Goal: Information Seeking & Learning: Learn about a topic

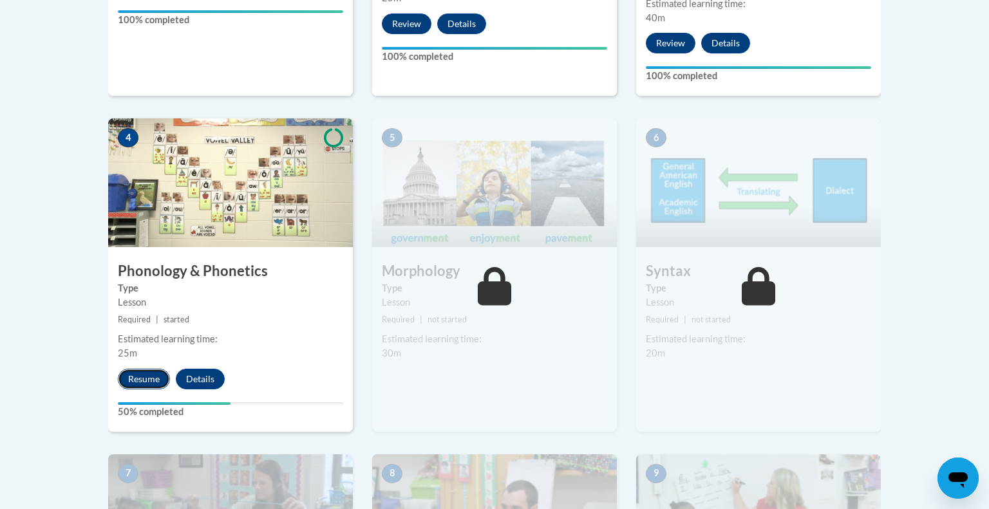
click at [144, 373] on button "Resume" at bounding box center [144, 379] width 52 height 21
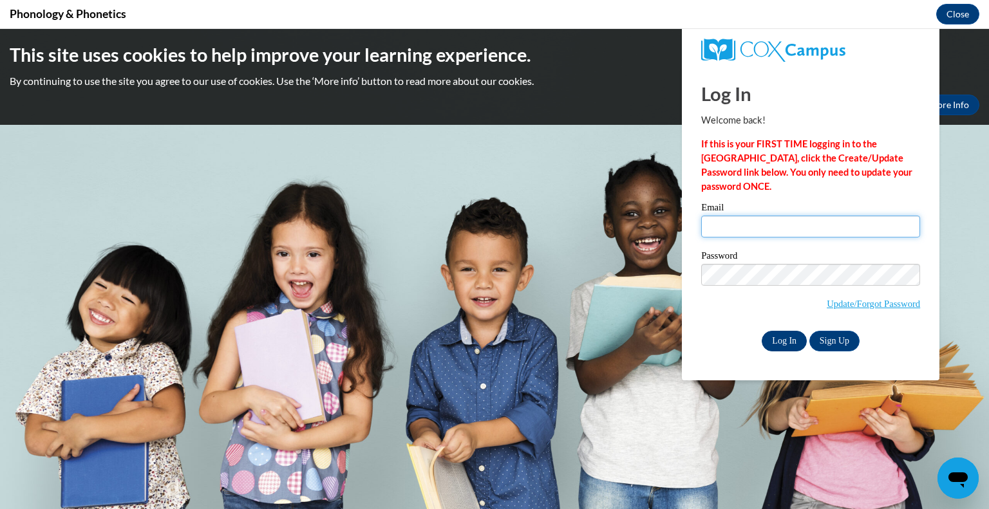
type input "dshriver@kewaskumschools.org"
click at [793, 347] on input "Log In" at bounding box center [784, 341] width 45 height 21
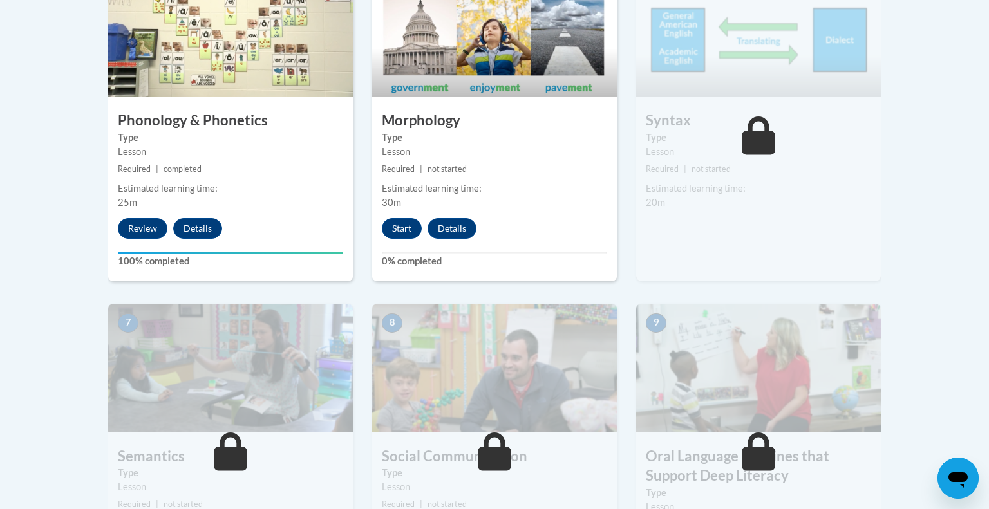
scroll to position [836, 0]
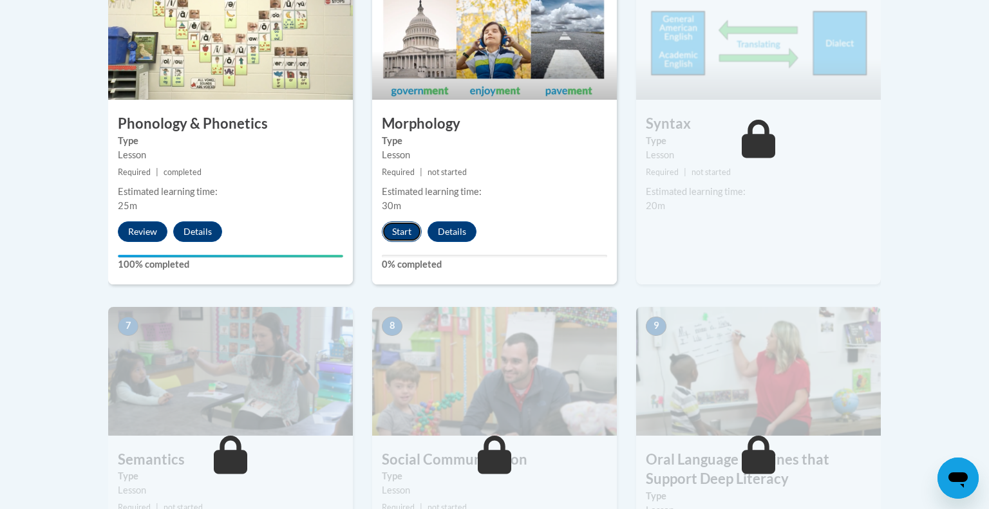
click at [392, 234] on button "Start" at bounding box center [402, 231] width 40 height 21
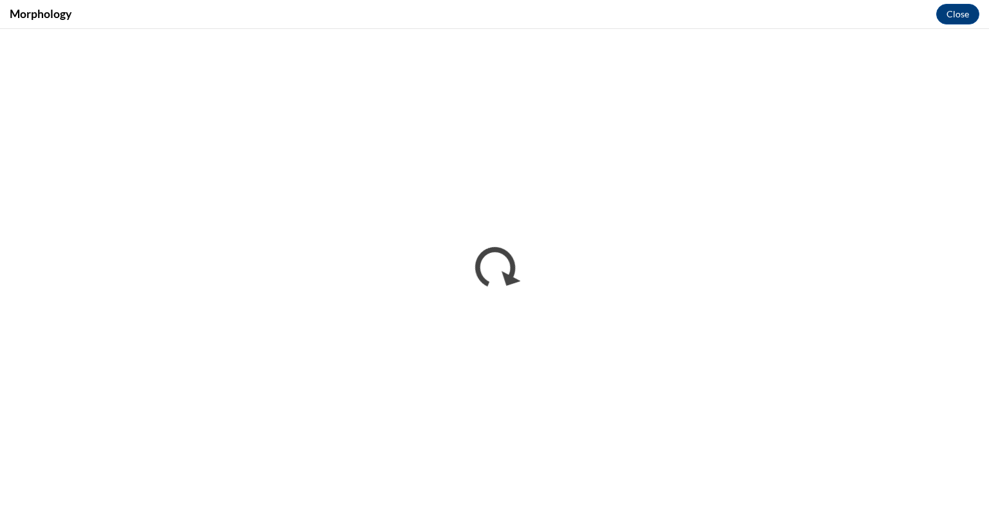
scroll to position [0, 0]
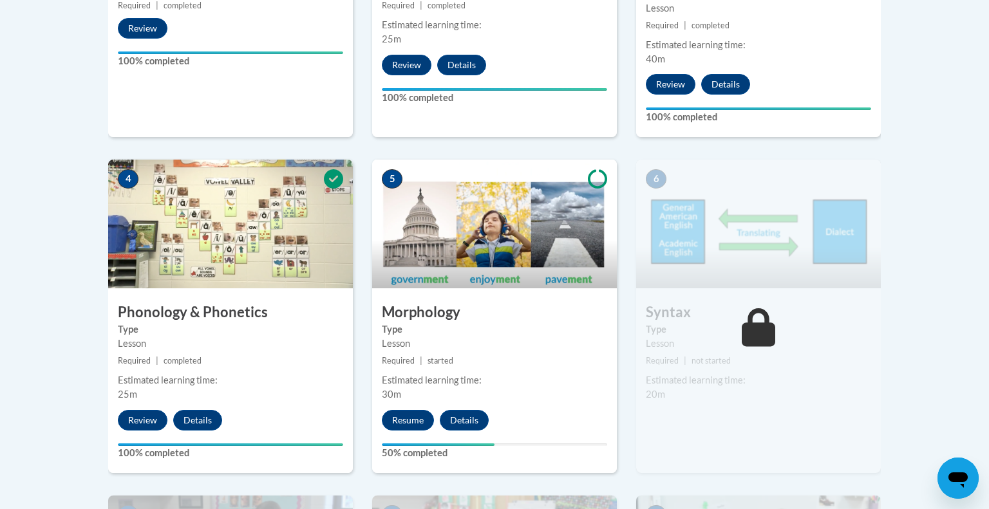
scroll to position [656, 0]
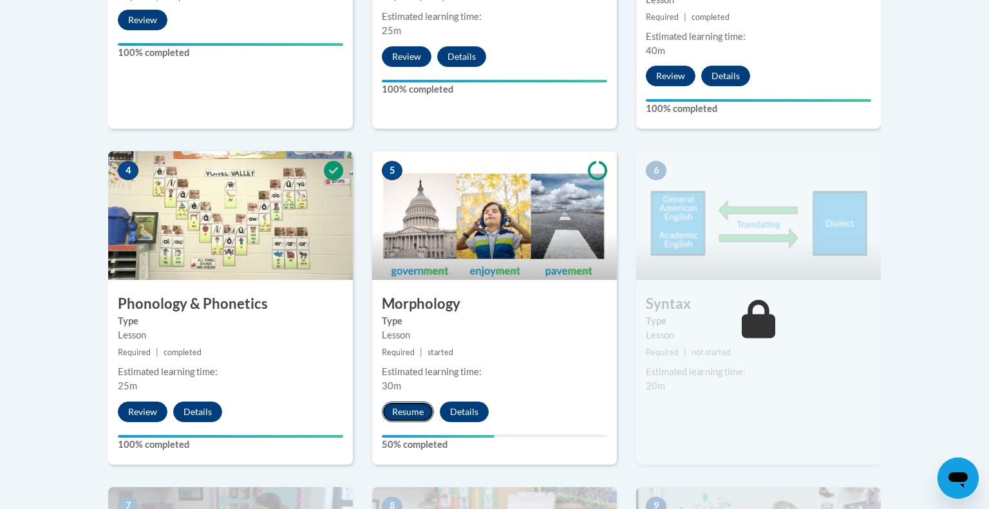
click at [411, 415] on button "Resume" at bounding box center [408, 412] width 52 height 21
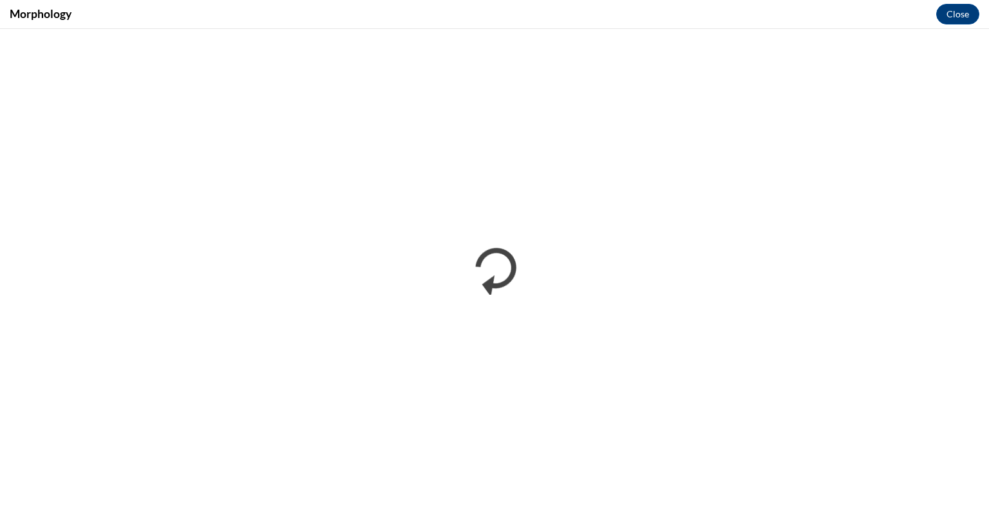
scroll to position [0, 0]
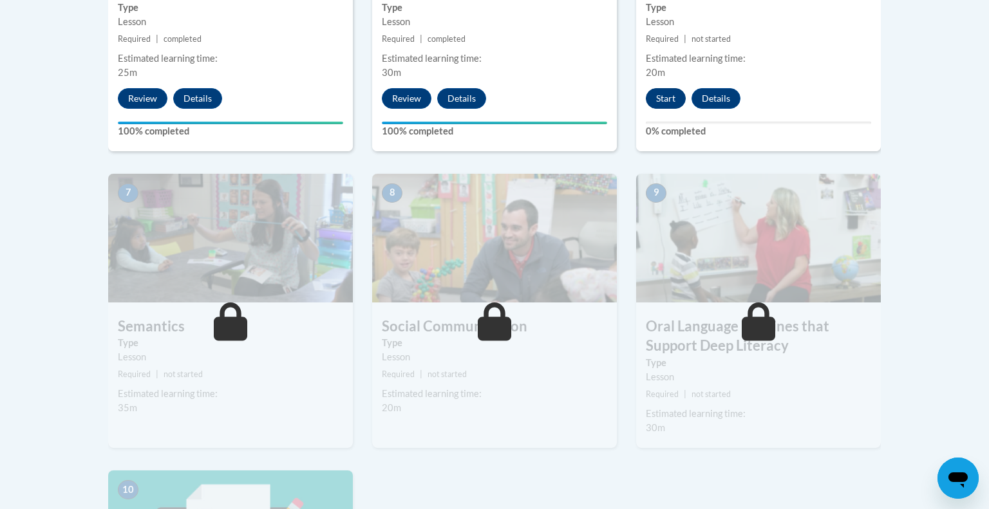
scroll to position [967, 0]
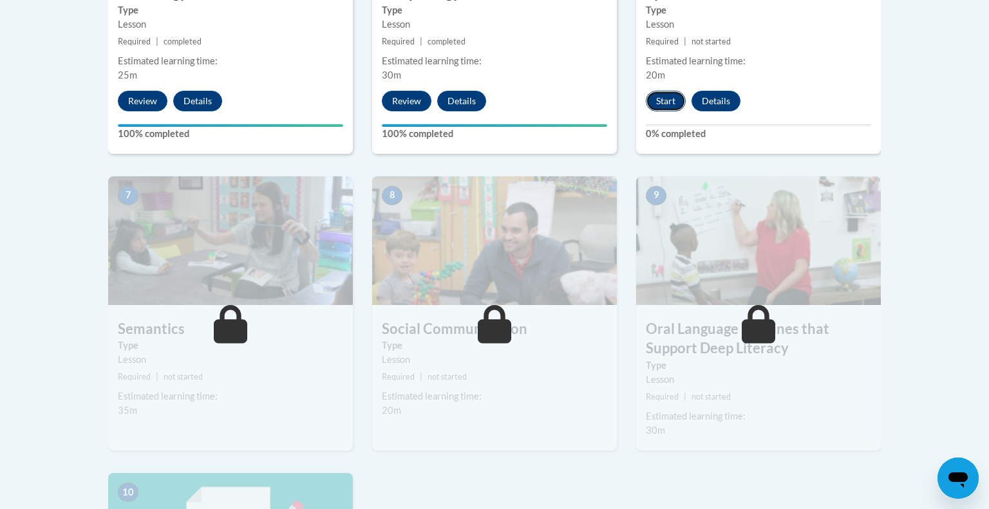
click at [664, 104] on button "Start" at bounding box center [666, 101] width 40 height 21
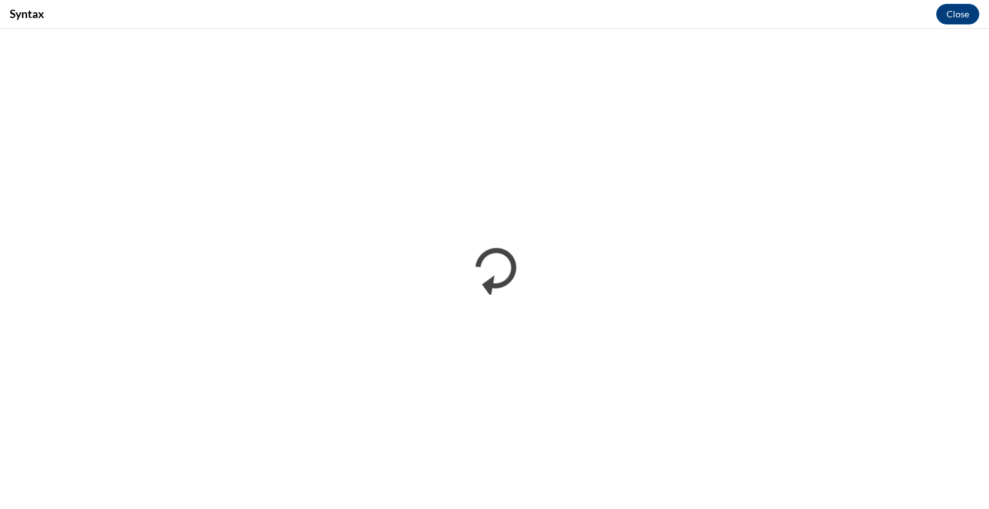
scroll to position [0, 0]
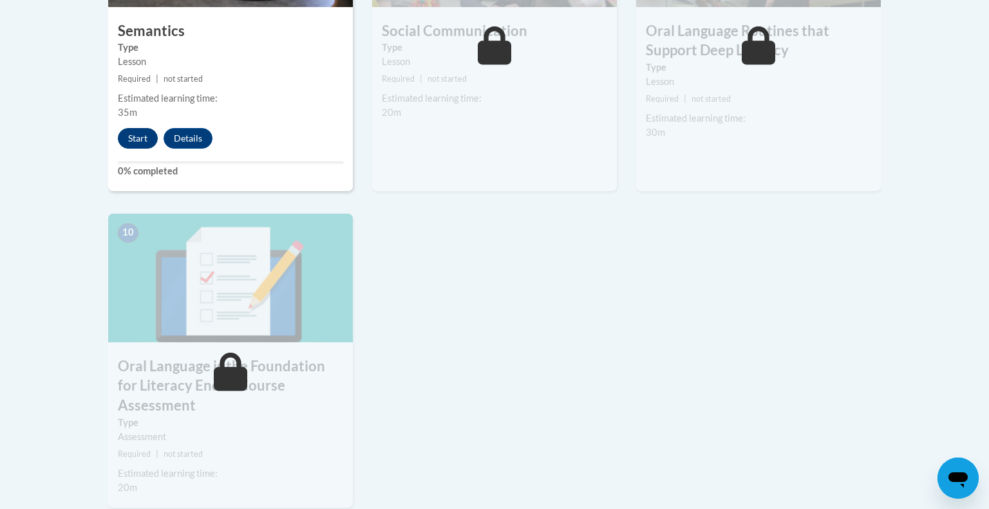
scroll to position [1265, 0]
click at [138, 145] on button "Start" at bounding box center [138, 139] width 40 height 21
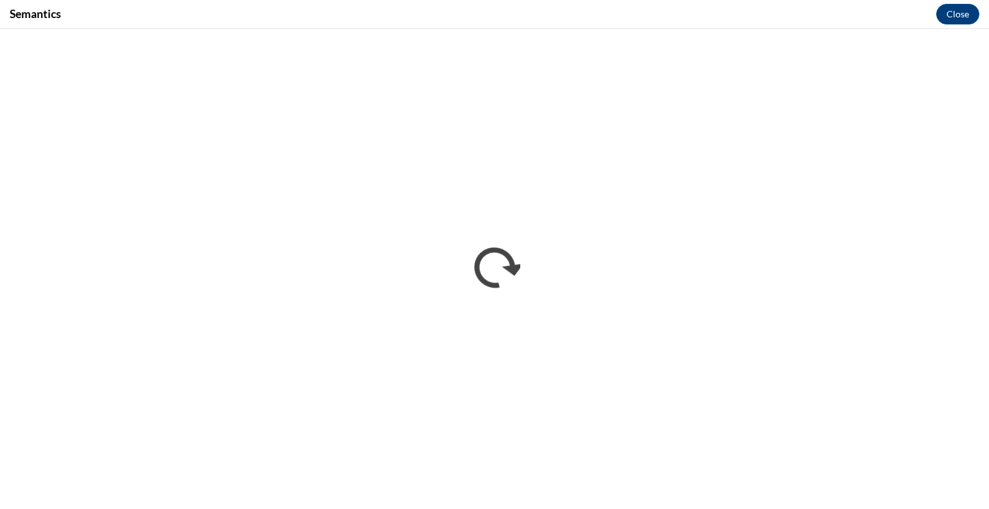
scroll to position [0, 0]
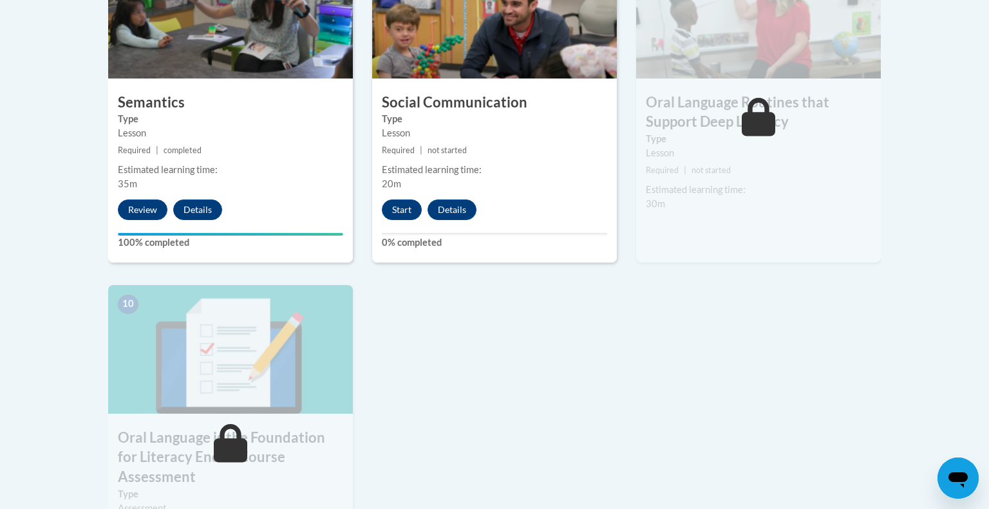
scroll to position [1203, 0]
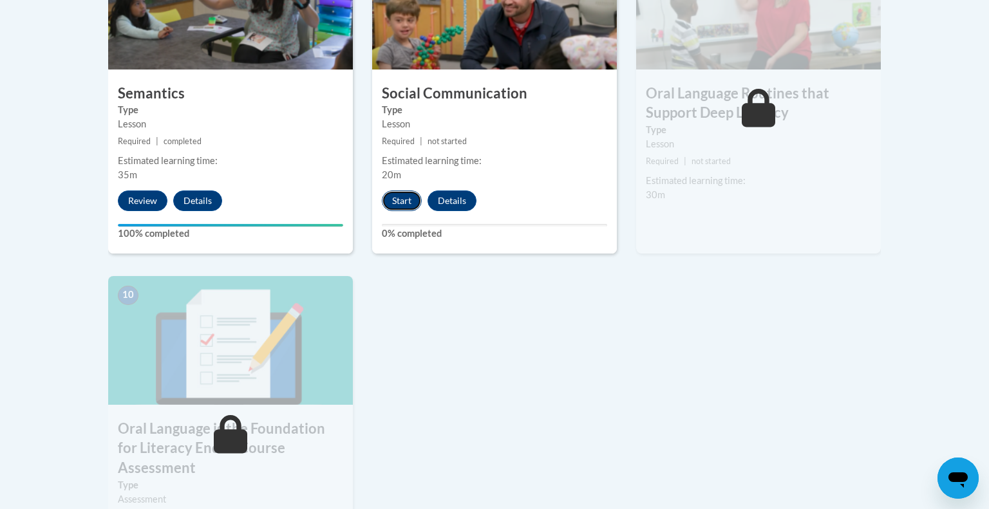
click at [401, 194] on button "Start" at bounding box center [402, 201] width 40 height 21
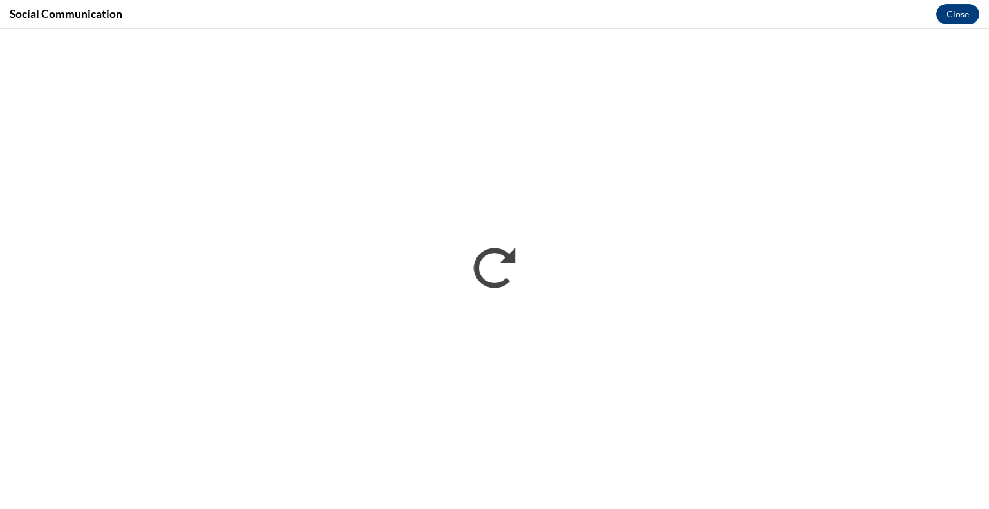
scroll to position [0, 0]
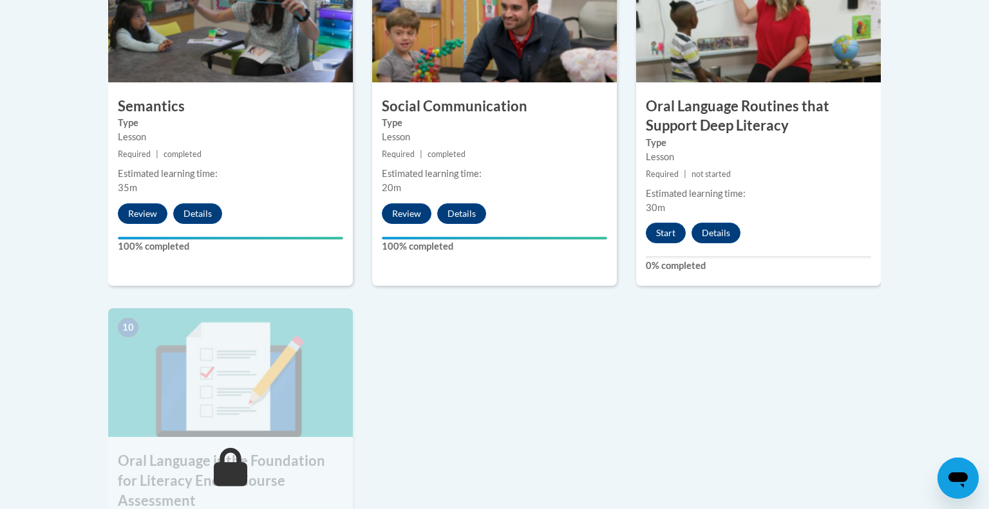
scroll to position [1189, 0]
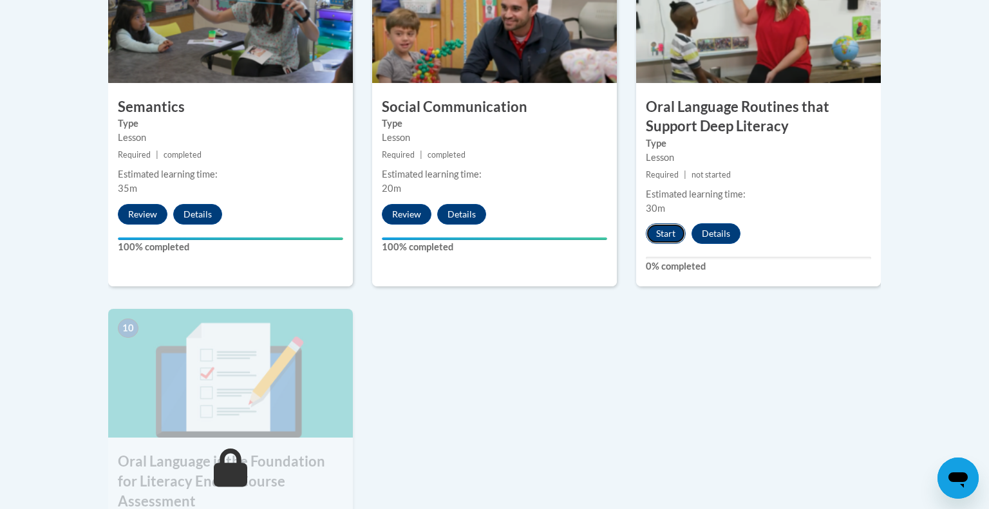
click at [659, 231] on button "Start" at bounding box center [666, 233] width 40 height 21
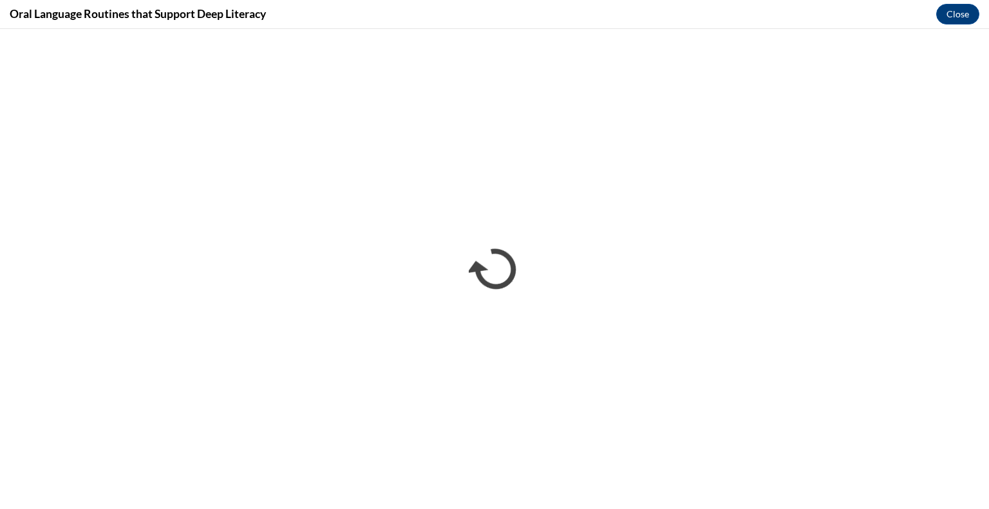
scroll to position [0, 0]
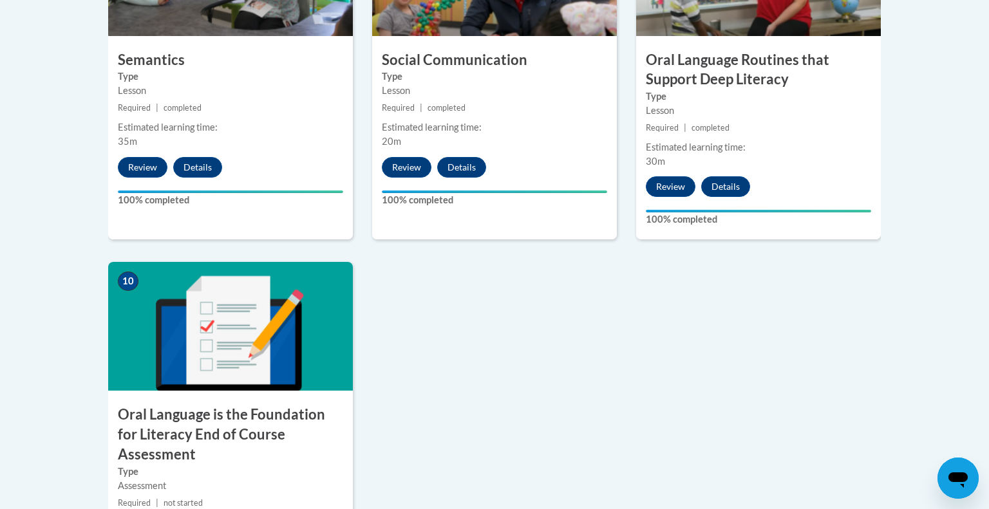
scroll to position [1651, 0]
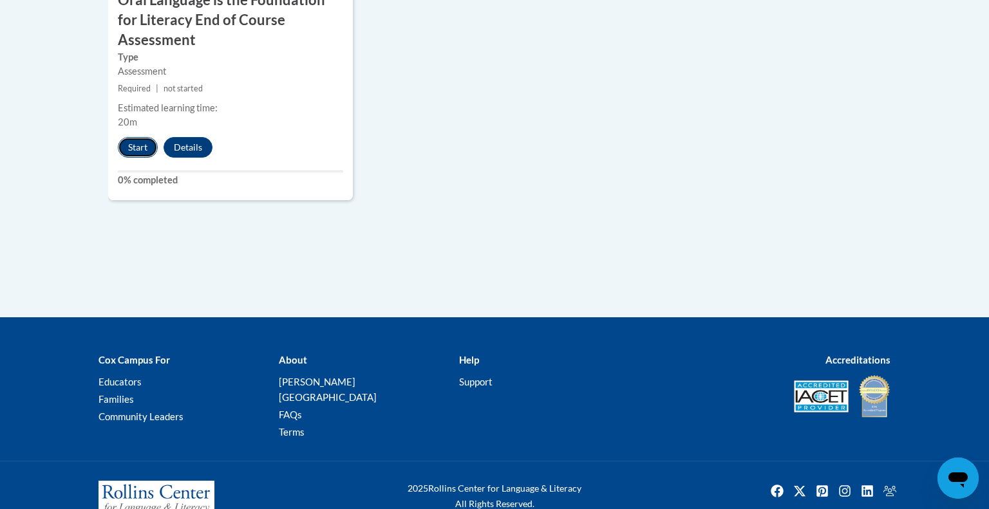
click at [134, 137] on button "Start" at bounding box center [138, 147] width 40 height 21
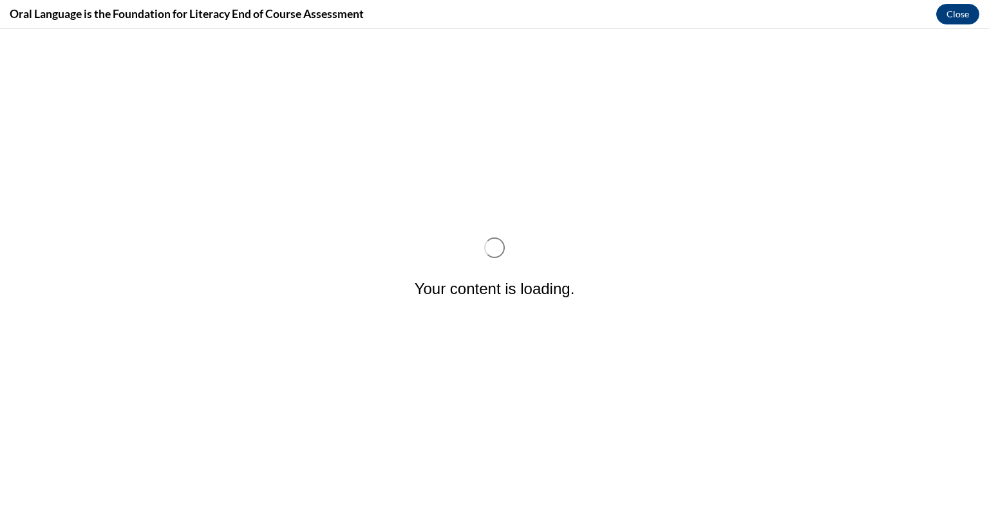
scroll to position [0, 0]
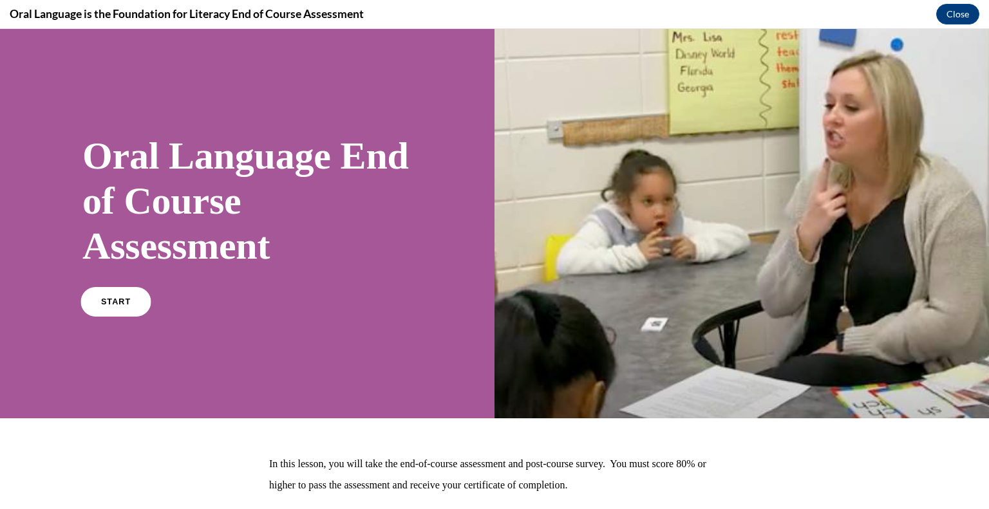
click at [136, 302] on link "START" at bounding box center [115, 302] width 70 height 30
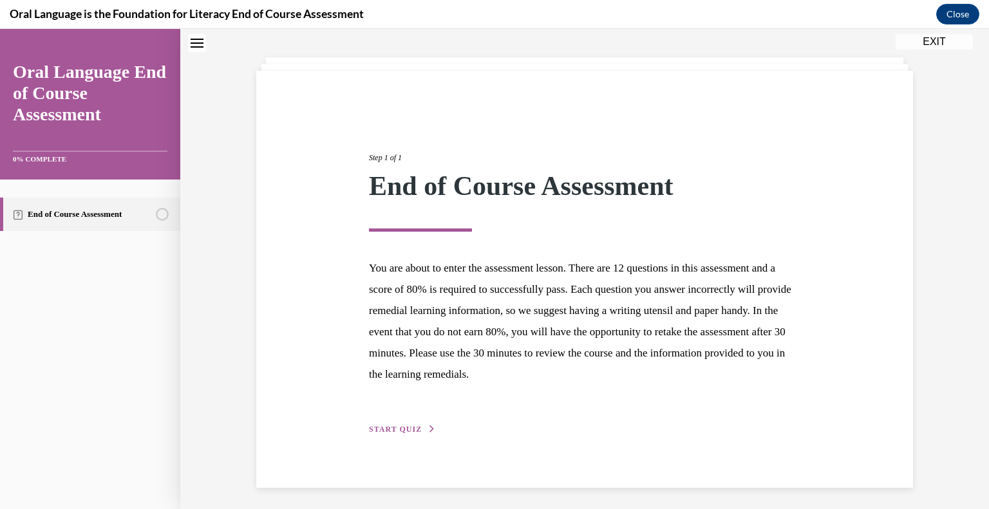
scroll to position [60, 0]
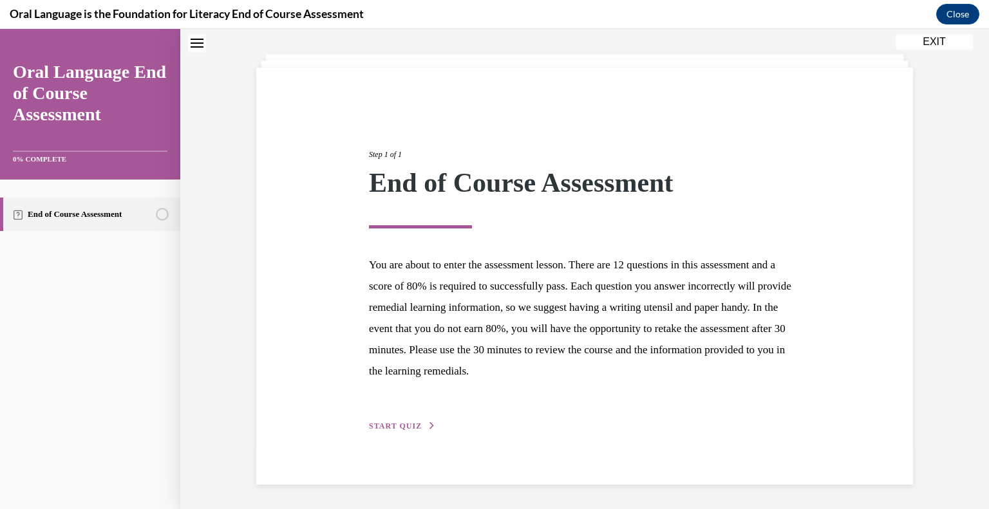
click at [390, 424] on span "START QUIZ" at bounding box center [395, 426] width 53 height 9
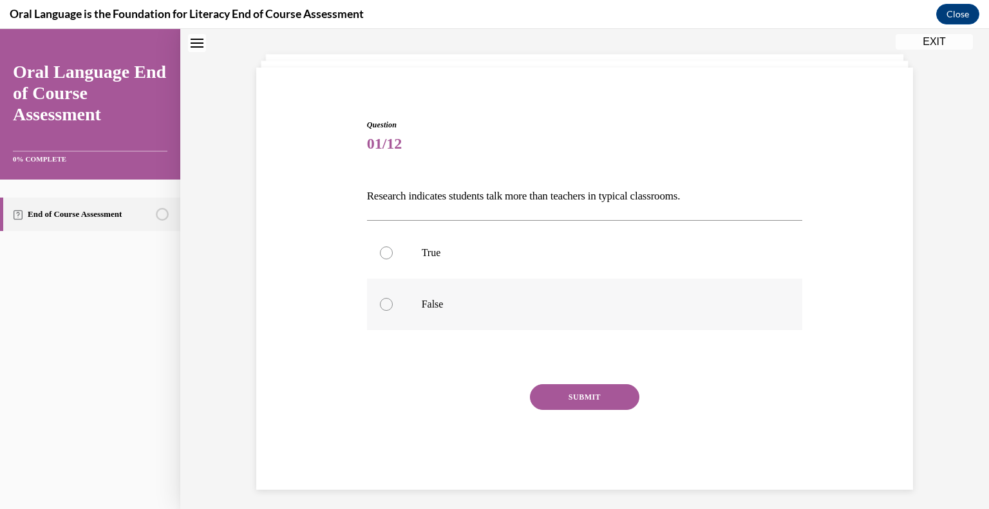
click at [409, 305] on label "False" at bounding box center [585, 305] width 436 height 52
click at [393, 305] on input "False" at bounding box center [386, 304] width 13 height 13
radio input "true"
click at [618, 404] on button "SUBMIT" at bounding box center [584, 397] width 109 height 26
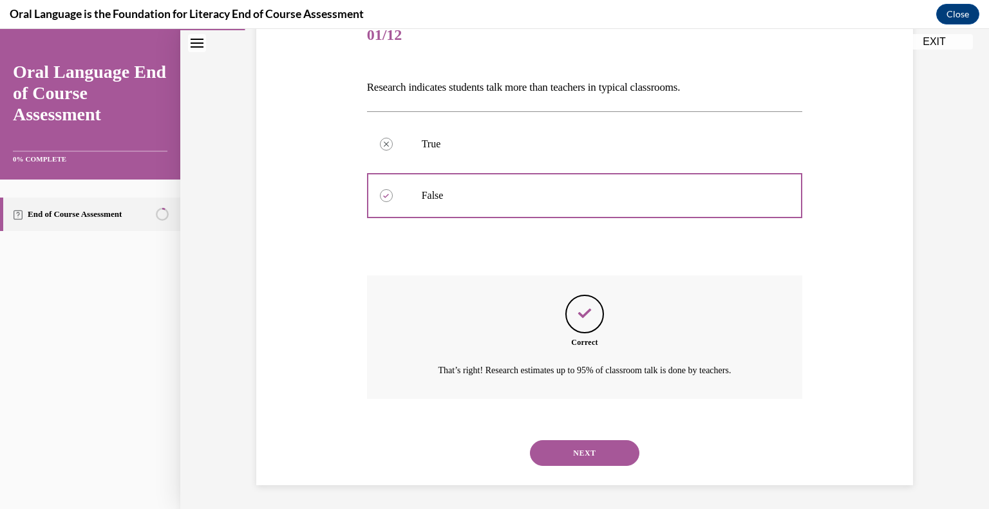
scroll to position [170, 0]
click at [590, 456] on button "NEXT" at bounding box center [584, 452] width 109 height 26
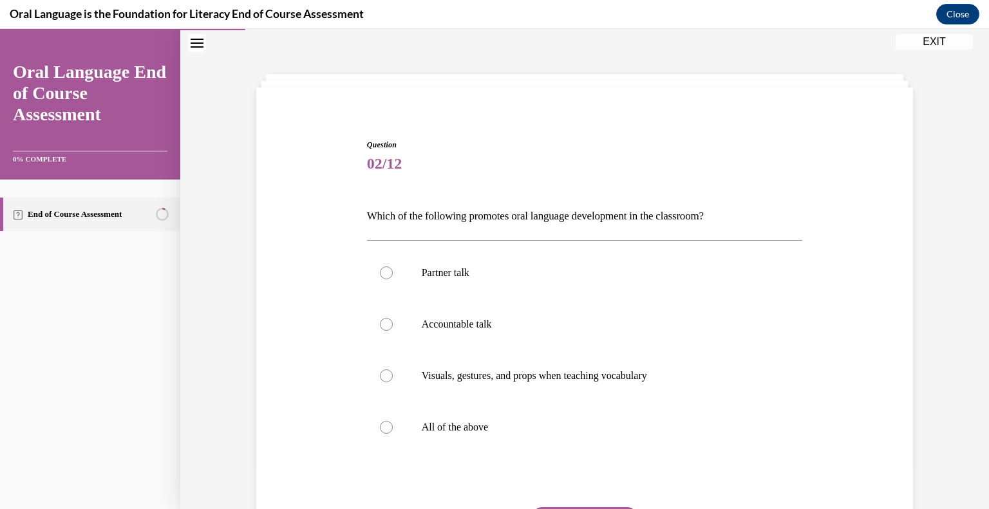
scroll to position [65, 0]
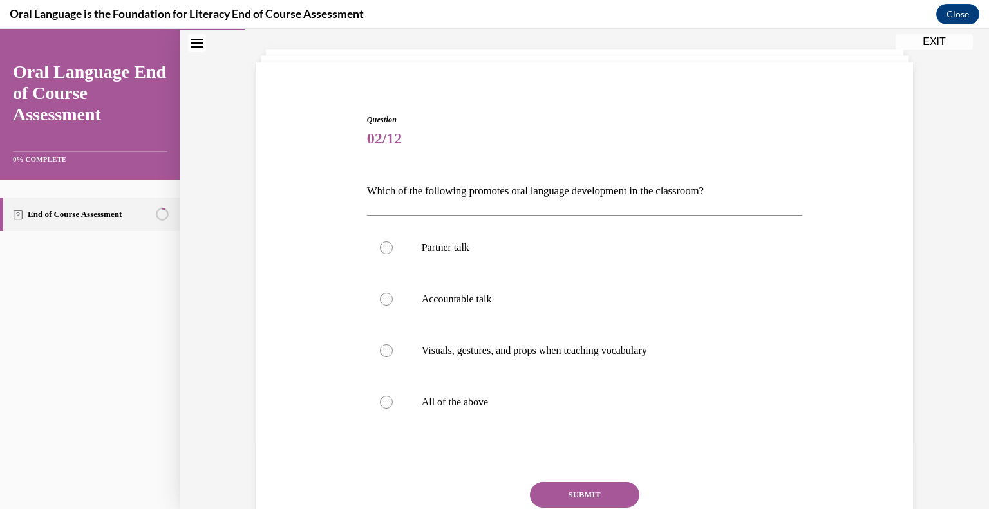
click at [294, 260] on div "Question 02/12 Which of the following promotes oral language development in the…" at bounding box center [584, 331] width 663 height 513
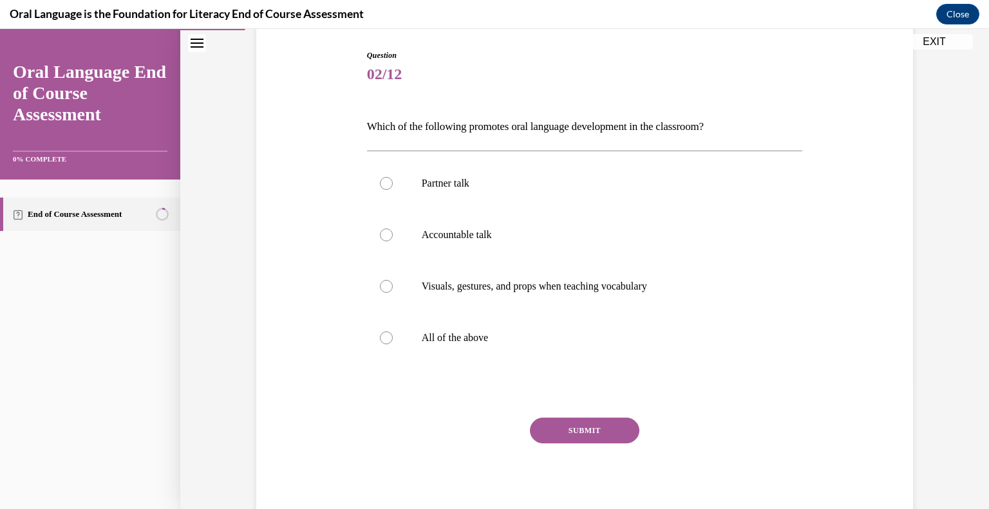
scroll to position [133, 0]
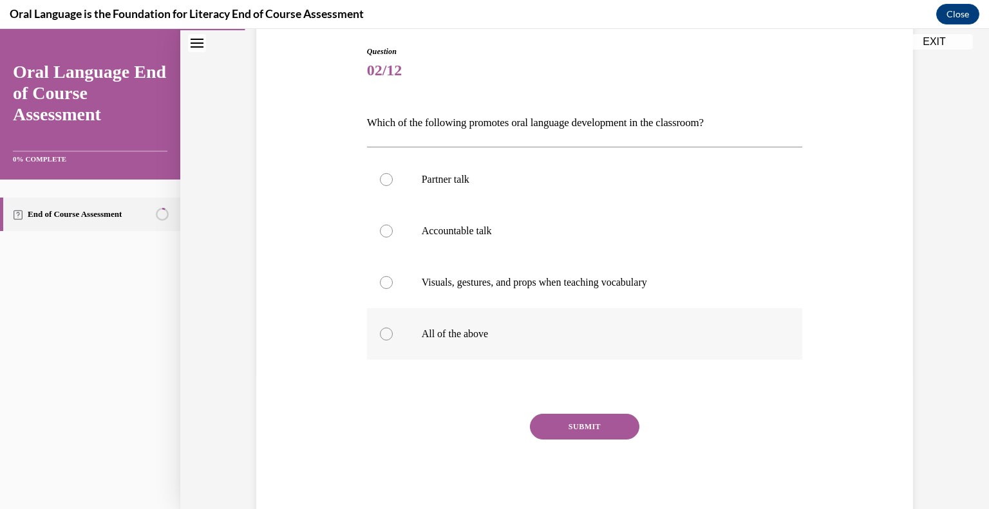
click at [420, 334] on label "All of the above" at bounding box center [585, 334] width 436 height 52
click at [393, 334] on input "All of the above" at bounding box center [386, 334] width 13 height 13
radio input "true"
click at [557, 429] on button "SUBMIT" at bounding box center [584, 427] width 109 height 26
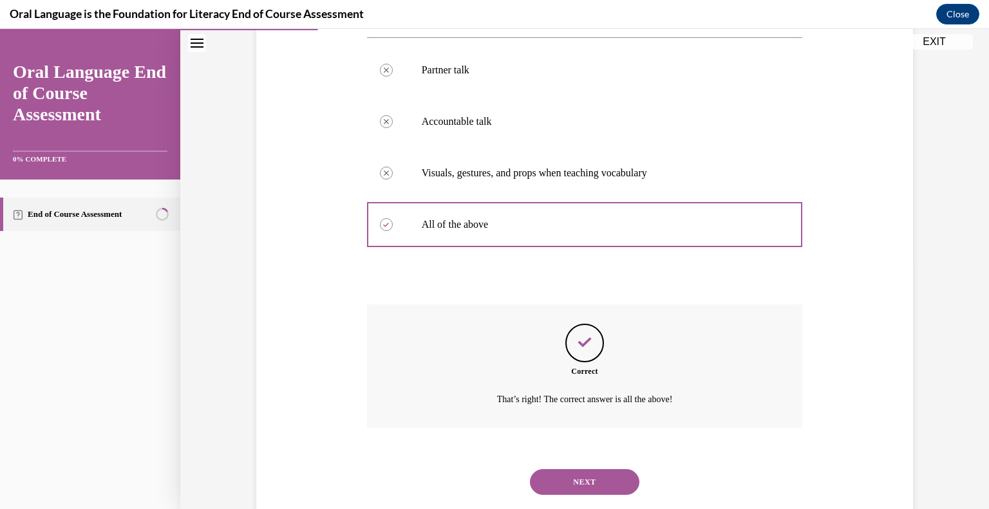
scroll to position [273, 0]
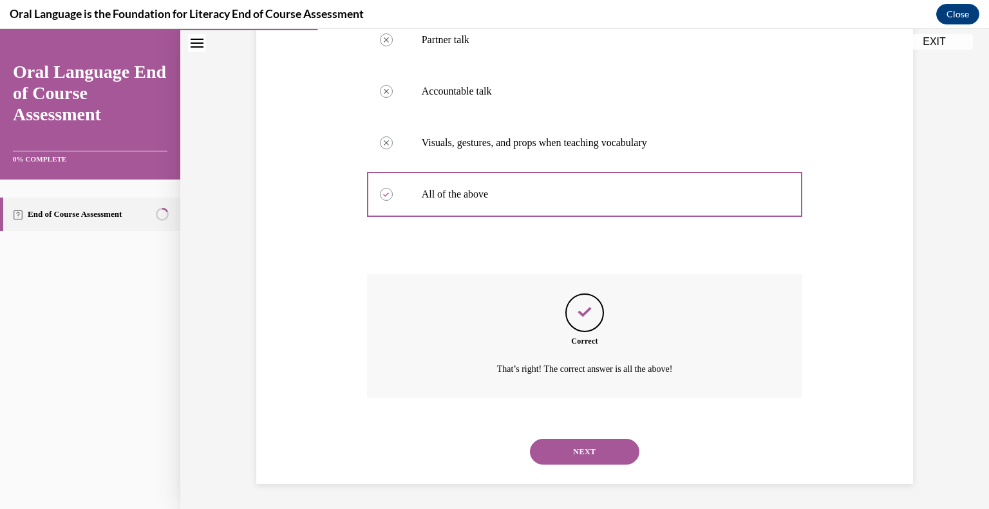
click at [612, 458] on button "NEXT" at bounding box center [584, 452] width 109 height 26
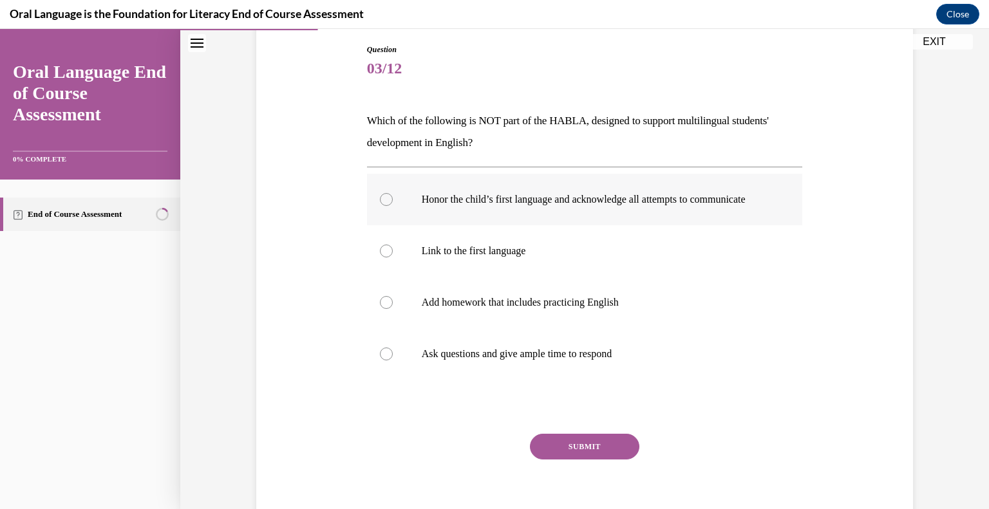
scroll to position [138, 0]
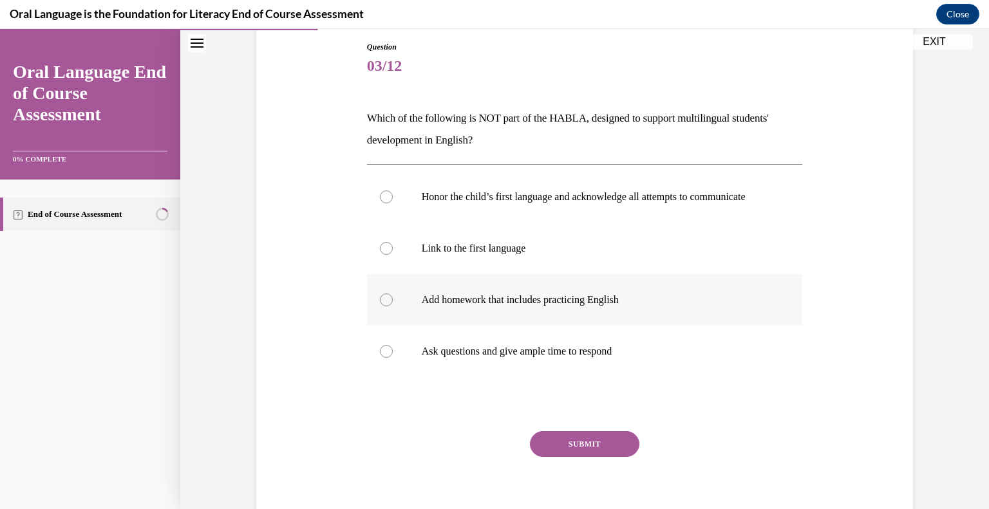
click at [496, 300] on label "Add homework that includes practicing English" at bounding box center [585, 300] width 436 height 52
click at [393, 300] on input "Add homework that includes practicing English" at bounding box center [386, 300] width 13 height 13
radio input "true"
click at [581, 450] on button "SUBMIT" at bounding box center [584, 444] width 109 height 26
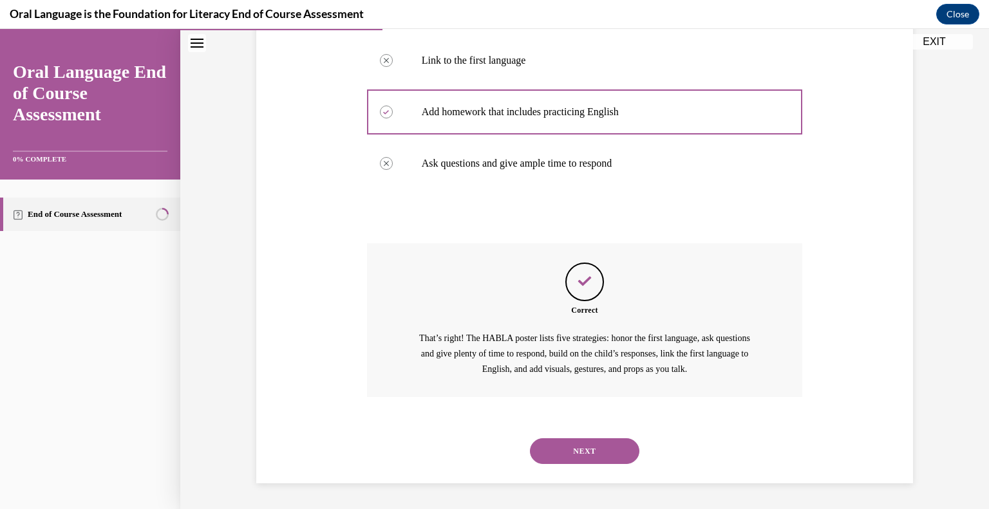
scroll to position [338, 0]
click at [578, 458] on button "NEXT" at bounding box center [584, 451] width 109 height 26
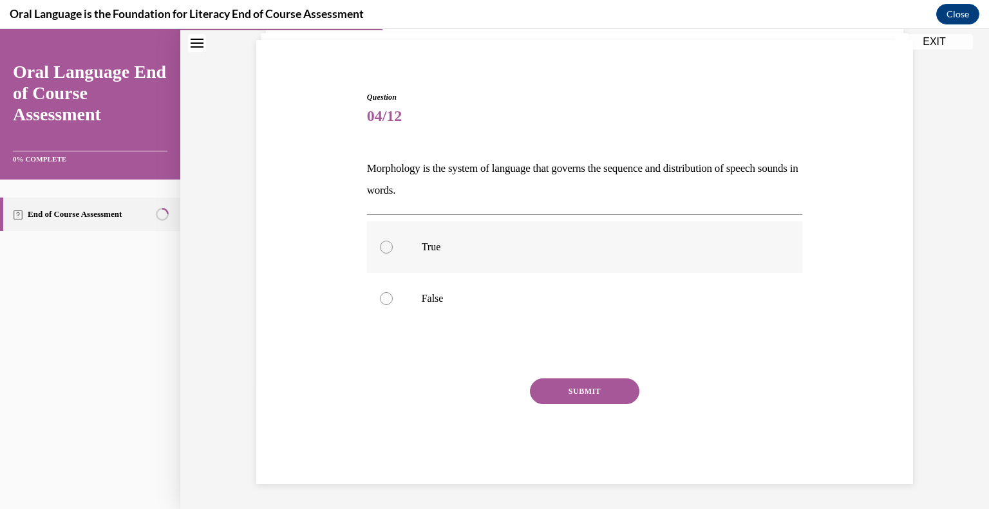
click at [430, 231] on label "True" at bounding box center [585, 247] width 436 height 52
click at [393, 241] on input "True" at bounding box center [386, 247] width 13 height 13
radio input "true"
click at [580, 392] on button "SUBMIT" at bounding box center [584, 392] width 109 height 26
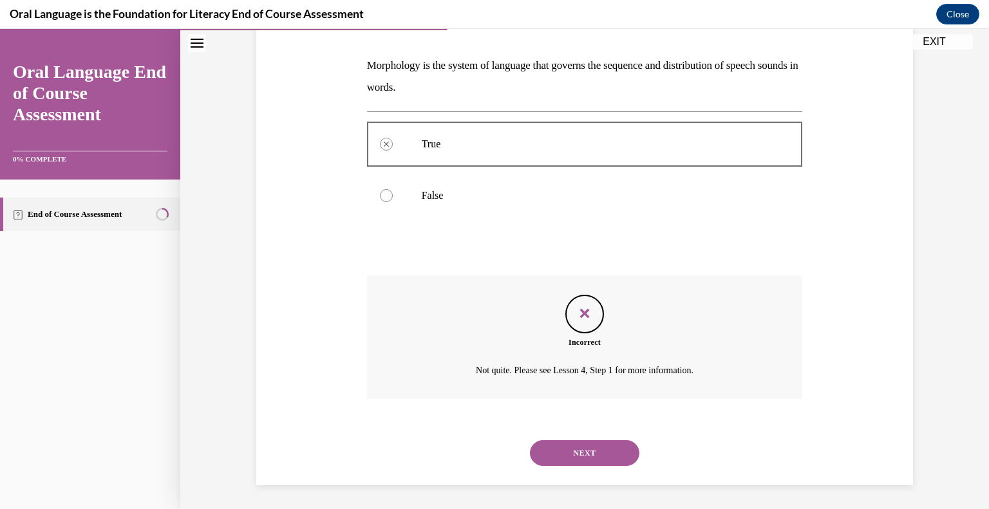
scroll to position [192, 0]
click at [567, 453] on button "NEXT" at bounding box center [584, 452] width 109 height 26
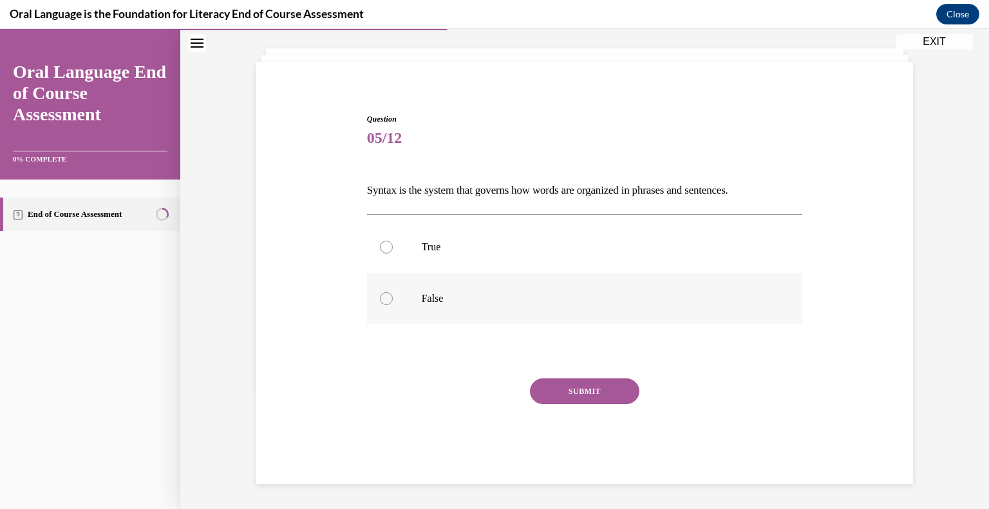
click at [426, 290] on label "False" at bounding box center [585, 299] width 436 height 52
click at [393, 292] on input "False" at bounding box center [386, 298] width 13 height 13
radio input "true"
click at [569, 400] on button "SUBMIT" at bounding box center [584, 392] width 109 height 26
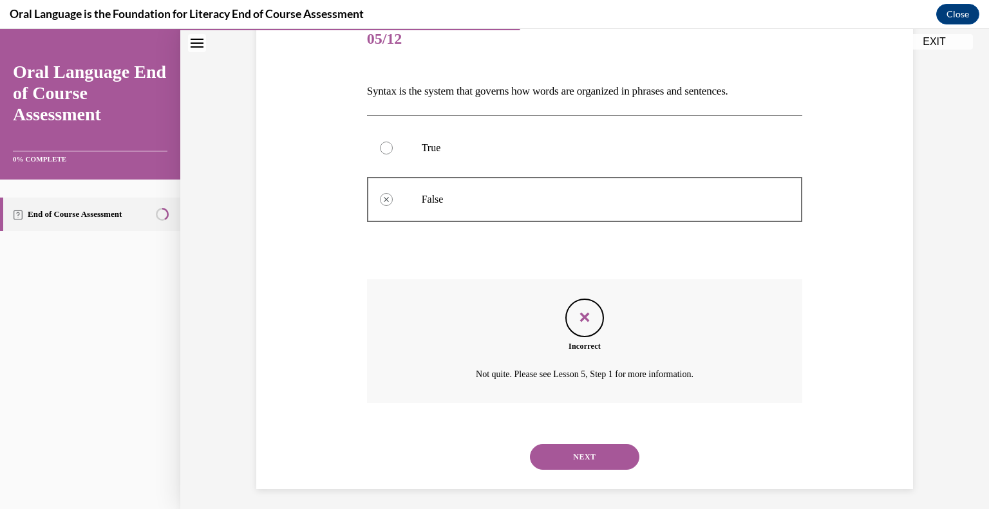
scroll to position [170, 0]
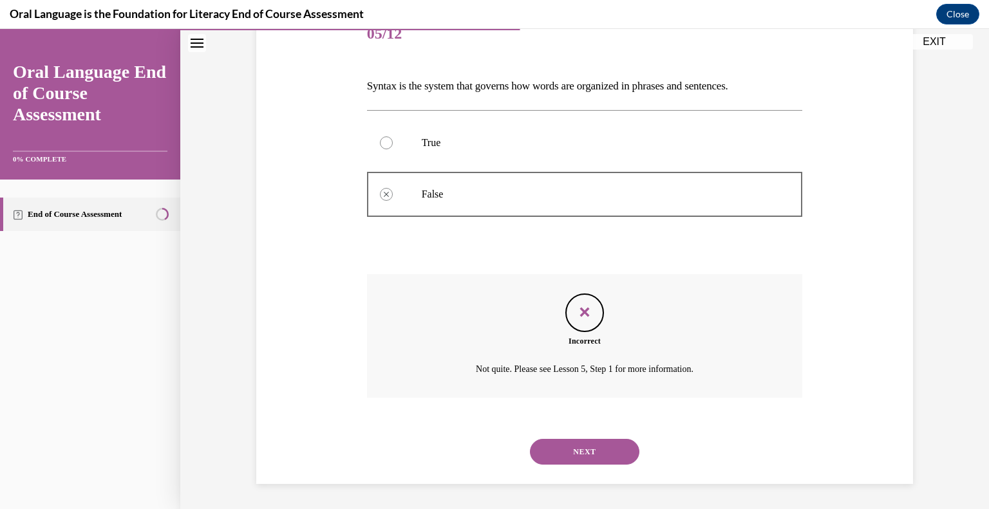
click at [620, 442] on button "NEXT" at bounding box center [584, 452] width 109 height 26
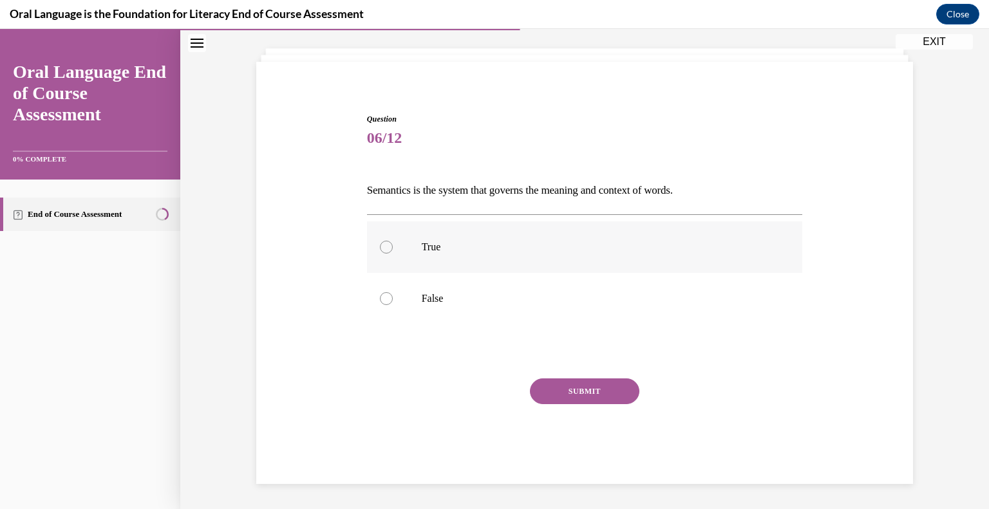
click at [426, 256] on label "True" at bounding box center [585, 247] width 436 height 52
click at [393, 254] on input "True" at bounding box center [386, 247] width 13 height 13
radio input "true"
click at [592, 385] on button "SUBMIT" at bounding box center [584, 392] width 109 height 26
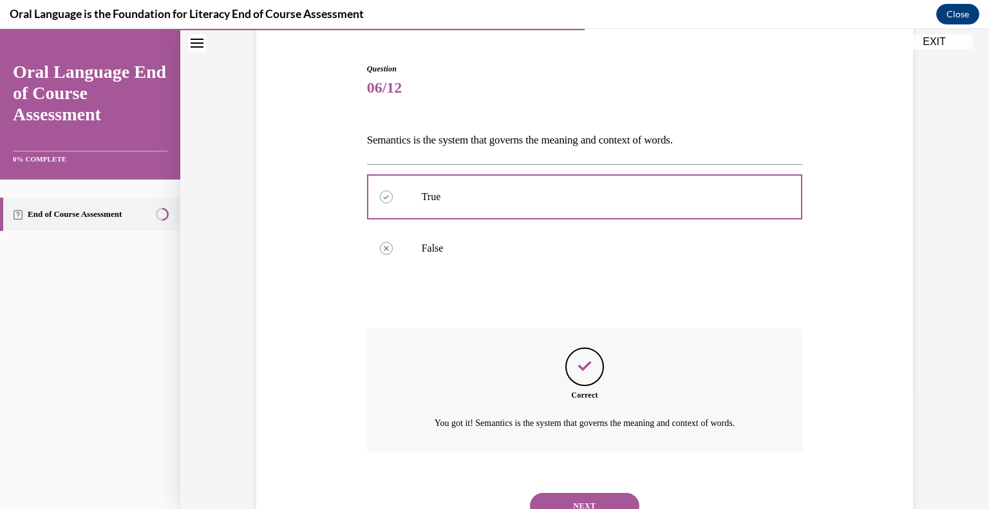
scroll to position [170, 0]
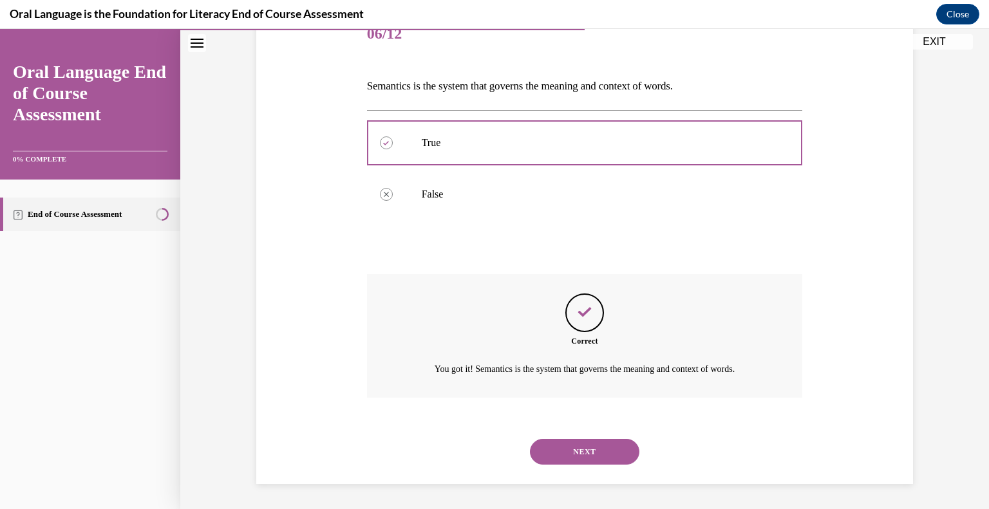
click at [582, 447] on button "NEXT" at bounding box center [584, 452] width 109 height 26
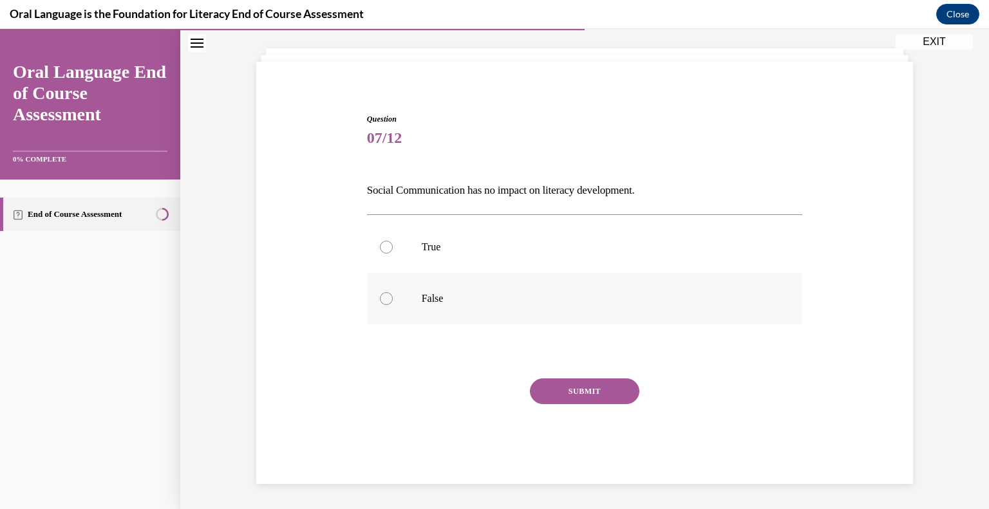
click at [512, 311] on label "False" at bounding box center [585, 299] width 436 height 52
click at [393, 305] on input "False" at bounding box center [386, 298] width 13 height 13
radio input "true"
click at [588, 387] on button "SUBMIT" at bounding box center [584, 392] width 109 height 26
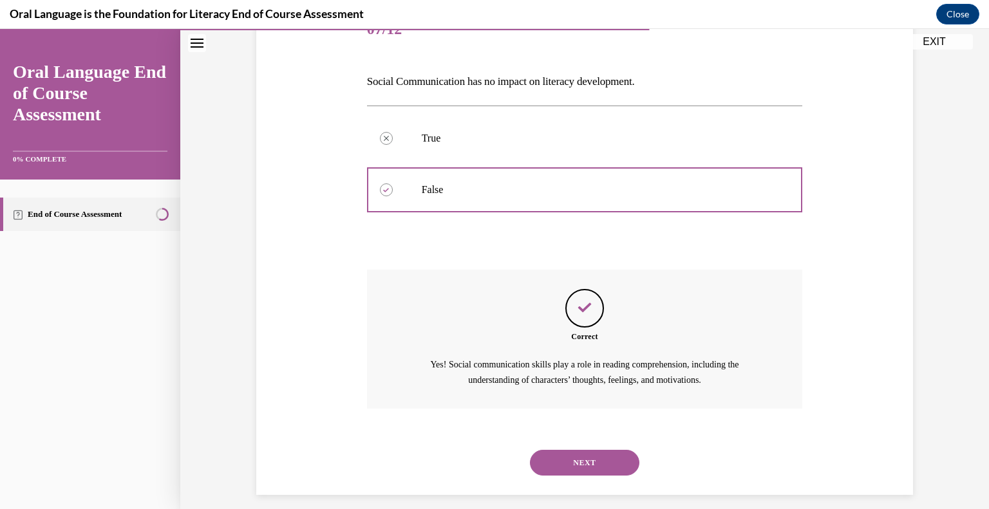
scroll to position [185, 0]
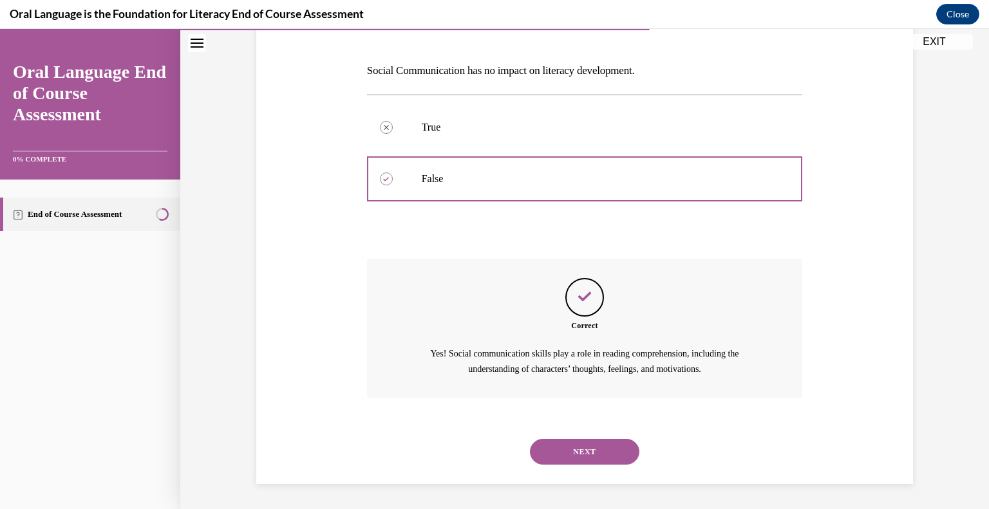
click at [577, 447] on button "NEXT" at bounding box center [584, 452] width 109 height 26
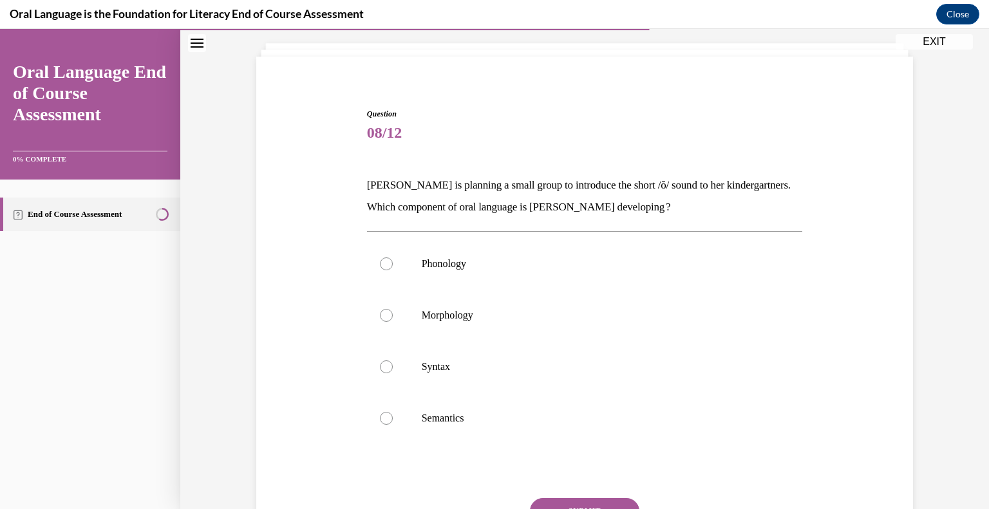
scroll to position [77, 0]
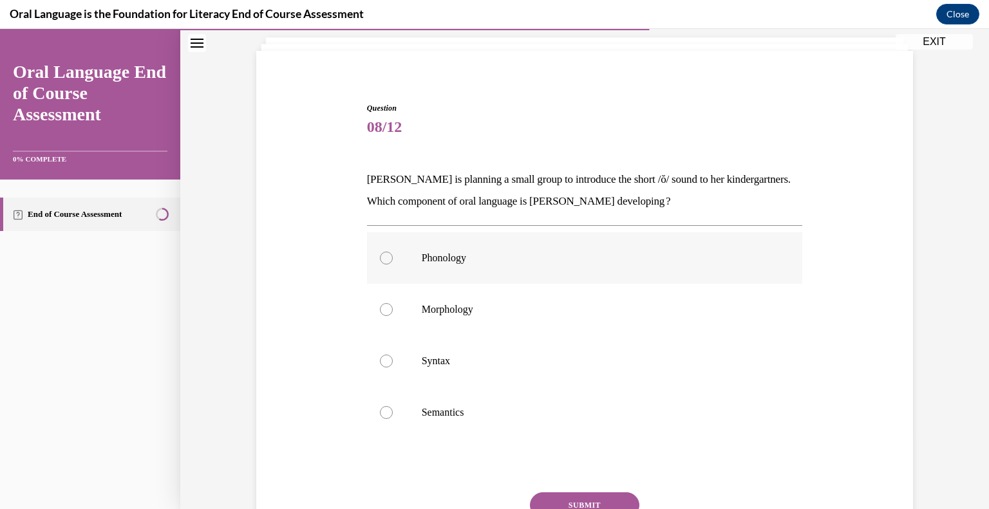
click at [467, 259] on p "Phonology" at bounding box center [596, 258] width 349 height 13
click at [393, 259] on input "Phonology" at bounding box center [386, 258] width 13 height 13
radio input "true"
click at [573, 502] on button "SUBMIT" at bounding box center [584, 506] width 109 height 26
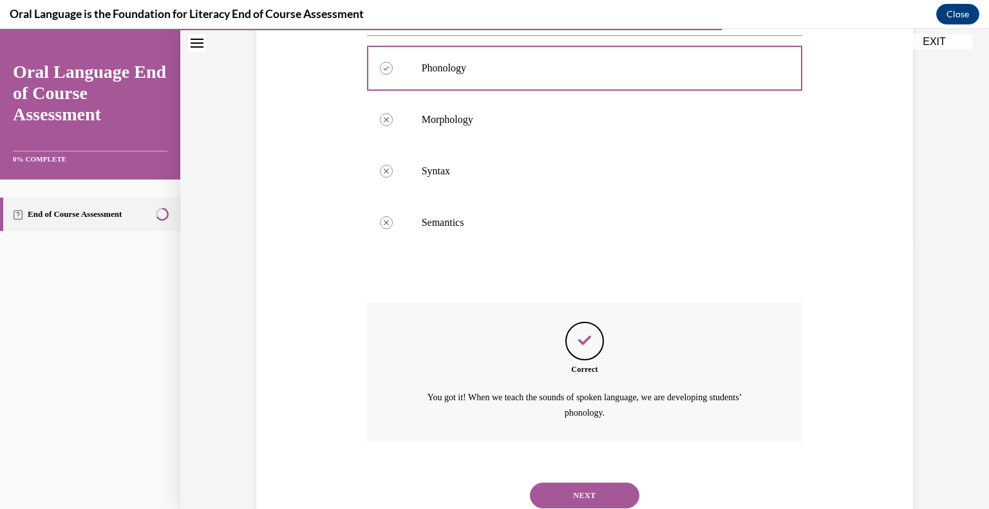
scroll to position [310, 0]
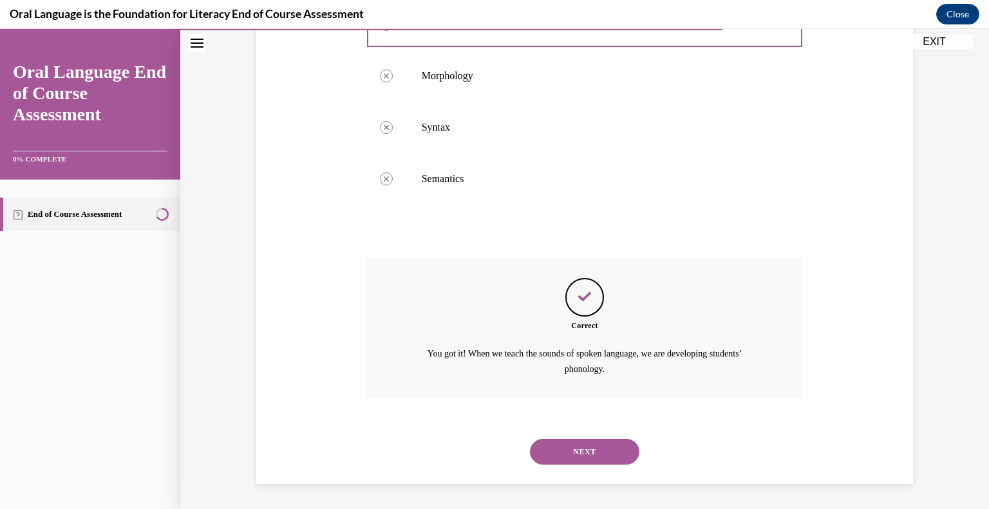
click at [587, 450] on button "NEXT" at bounding box center [584, 452] width 109 height 26
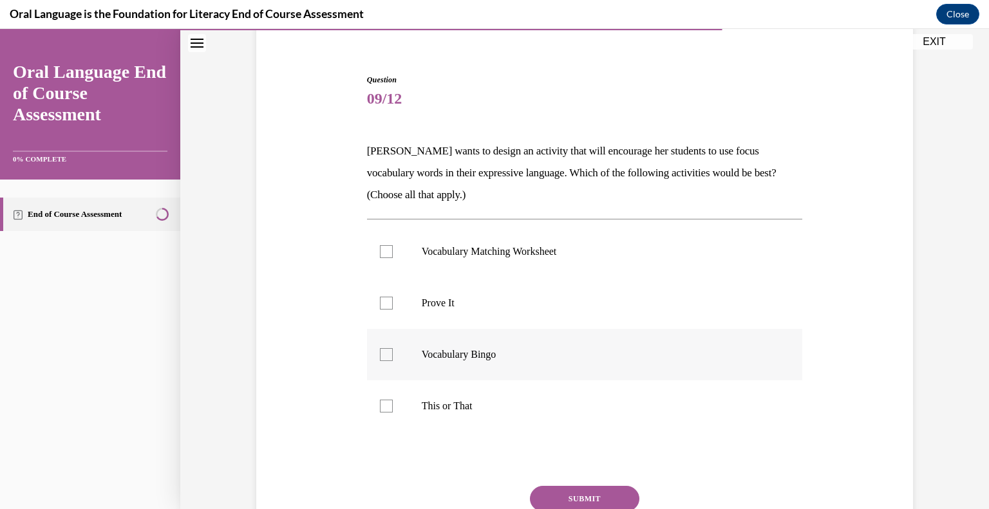
scroll to position [108, 0]
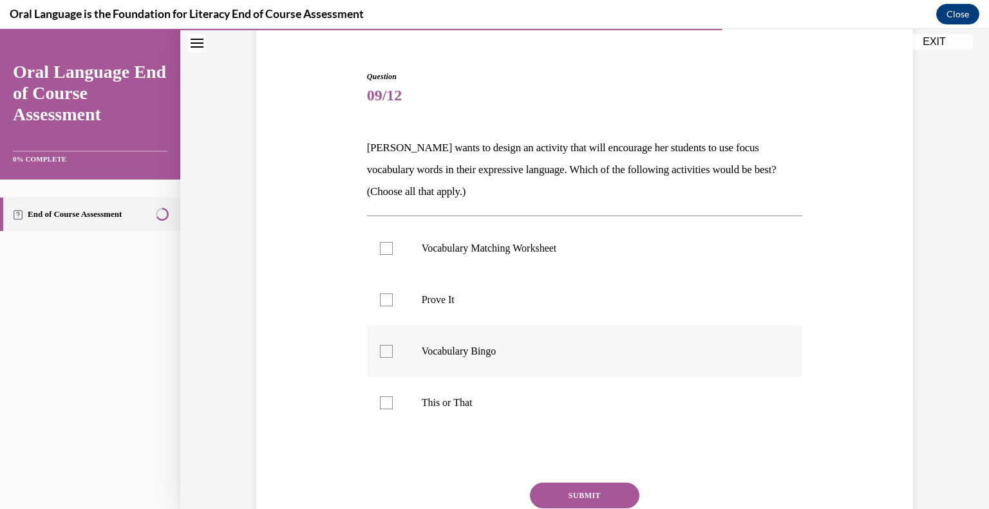
click at [431, 361] on label "Vocabulary Bingo" at bounding box center [585, 352] width 436 height 52
click at [393, 358] on input "Vocabulary Bingo" at bounding box center [386, 351] width 13 height 13
checkbox input "true"
click at [462, 239] on label "Vocabulary Matching Worksheet" at bounding box center [585, 249] width 436 height 52
click at [393, 242] on input "Vocabulary Matching Worksheet" at bounding box center [386, 248] width 13 height 13
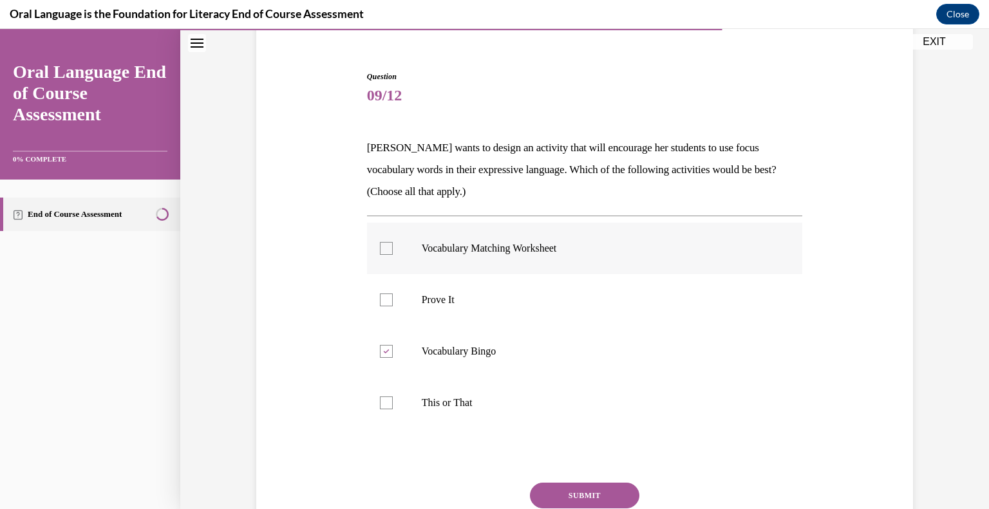
checkbox input "true"
click at [561, 497] on button "SUBMIT" at bounding box center [584, 496] width 109 height 26
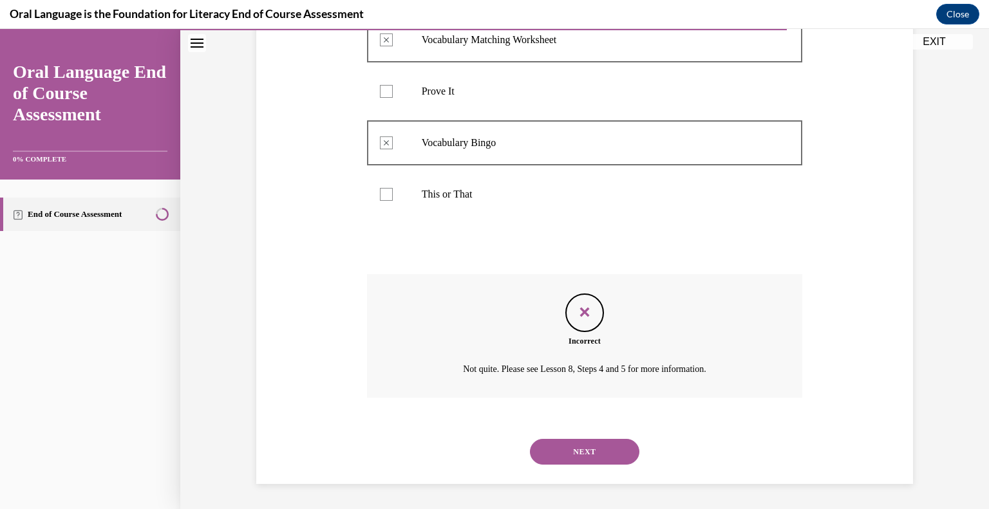
scroll to position [314, 0]
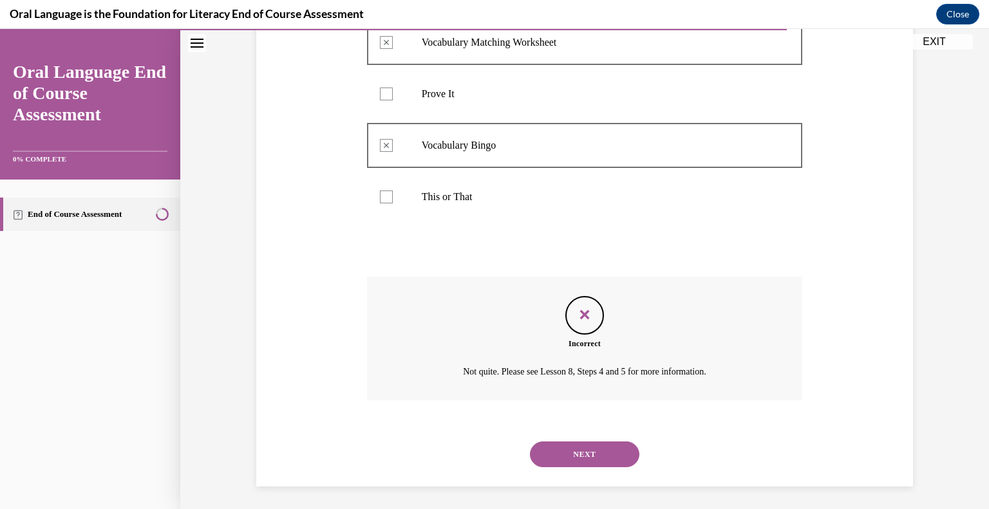
click at [610, 444] on button "NEXT" at bounding box center [584, 455] width 109 height 26
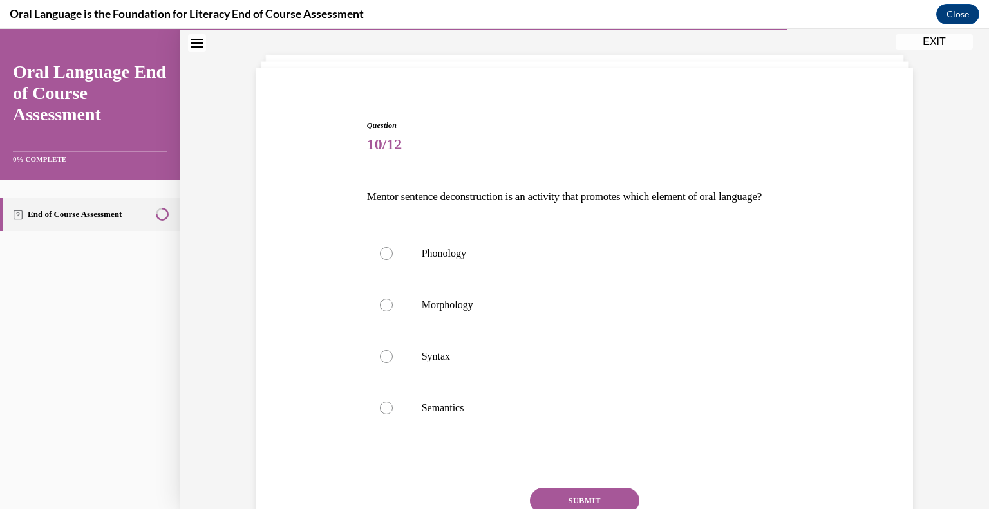
scroll to position [62, 0]
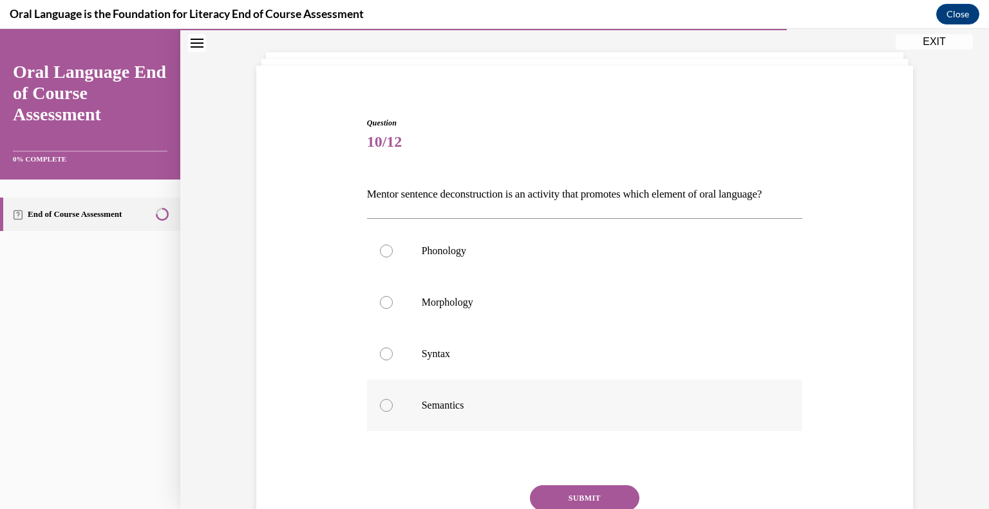
click at [472, 412] on p "Semantics" at bounding box center [596, 405] width 349 height 13
click at [393, 412] on input "Semantics" at bounding box center [386, 405] width 13 height 13
radio input "true"
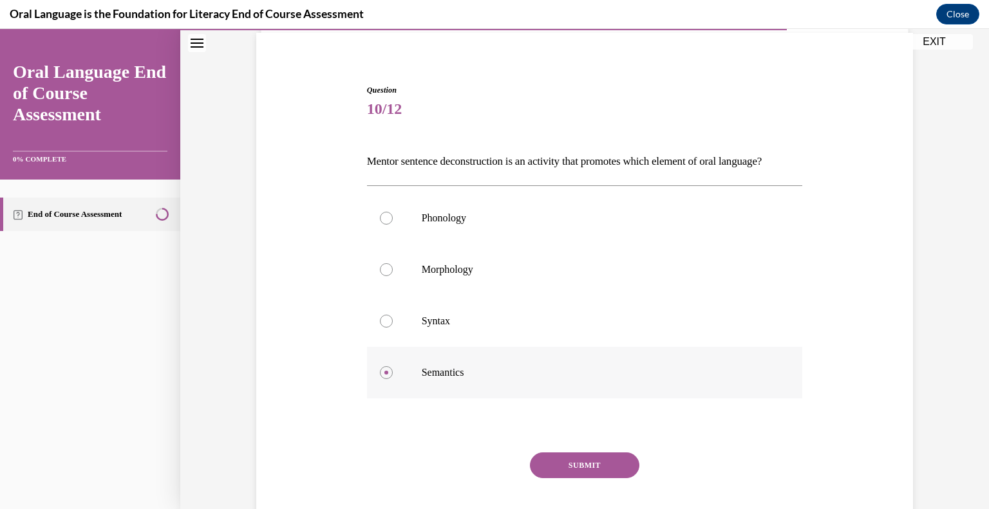
scroll to position [95, 0]
click at [606, 478] on button "SUBMIT" at bounding box center [584, 466] width 109 height 26
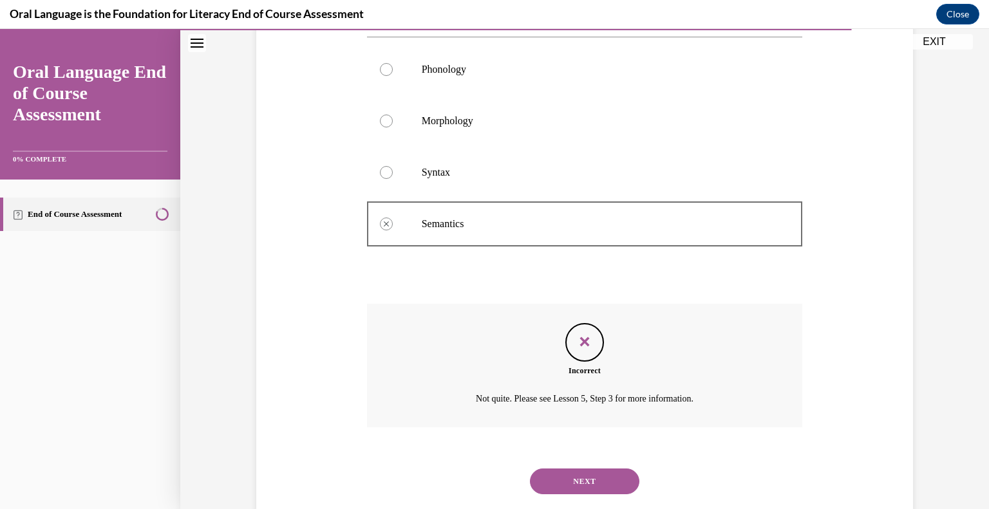
scroll to position [246, 0]
click at [588, 491] on button "NEXT" at bounding box center [584, 479] width 109 height 26
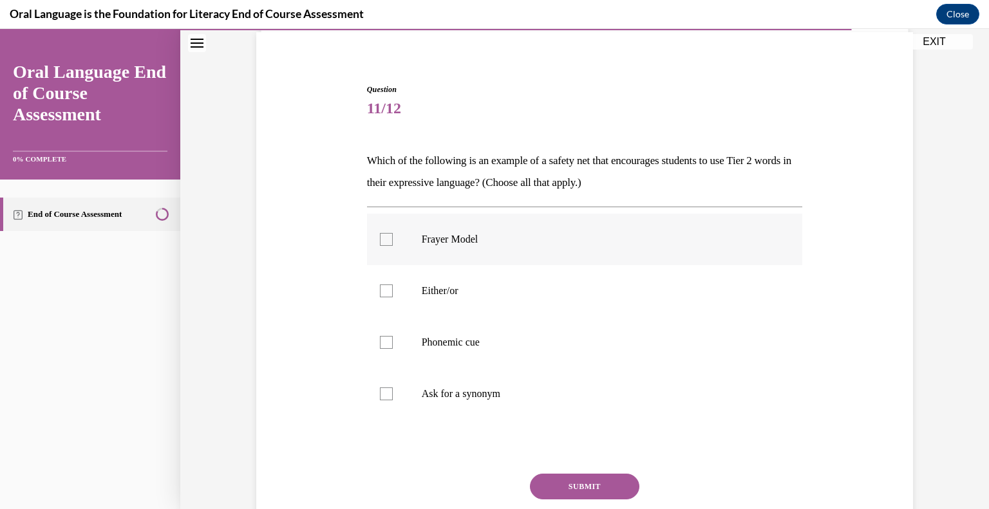
scroll to position [99, 0]
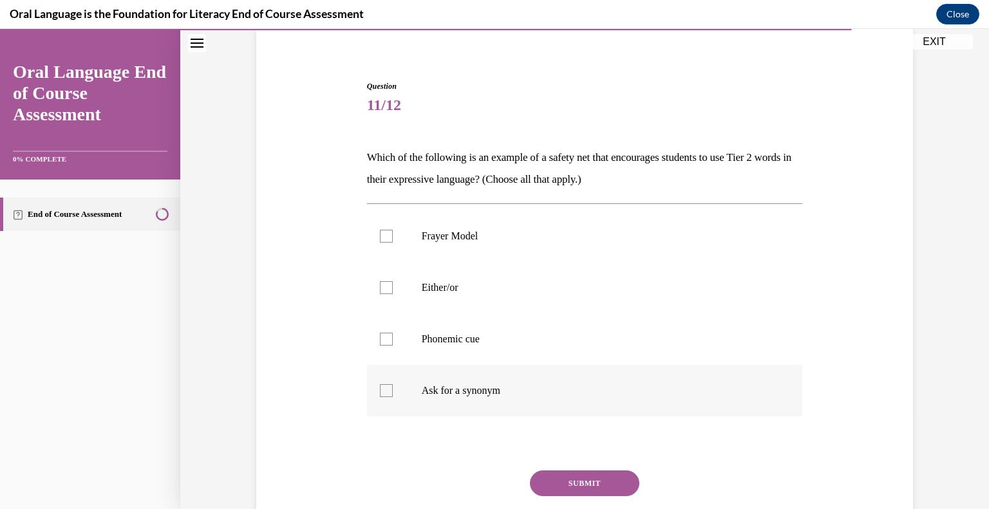
click at [413, 404] on label "Ask for a synonym" at bounding box center [585, 391] width 436 height 52
click at [393, 397] on input "Ask for a synonym" at bounding box center [386, 390] width 13 height 13
checkbox input "true"
click at [434, 285] on p "Either/or" at bounding box center [596, 287] width 349 height 13
click at [393, 285] on input "Either/or" at bounding box center [386, 287] width 13 height 13
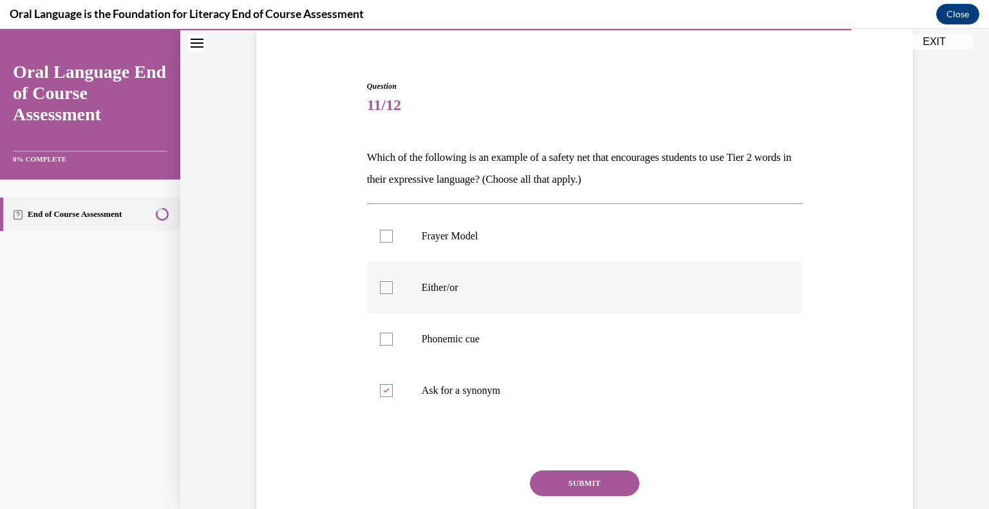
checkbox input "true"
click at [553, 475] on button "SUBMIT" at bounding box center [584, 484] width 109 height 26
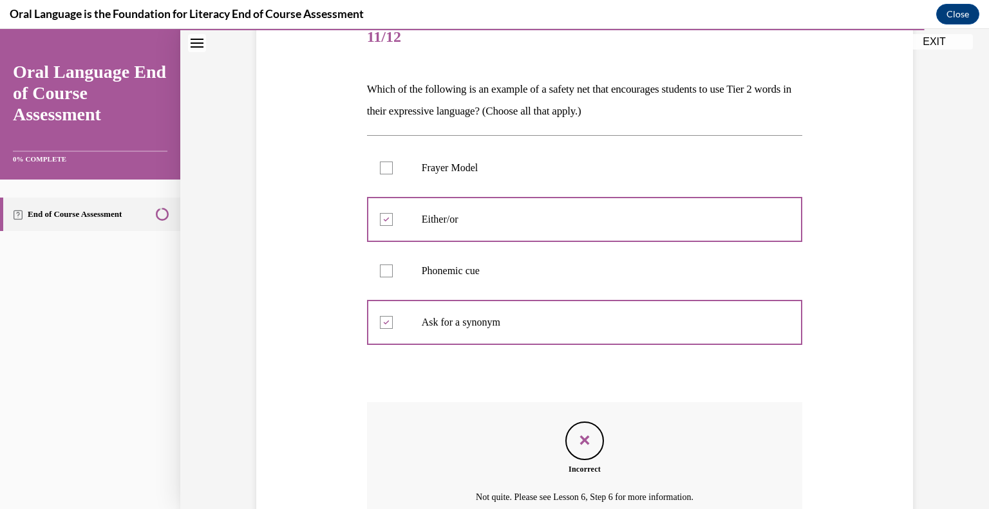
scroll to position [167, 0]
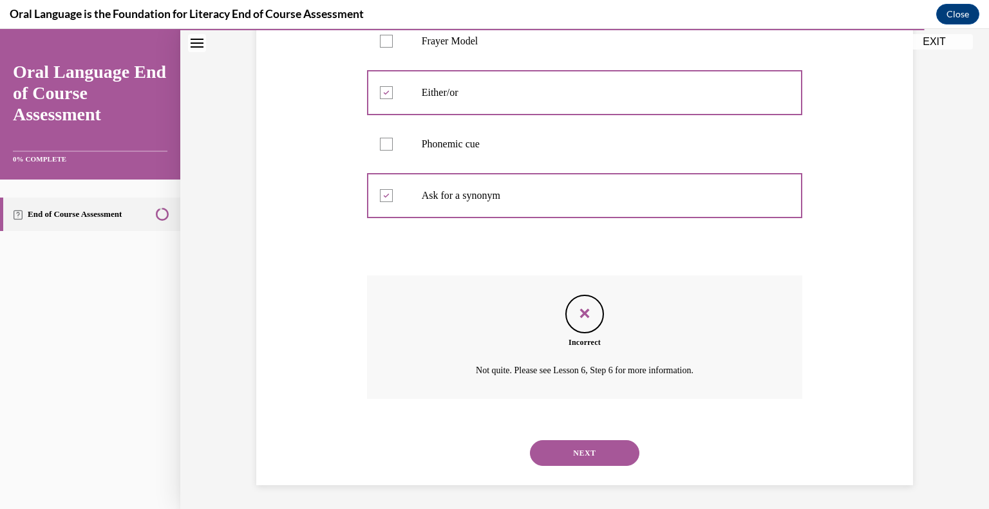
click at [618, 444] on button "NEXT" at bounding box center [584, 453] width 109 height 26
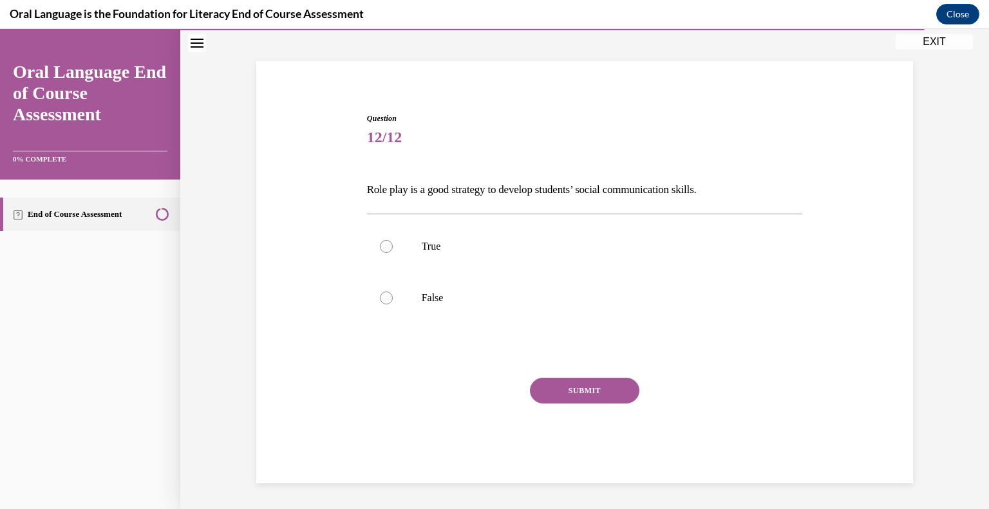
scroll to position [66, 0]
click at [417, 238] on label "True" at bounding box center [585, 247] width 436 height 52
click at [393, 241] on input "True" at bounding box center [386, 247] width 13 height 13
radio input "true"
click at [588, 404] on div "SUBMIT" at bounding box center [585, 411] width 436 height 64
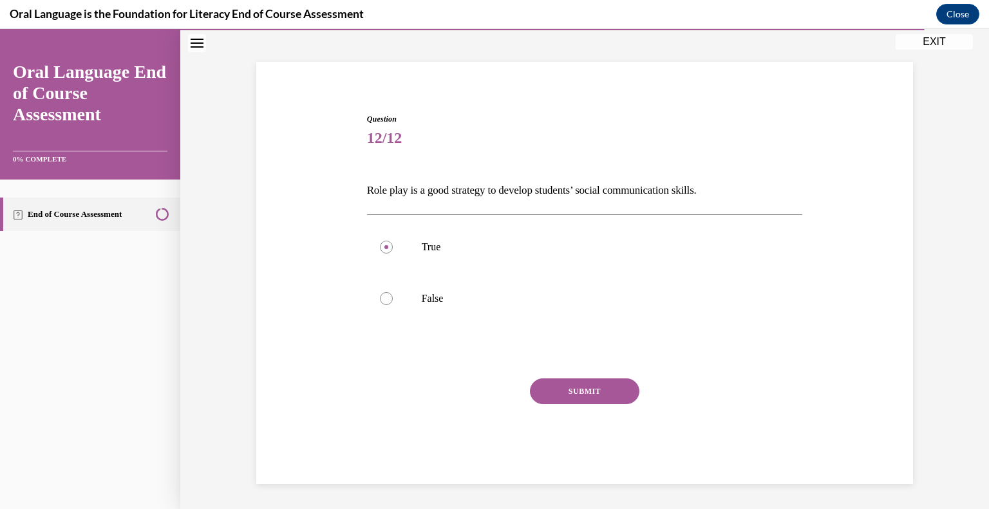
click at [589, 399] on button "SUBMIT" at bounding box center [584, 392] width 109 height 26
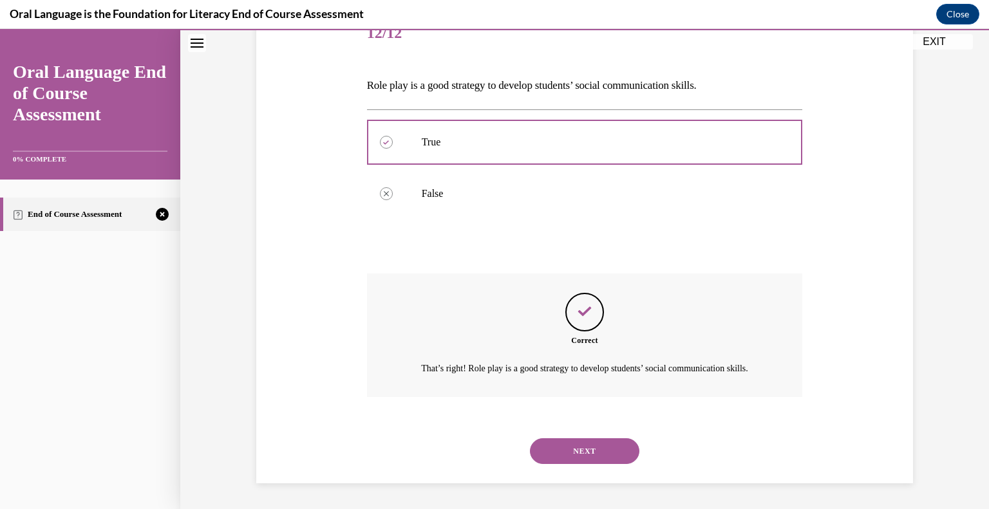
scroll to position [185, 0]
click at [575, 456] on button "NEXT" at bounding box center [584, 451] width 109 height 26
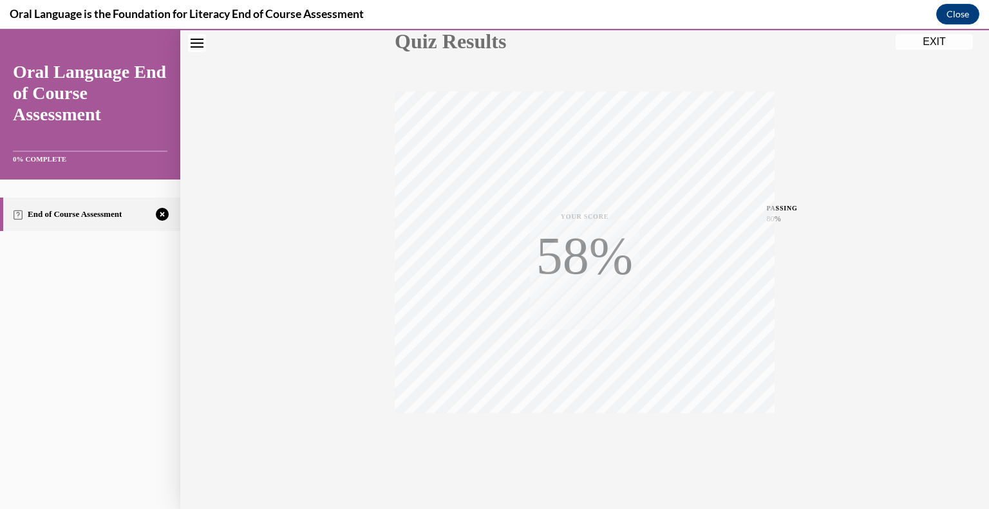
scroll to position [179, 0]
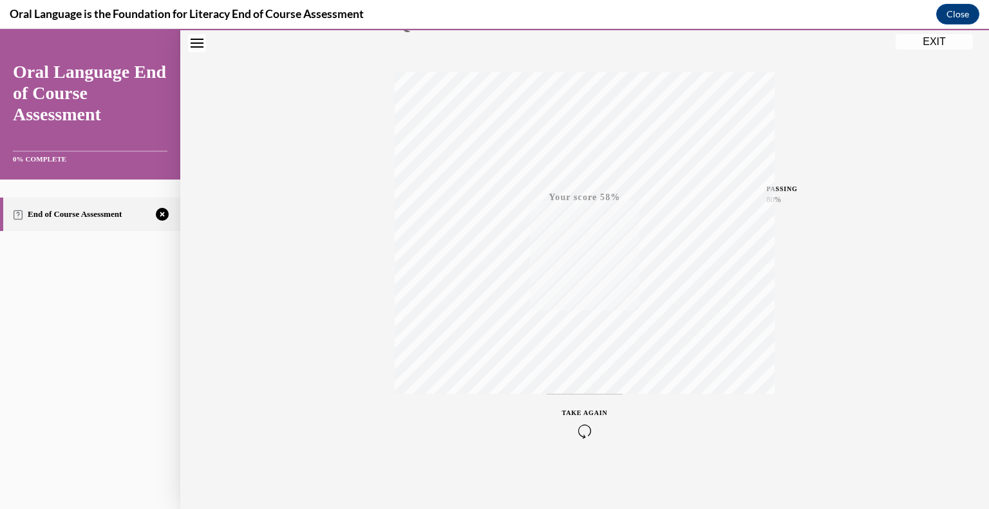
click at [581, 424] on icon "button" at bounding box center [585, 431] width 46 height 14
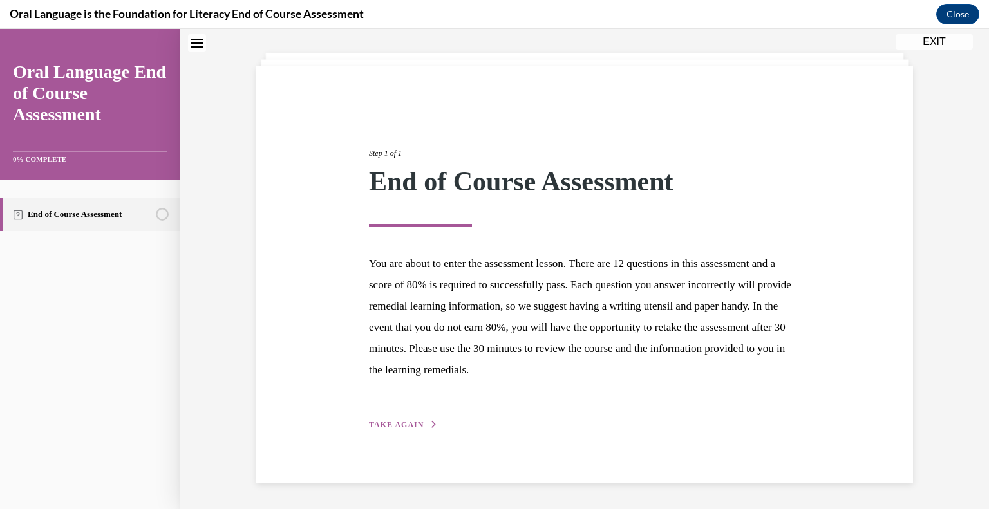
scroll to position [60, 0]
click at [415, 423] on span "TAKE AGAIN" at bounding box center [396, 426] width 55 height 9
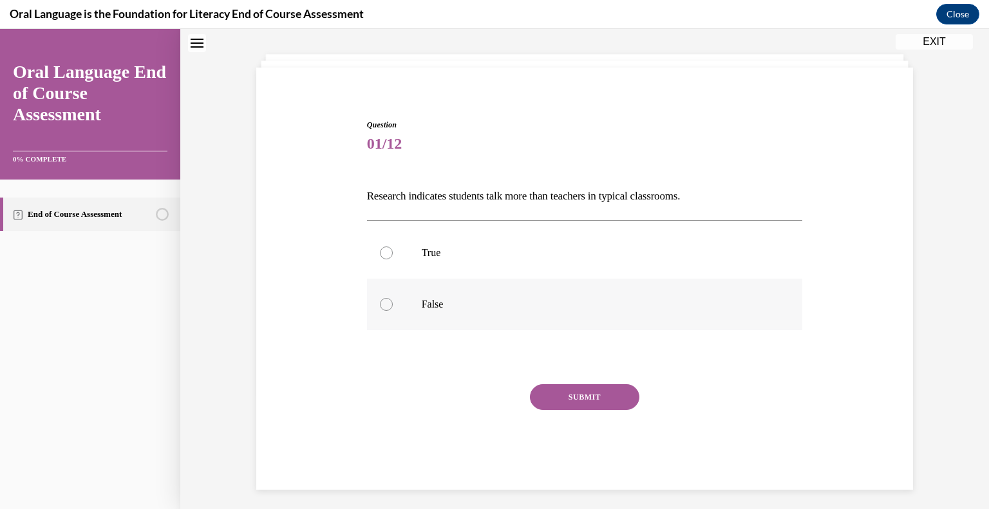
click at [465, 298] on p "False" at bounding box center [596, 304] width 349 height 13
click at [393, 298] on input "False" at bounding box center [386, 304] width 13 height 13
radio input "true"
click at [551, 393] on button "SUBMIT" at bounding box center [584, 397] width 109 height 26
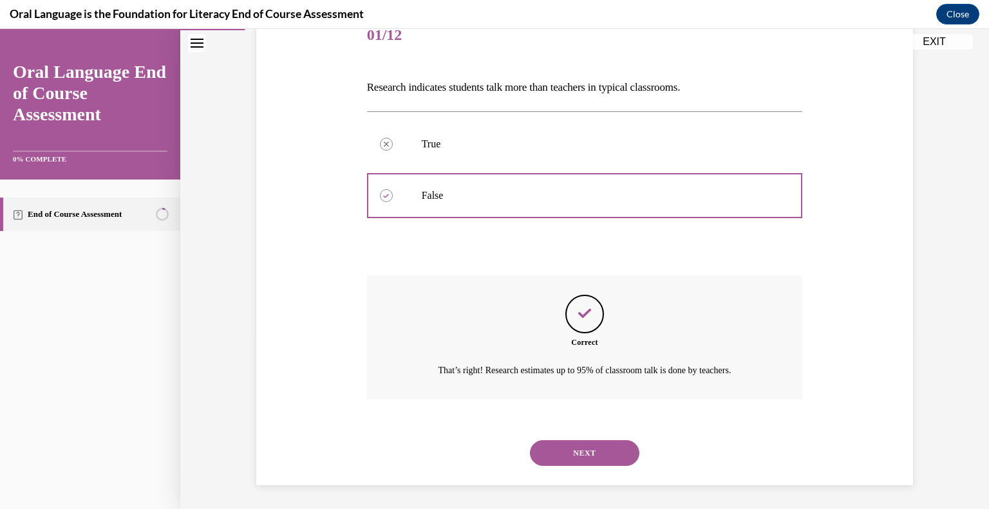
scroll to position [170, 0]
click at [559, 444] on button "NEXT" at bounding box center [584, 452] width 109 height 26
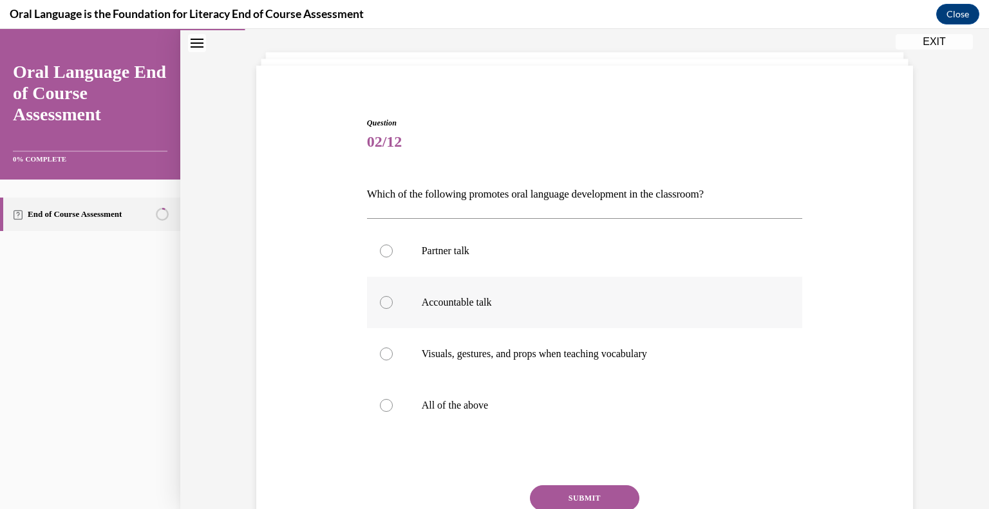
scroll to position [65, 0]
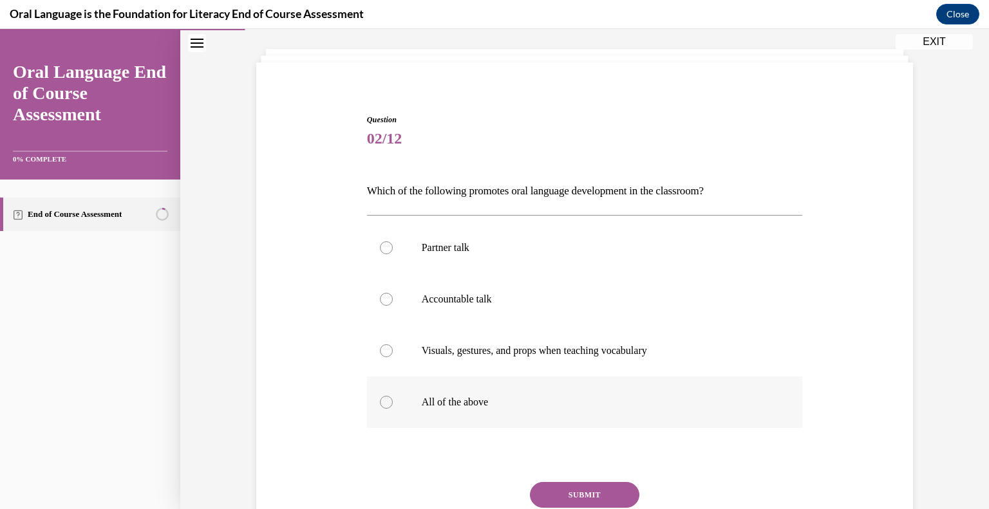
click at [464, 396] on p "All of the above" at bounding box center [596, 402] width 349 height 13
click at [393, 396] on input "All of the above" at bounding box center [386, 402] width 13 height 13
radio input "true"
click at [592, 498] on button "SUBMIT" at bounding box center [584, 495] width 109 height 26
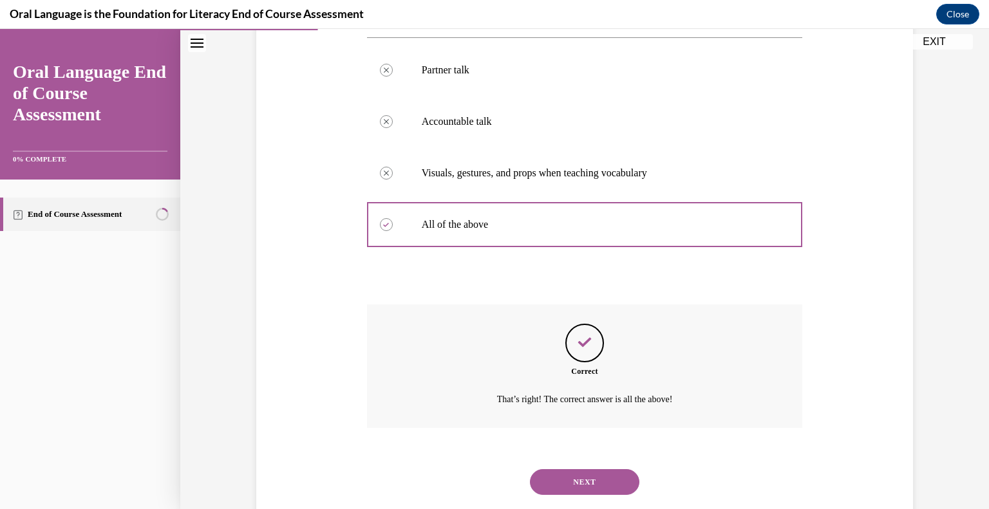
scroll to position [273, 0]
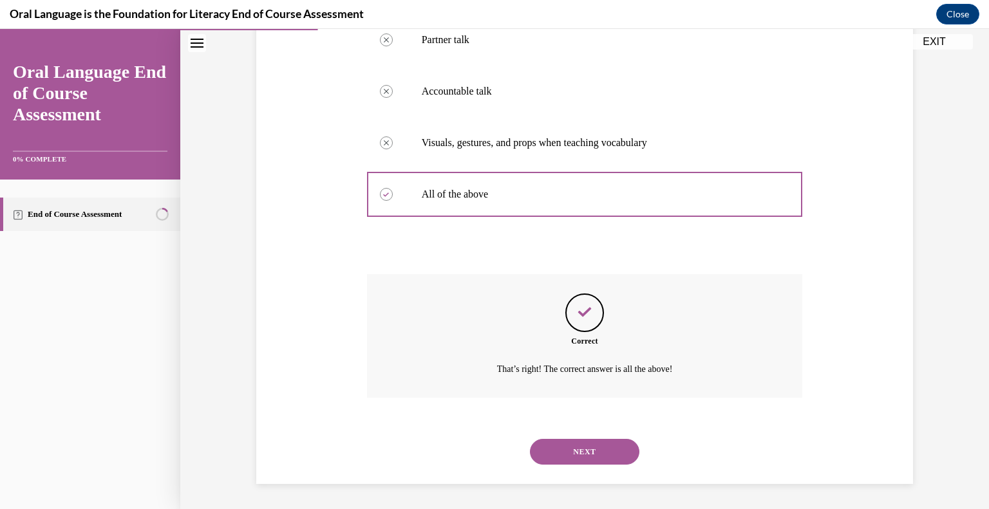
click at [582, 464] on button "NEXT" at bounding box center [584, 452] width 109 height 26
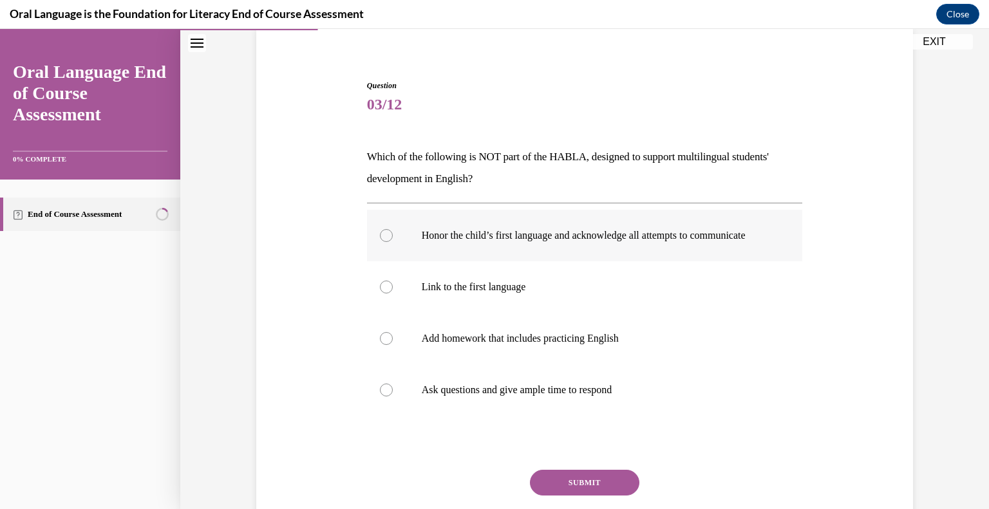
scroll to position [100, 0]
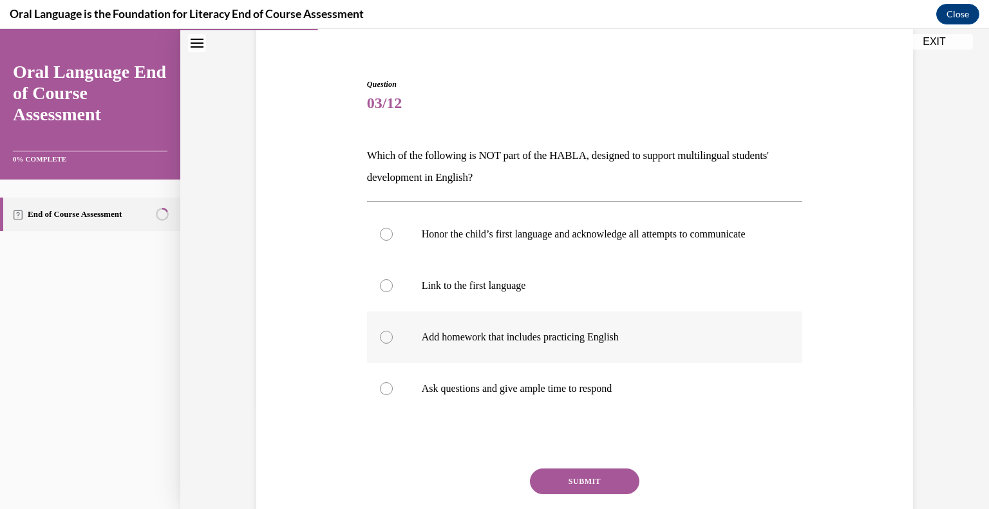
click at [572, 344] on p "Add homework that includes practicing English" at bounding box center [596, 337] width 349 height 13
click at [393, 344] on input "Add homework that includes practicing English" at bounding box center [386, 337] width 13 height 13
radio input "true"
click at [578, 482] on button "SUBMIT" at bounding box center [584, 482] width 109 height 26
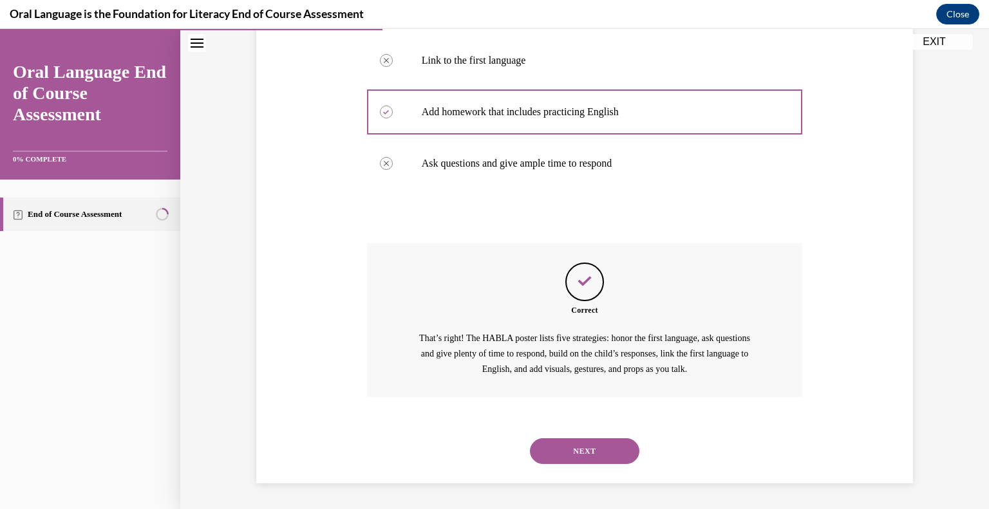
scroll to position [338, 0]
click at [578, 456] on button "NEXT" at bounding box center [584, 451] width 109 height 26
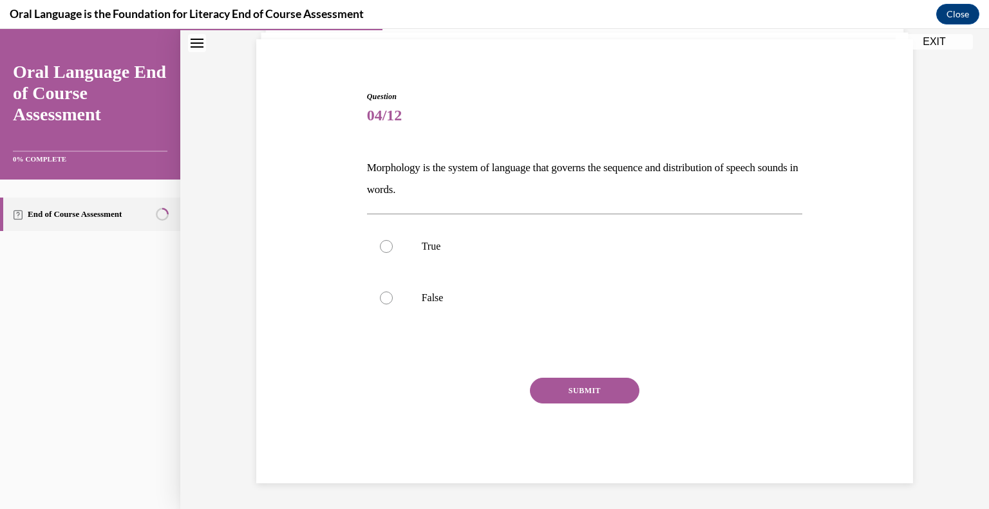
scroll to position [88, 0]
click at [395, 287] on label "False" at bounding box center [585, 299] width 436 height 52
click at [393, 292] on input "False" at bounding box center [386, 298] width 13 height 13
radio input "true"
click at [556, 390] on button "SUBMIT" at bounding box center [584, 392] width 109 height 26
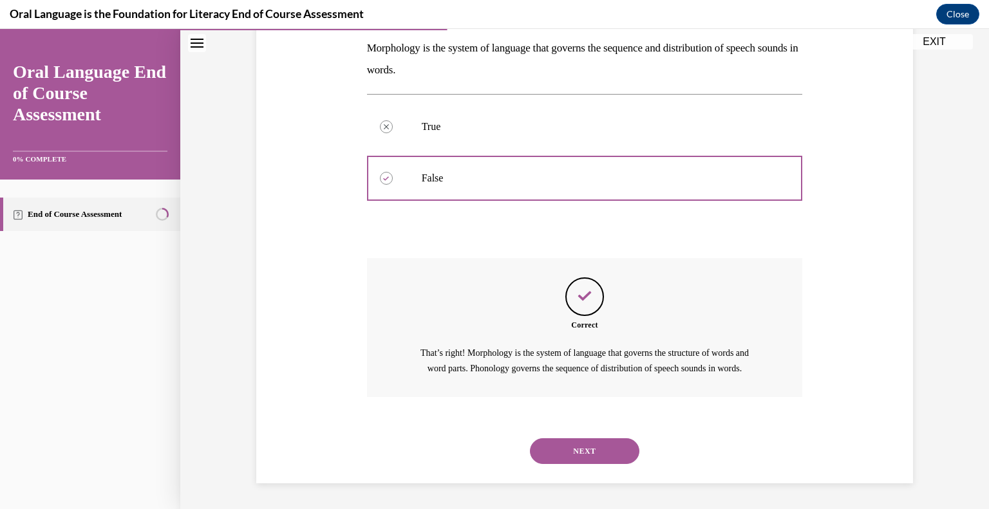
scroll to position [222, 0]
click at [600, 457] on button "NEXT" at bounding box center [584, 451] width 109 height 26
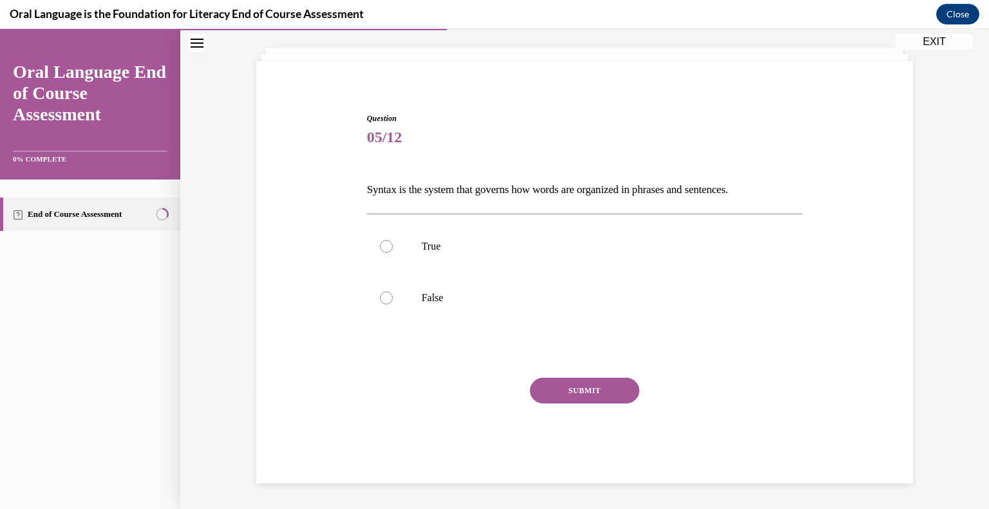
scroll to position [66, 0]
click at [465, 241] on p "True" at bounding box center [596, 247] width 349 height 13
click at [393, 241] on input "True" at bounding box center [386, 247] width 13 height 13
radio input "true"
click at [569, 389] on button "SUBMIT" at bounding box center [584, 392] width 109 height 26
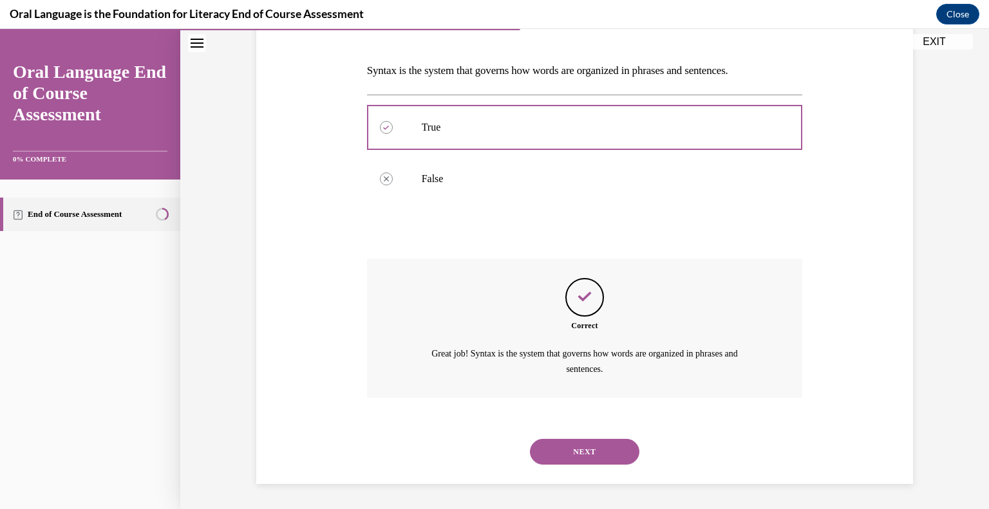
click at [594, 456] on button "NEXT" at bounding box center [584, 452] width 109 height 26
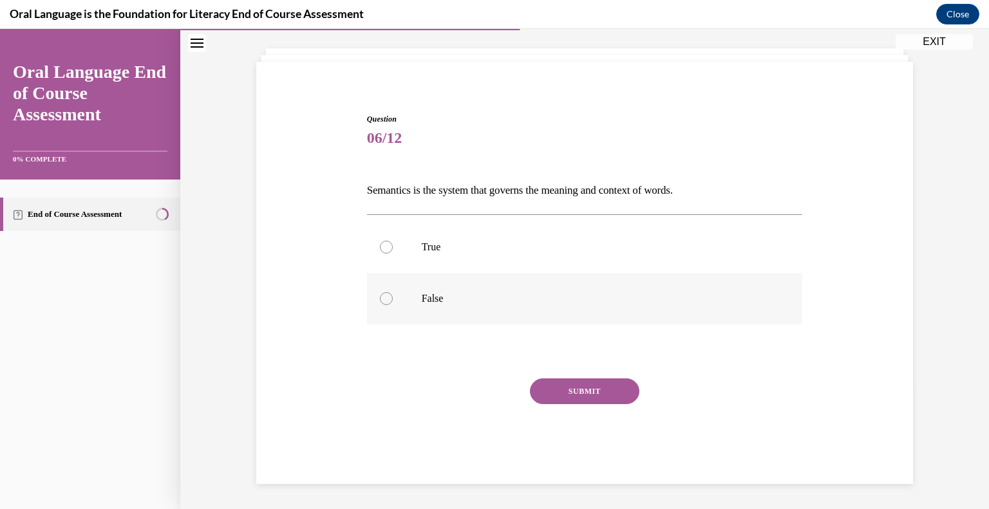
click at [434, 292] on p "False" at bounding box center [596, 298] width 349 height 13
click at [393, 292] on input "False" at bounding box center [386, 298] width 13 height 13
radio input "true"
click at [551, 384] on button "SUBMIT" at bounding box center [584, 392] width 109 height 26
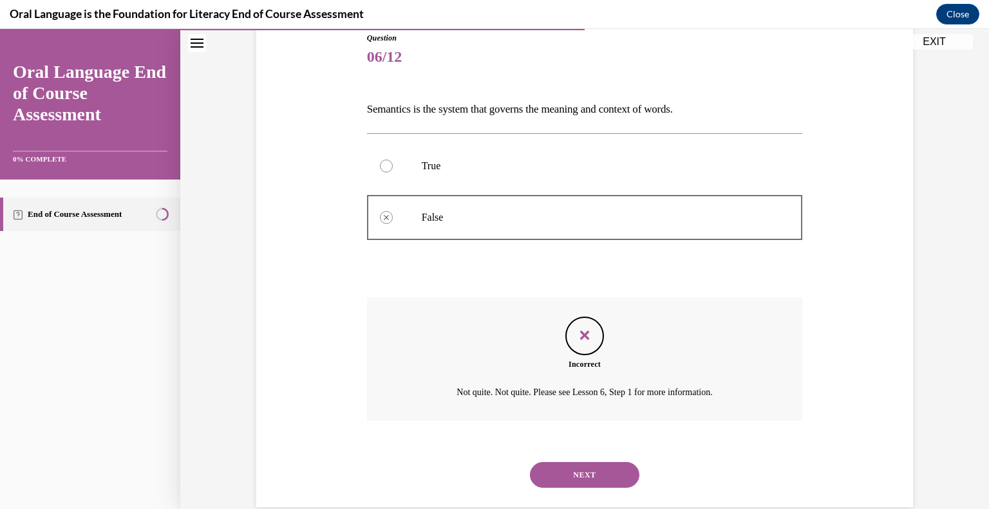
scroll to position [145, 0]
click at [560, 467] on button "NEXT" at bounding box center [584, 477] width 109 height 26
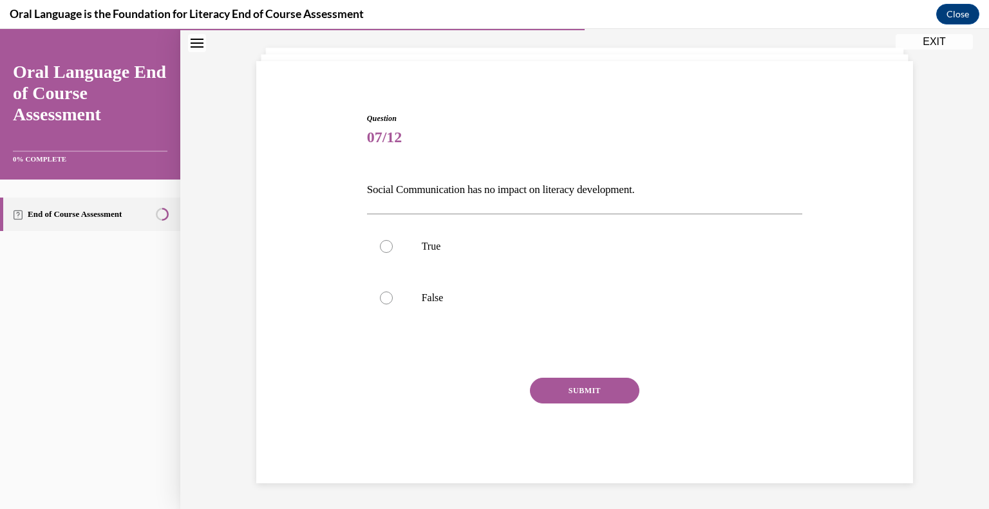
scroll to position [66, 0]
click at [433, 307] on label "False" at bounding box center [585, 299] width 436 height 52
click at [393, 305] on input "False" at bounding box center [386, 298] width 13 height 13
radio input "true"
click at [569, 402] on button "SUBMIT" at bounding box center [584, 392] width 109 height 26
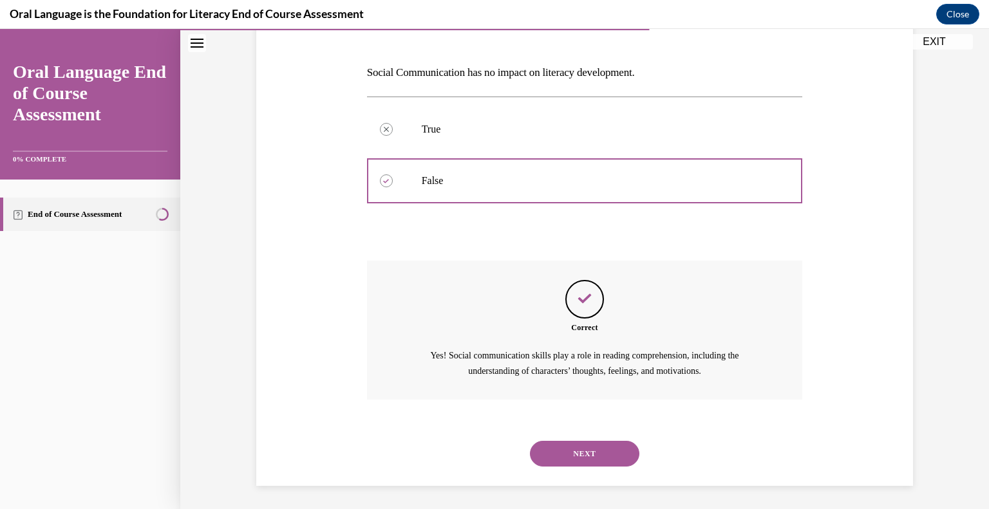
scroll to position [185, 0]
click at [588, 449] on button "NEXT" at bounding box center [584, 452] width 109 height 26
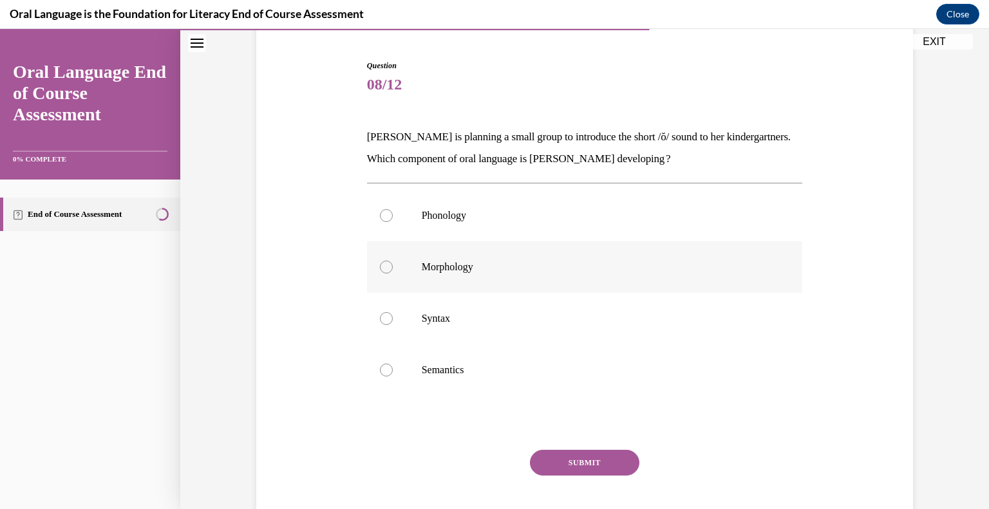
scroll to position [118, 0]
click at [422, 211] on p "Phonology" at bounding box center [596, 217] width 349 height 13
click at [393, 211] on input "Phonology" at bounding box center [386, 217] width 13 height 13
radio input "true"
click at [607, 456] on button "SUBMIT" at bounding box center [584, 464] width 109 height 26
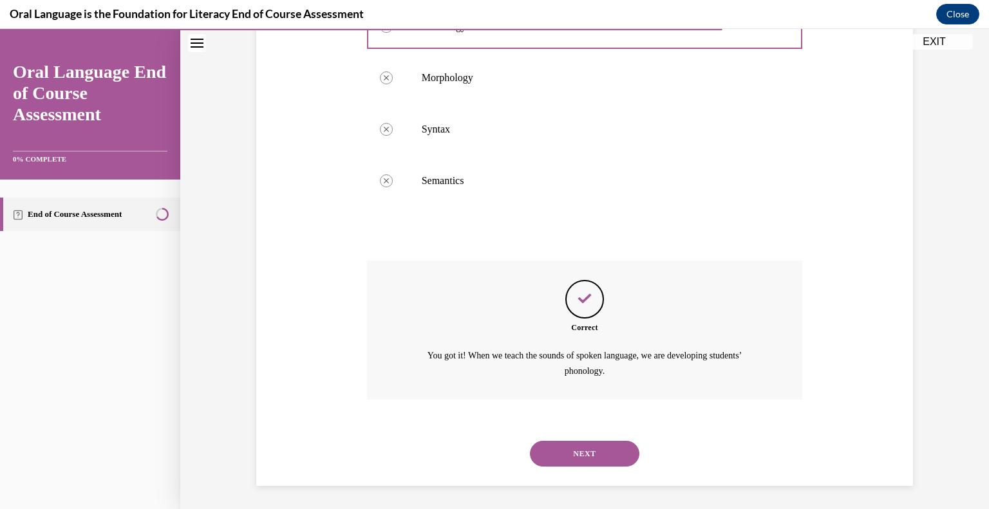
scroll to position [310, 0]
click at [603, 454] on button "NEXT" at bounding box center [584, 452] width 109 height 26
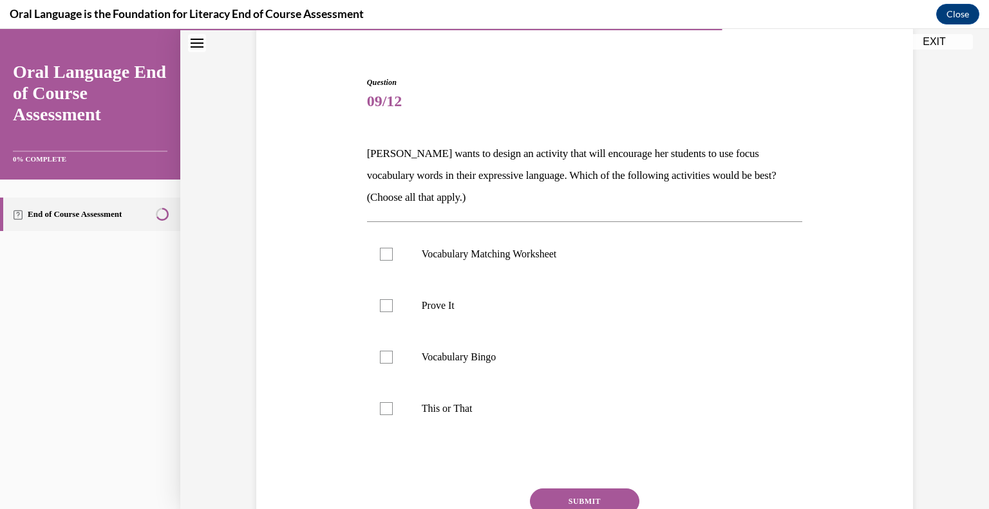
scroll to position [104, 0]
click at [391, 292] on label "Prove It" at bounding box center [585, 305] width 436 height 52
click at [391, 298] on input "Prove It" at bounding box center [386, 304] width 13 height 13
checkbox input "true"
click at [391, 401] on div at bounding box center [386, 407] width 13 height 13
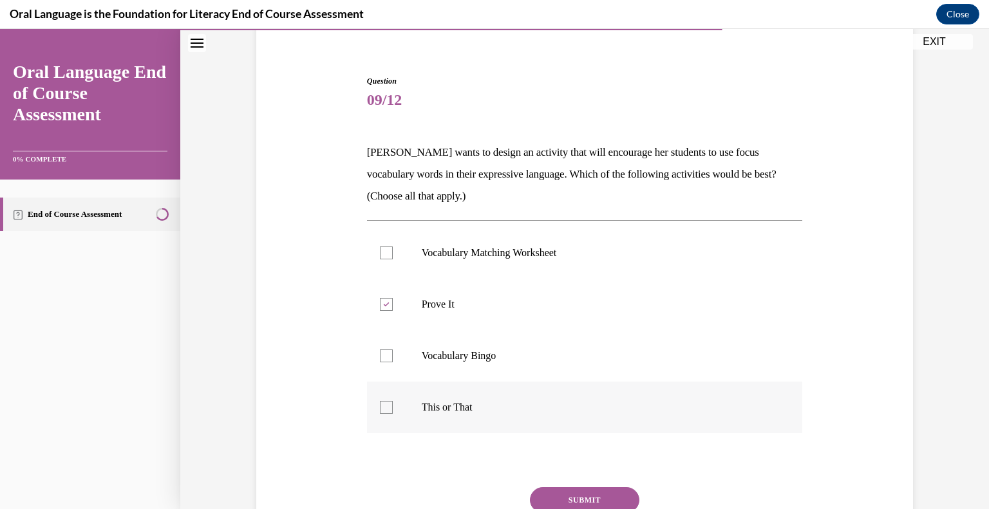
click at [391, 401] on input "This or That" at bounding box center [386, 407] width 13 height 13
checkbox input "true"
click at [556, 493] on button "SUBMIT" at bounding box center [584, 500] width 109 height 26
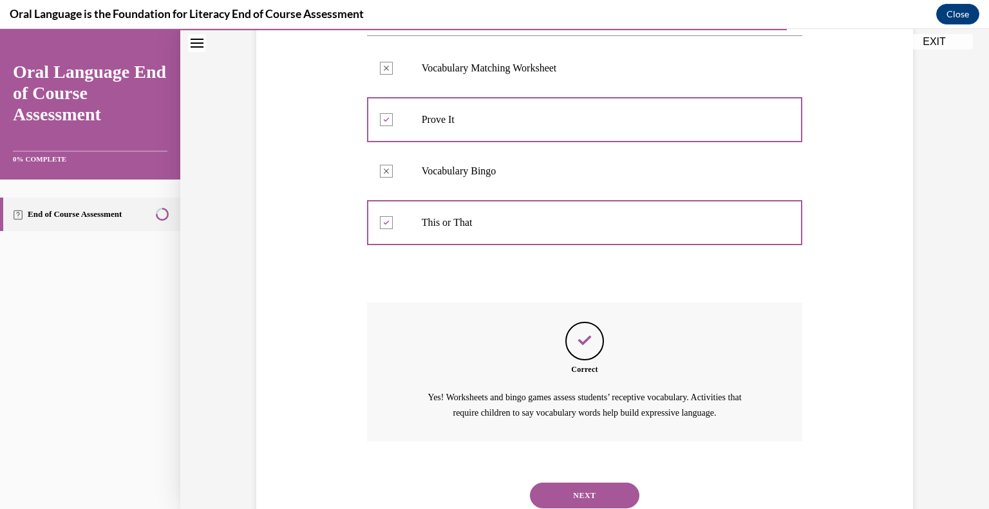
scroll to position [332, 0]
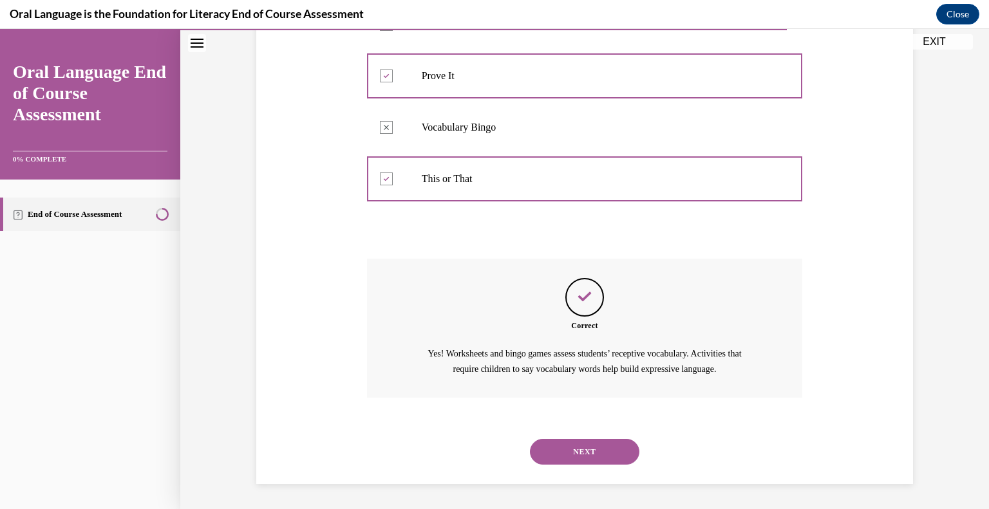
click at [571, 447] on button "NEXT" at bounding box center [584, 452] width 109 height 26
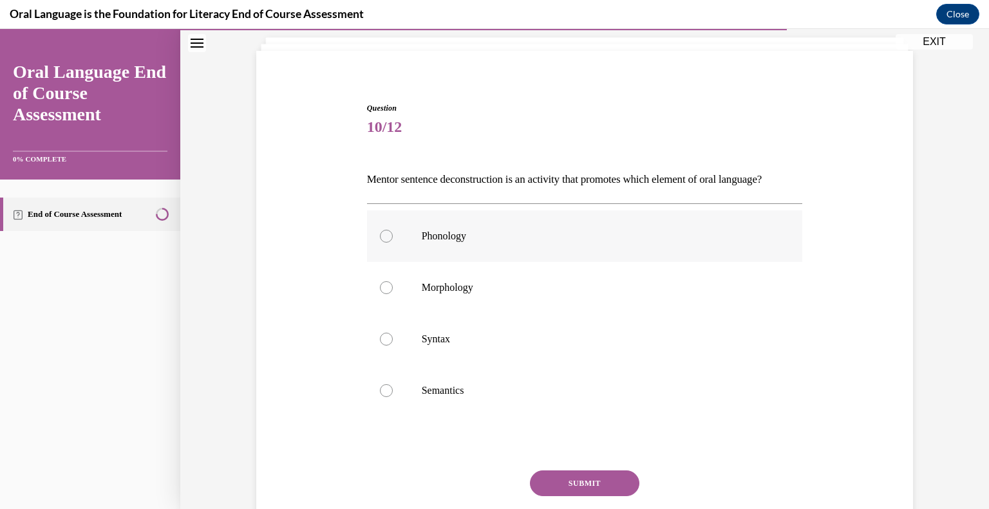
scroll to position [75, 0]
click at [425, 347] on p "Syntax" at bounding box center [596, 340] width 349 height 13
click at [393, 347] on input "Syntax" at bounding box center [386, 340] width 13 height 13
radio input "true"
click at [601, 498] on button "SUBMIT" at bounding box center [584, 485] width 109 height 26
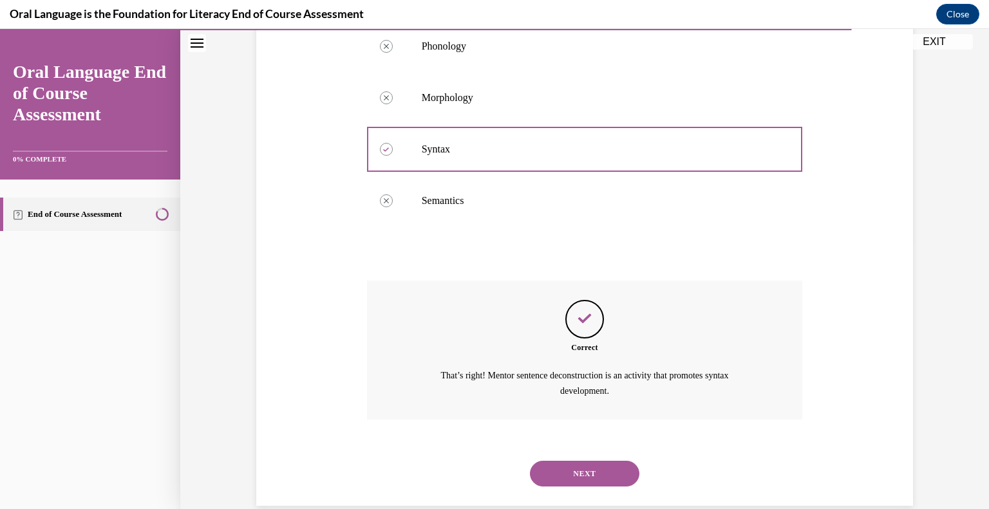
scroll to position [310, 0]
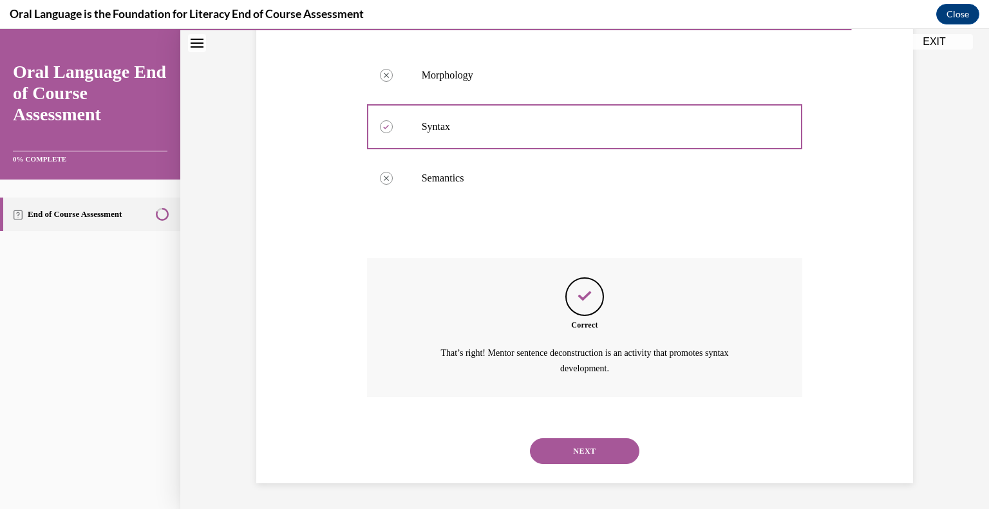
click at [587, 443] on button "NEXT" at bounding box center [584, 451] width 109 height 26
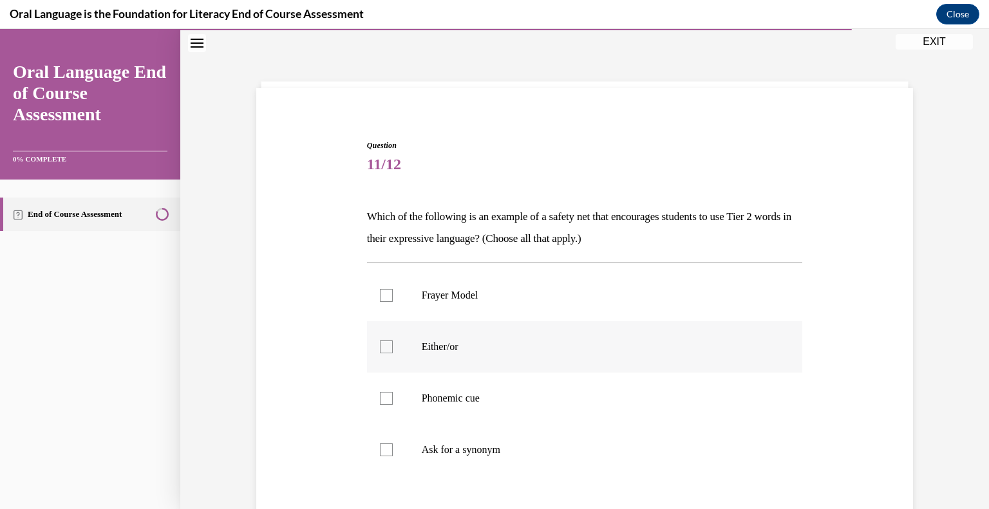
scroll to position [57, 0]
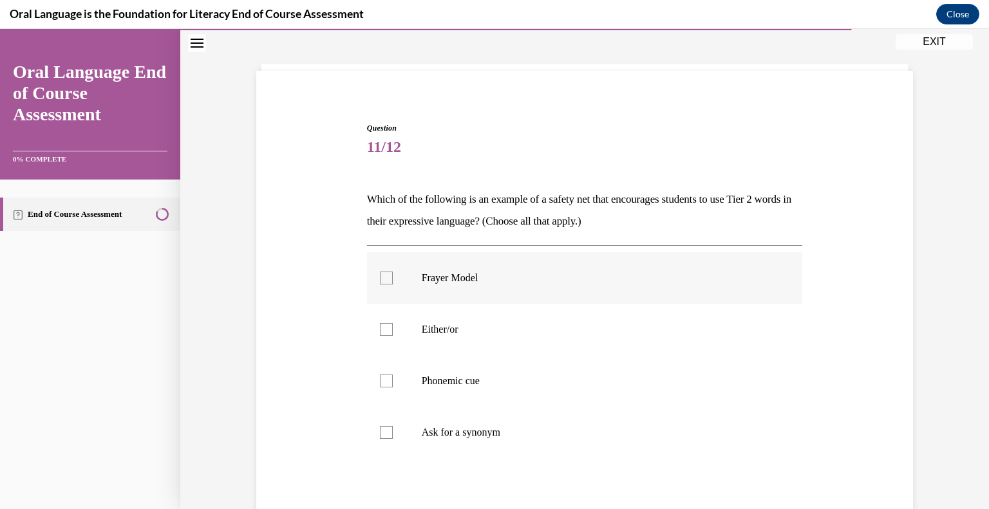
click at [467, 296] on label "Frayer Model" at bounding box center [585, 278] width 436 height 52
click at [393, 285] on input "Frayer Model" at bounding box center [386, 278] width 13 height 13
checkbox input "true"
click at [447, 393] on label "Phonemic cue" at bounding box center [585, 381] width 436 height 52
click at [393, 388] on input "Phonemic cue" at bounding box center [386, 381] width 13 height 13
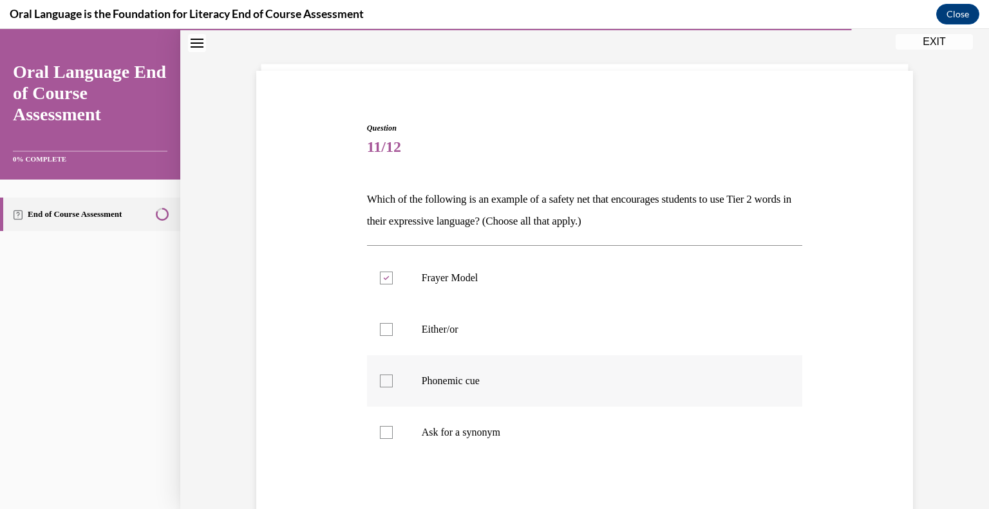
checkbox input "true"
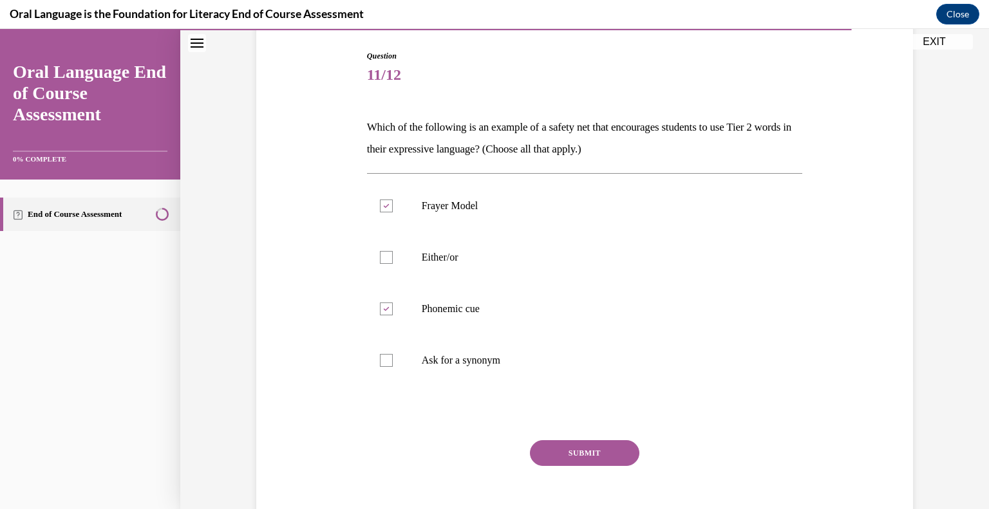
click at [579, 462] on button "SUBMIT" at bounding box center [584, 453] width 109 height 26
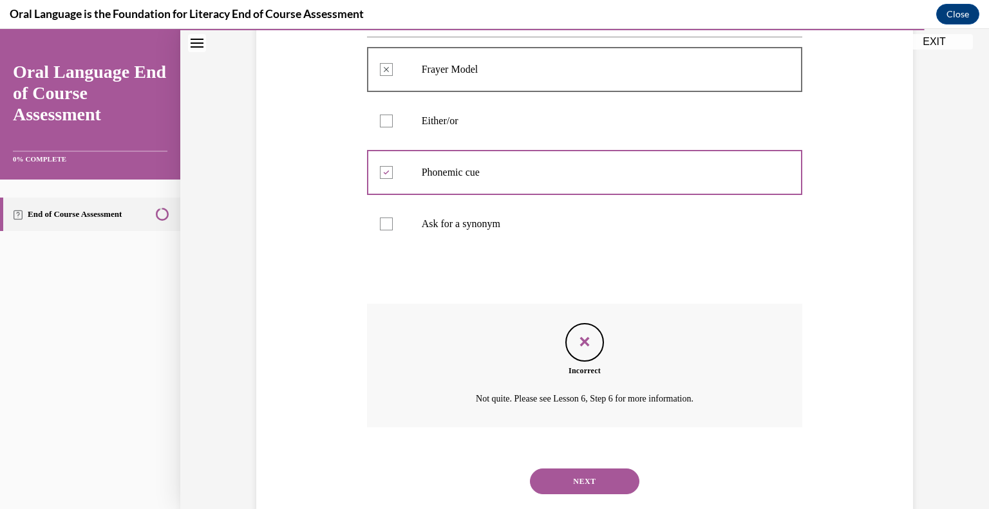
scroll to position [295, 0]
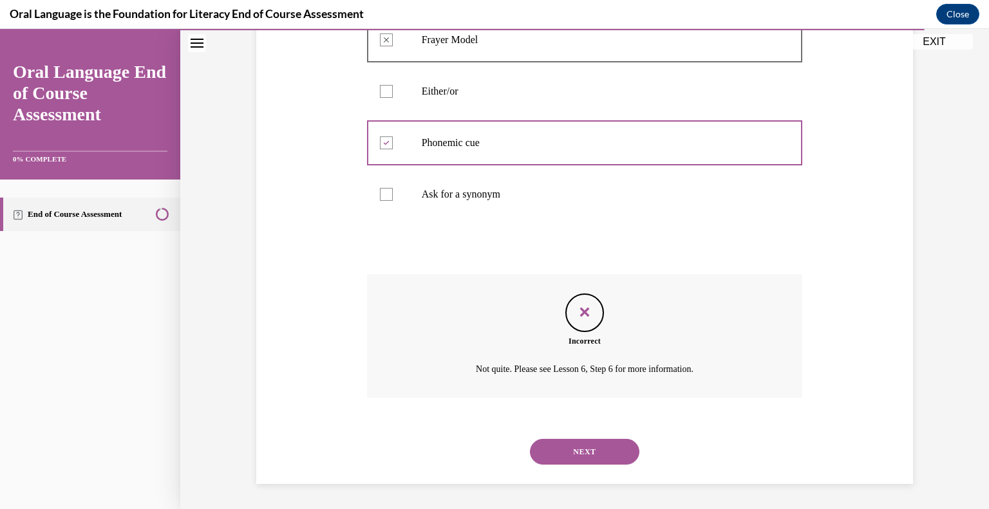
click at [592, 451] on button "NEXT" at bounding box center [584, 452] width 109 height 26
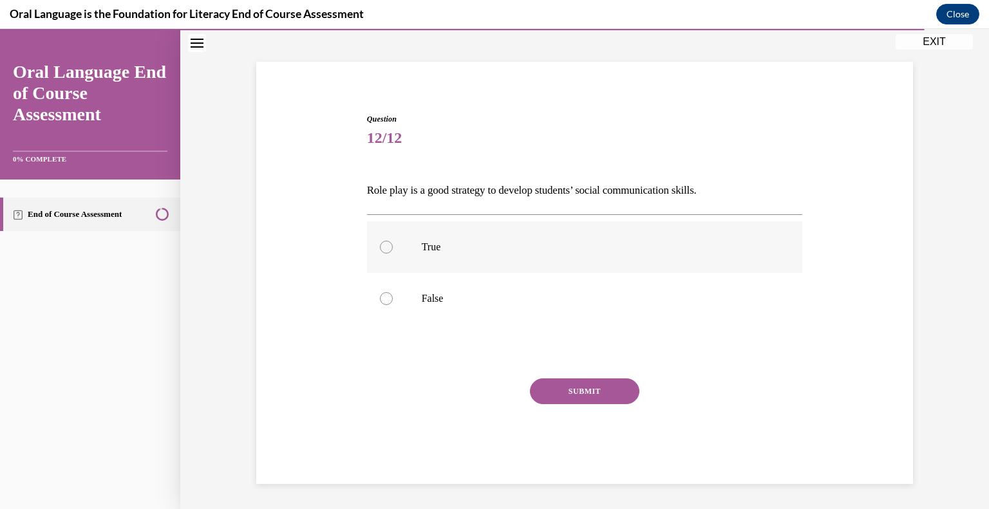
click at [379, 256] on label "True" at bounding box center [585, 247] width 436 height 52
click at [380, 254] on input "True" at bounding box center [386, 247] width 13 height 13
radio input "true"
click at [578, 387] on button "SUBMIT" at bounding box center [584, 392] width 109 height 26
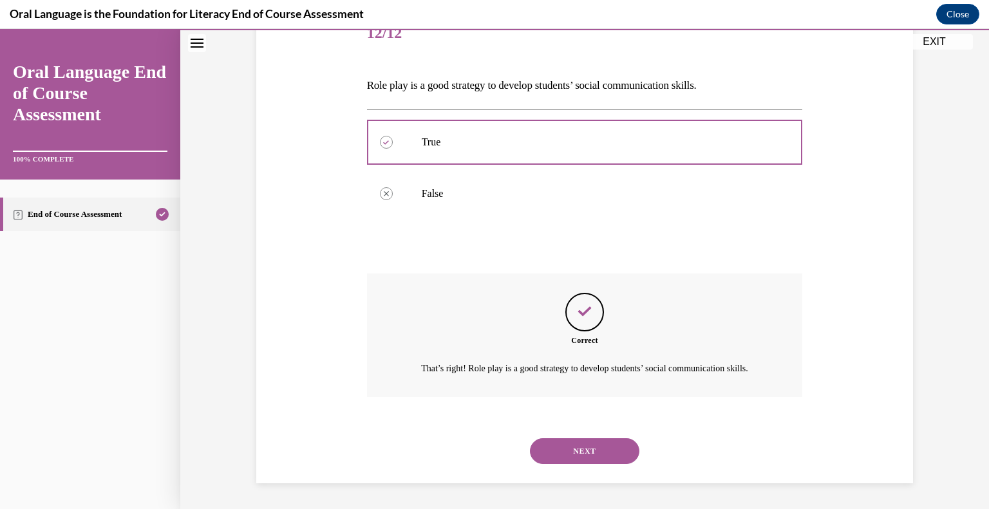
scroll to position [185, 0]
click at [578, 443] on button "NEXT" at bounding box center [584, 451] width 109 height 26
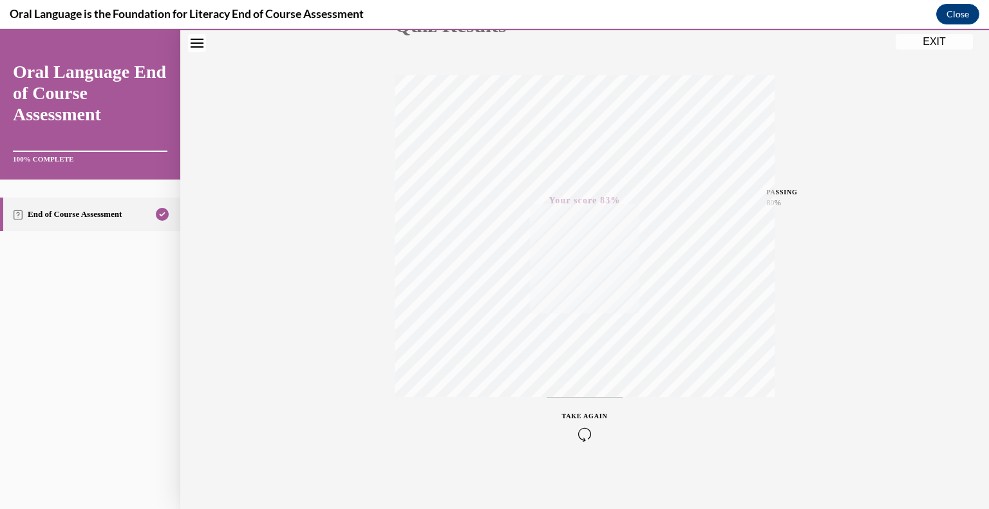
scroll to position [173, 0]
click at [934, 46] on button "EXIT" at bounding box center [934, 41] width 77 height 15
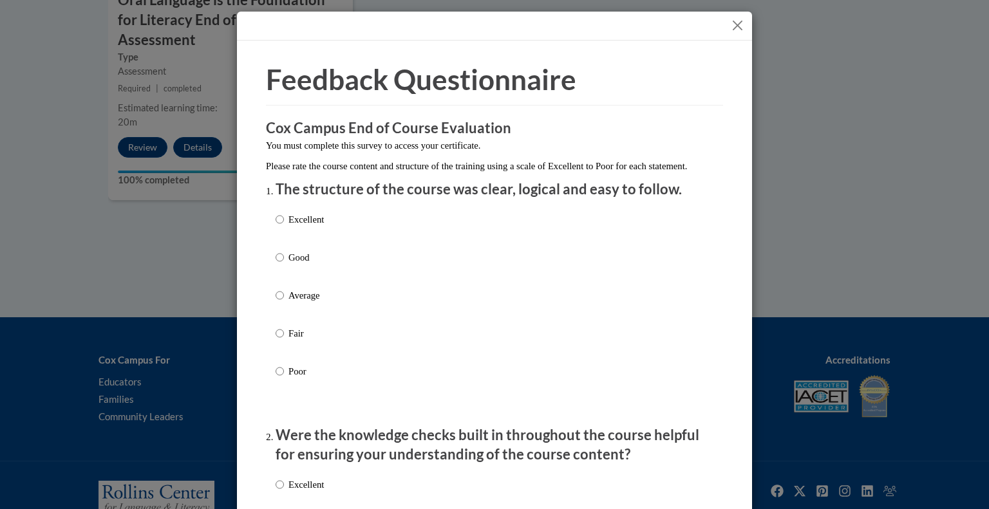
click at [305, 227] on p "Excellent" at bounding box center [305, 219] width 35 height 14
click at [284, 227] on input "Excellent" at bounding box center [280, 219] width 8 height 14
radio input "true"
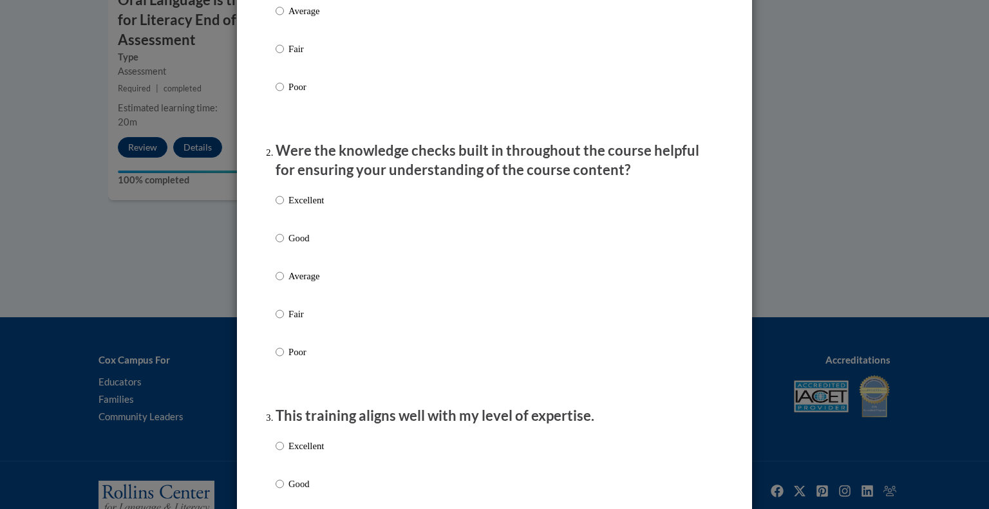
scroll to position [283, 0]
click at [305, 209] on p "Excellent" at bounding box center [305, 202] width 35 height 14
click at [284, 209] on input "Excellent" at bounding box center [280, 202] width 8 height 14
radio input "true"
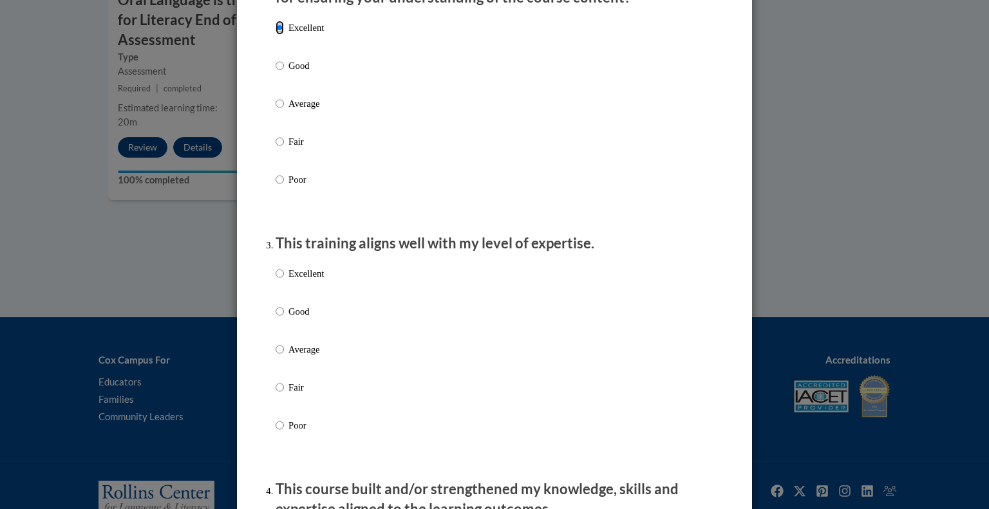
scroll to position [456, 0]
click at [296, 280] on div "Excellent Good Average Fair Poor" at bounding box center [300, 361] width 48 height 200
click at [295, 282] on p "Excellent" at bounding box center [305, 275] width 35 height 14
click at [284, 282] on input "Excellent" at bounding box center [280, 275] width 8 height 14
radio input "true"
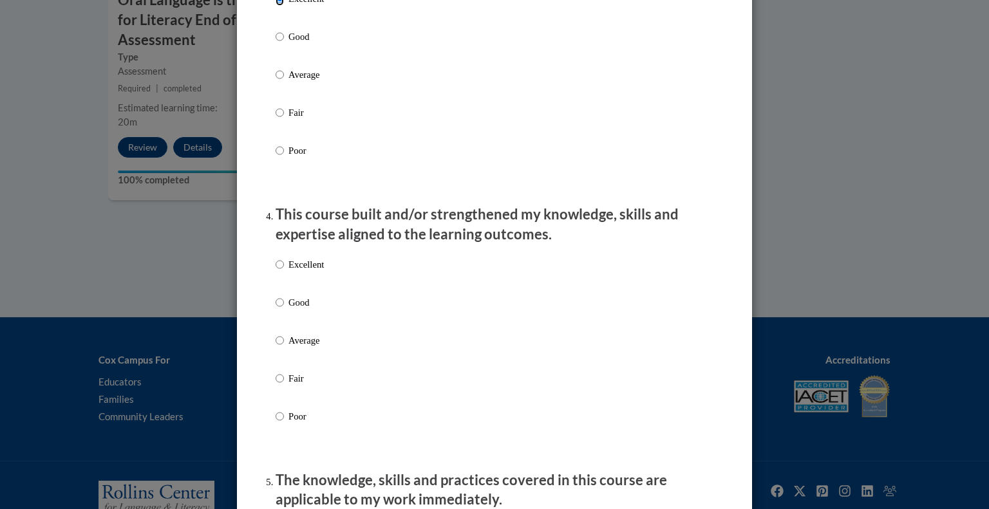
scroll to position [760, 0]
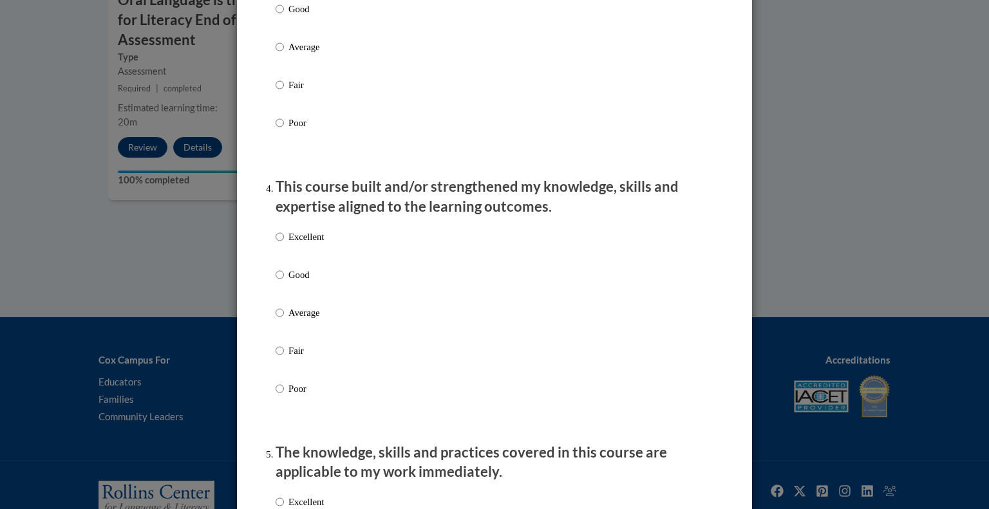
click at [303, 244] on p "Excellent" at bounding box center [305, 237] width 35 height 14
click at [284, 244] on input "Excellent" at bounding box center [280, 237] width 8 height 14
radio input "true"
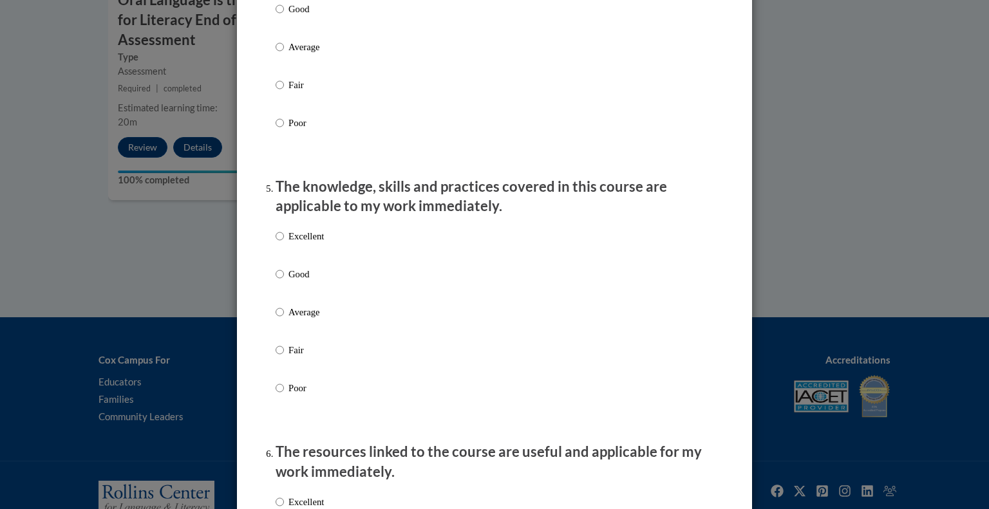
click at [303, 243] on p "Excellent" at bounding box center [305, 236] width 35 height 14
click at [284, 243] on input "Excellent" at bounding box center [280, 236] width 8 height 14
radio input "true"
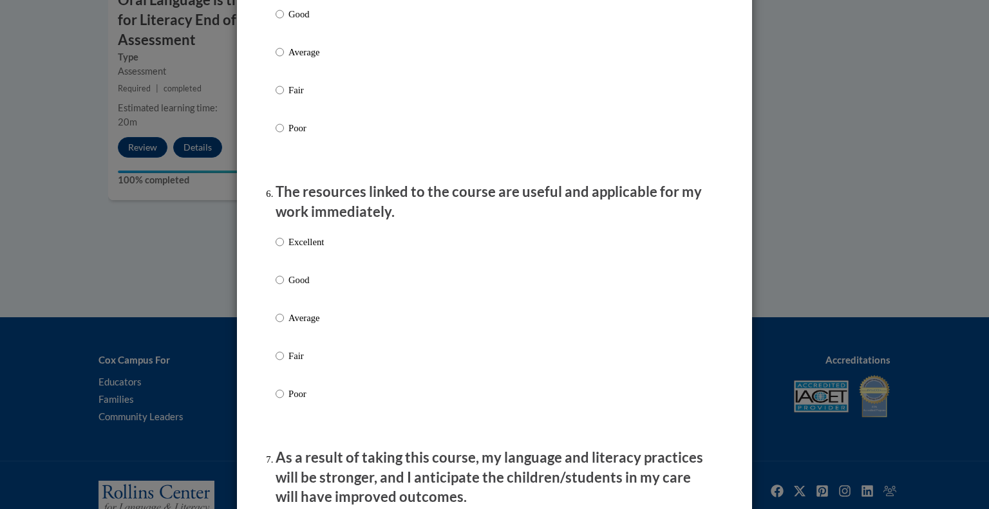
click at [303, 249] on p "Excellent" at bounding box center [305, 242] width 35 height 14
click at [284, 249] on input "Excellent" at bounding box center [280, 242] width 8 height 14
radio input "true"
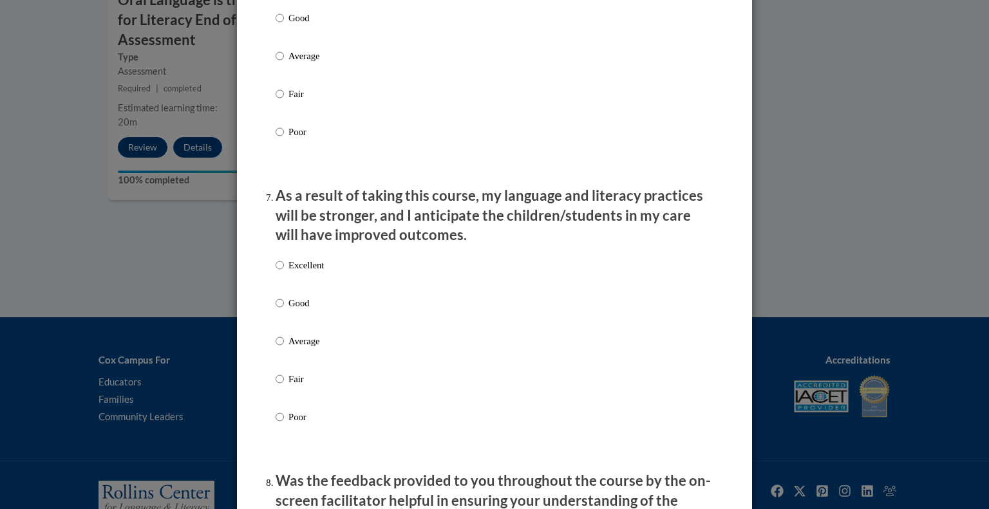
scroll to position [1549, 0]
click at [292, 285] on label "Excellent" at bounding box center [300, 274] width 48 height 35
click at [284, 271] on input "Excellent" at bounding box center [280, 264] width 8 height 14
radio input "true"
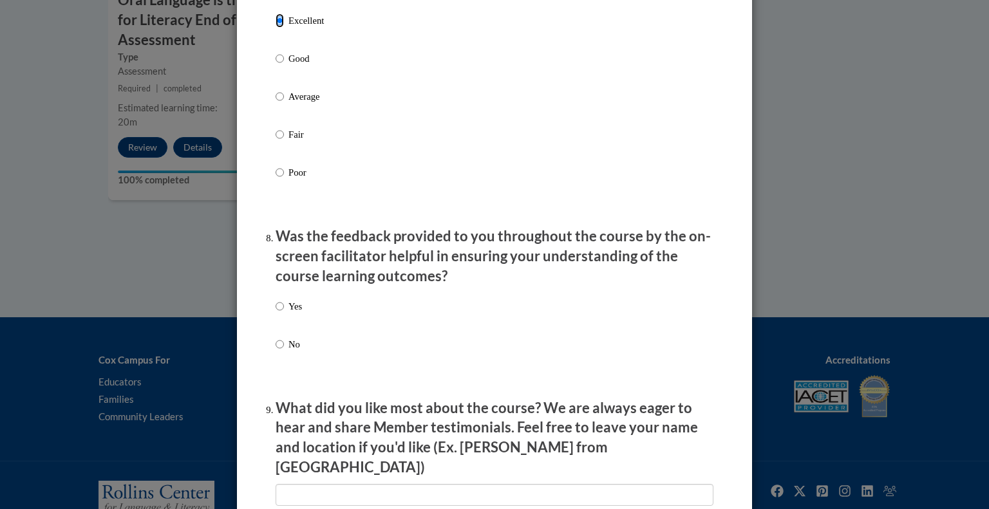
scroll to position [1814, 0]
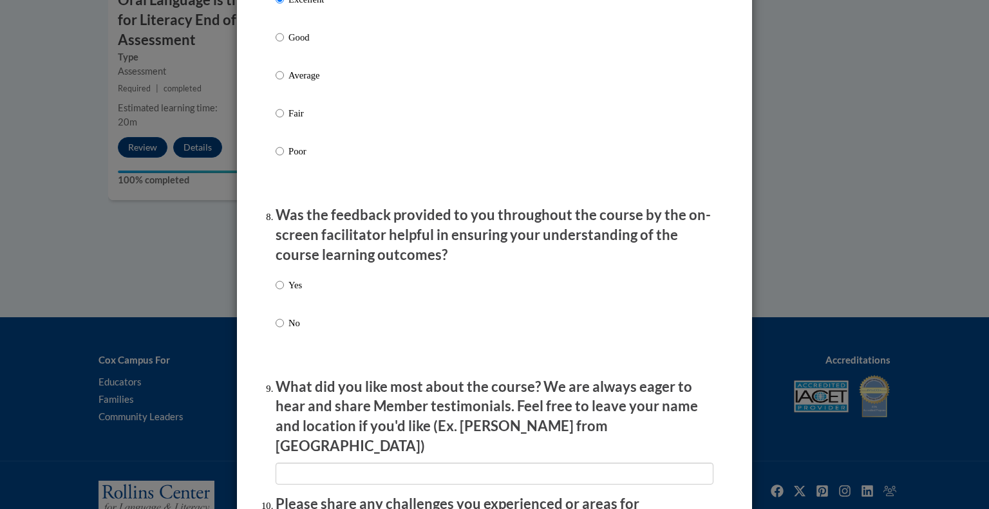
click at [292, 285] on div "Yes No" at bounding box center [289, 315] width 26 height 86
click at [290, 292] on p "Yes" at bounding box center [295, 285] width 14 height 14
click at [284, 292] on input "Yes" at bounding box center [280, 285] width 8 height 14
radio input "true"
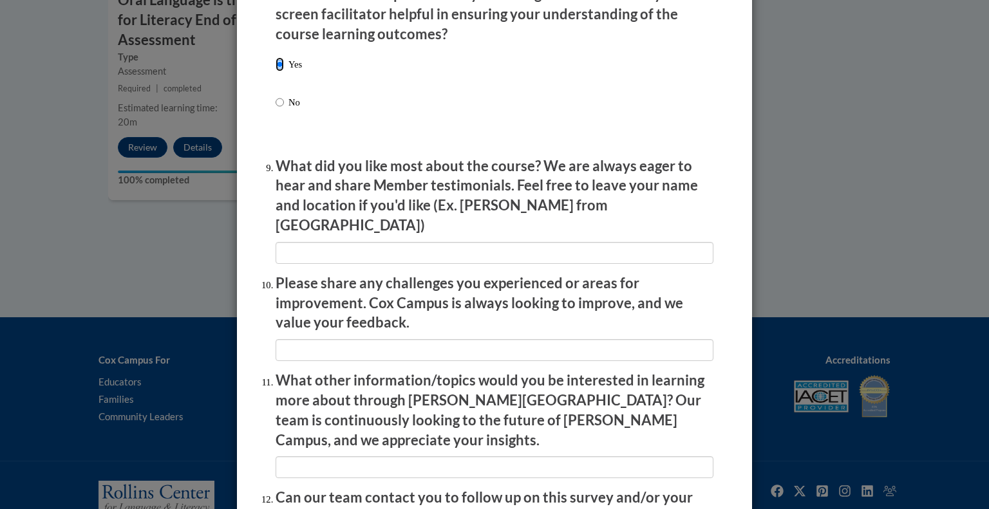
scroll to position [2033, 0]
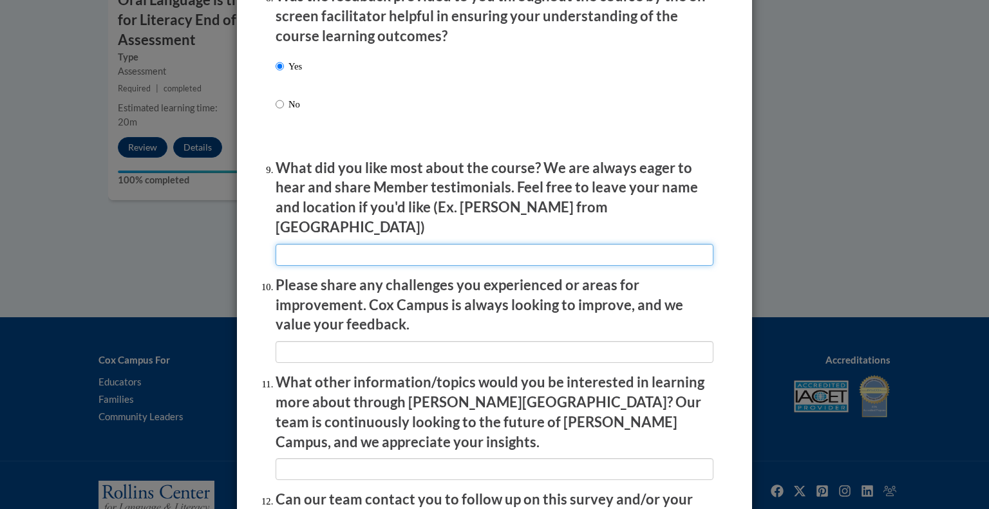
click at [332, 249] on input "textbox" at bounding box center [495, 255] width 438 height 22
type input "n/a"
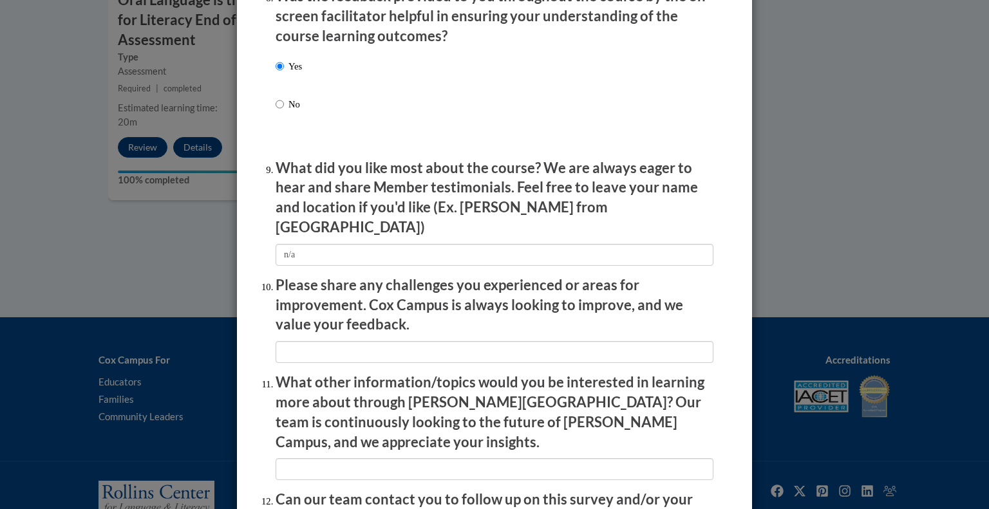
click at [328, 352] on input "textbox" at bounding box center [495, 352] width 438 height 22
type input "n/a"
click at [340, 458] on input "textbox" at bounding box center [495, 469] width 438 height 22
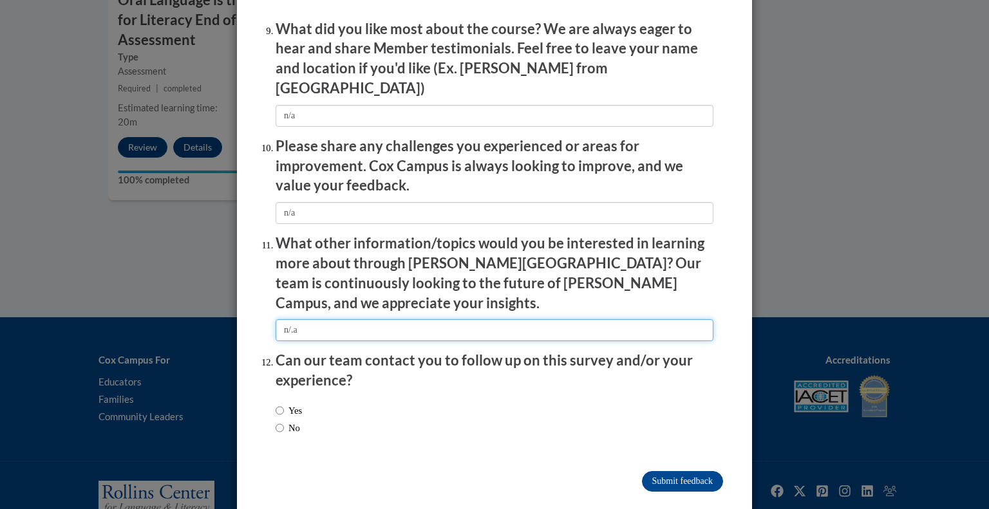
scroll to position [2170, 0]
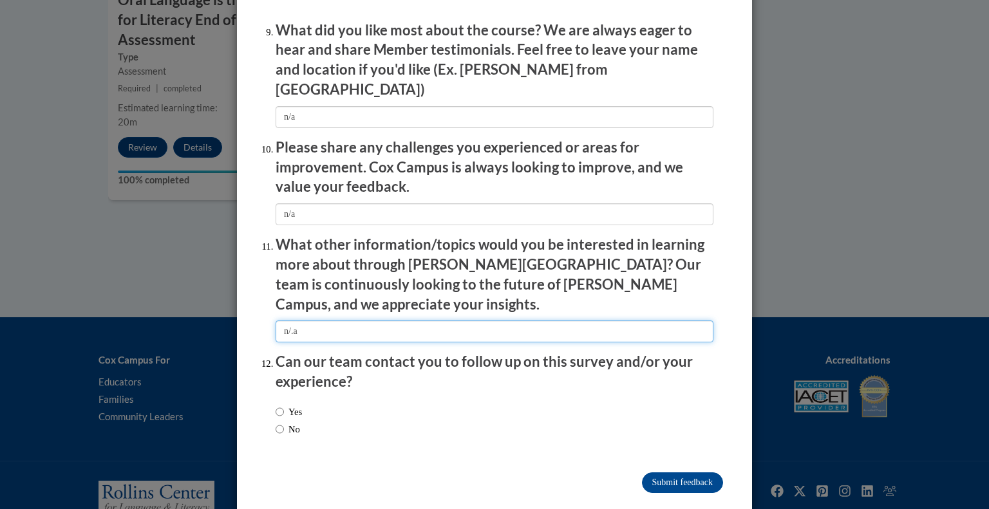
type input "n/.a"
click at [282, 422] on input "No" at bounding box center [280, 429] width 8 height 14
radio input "true"
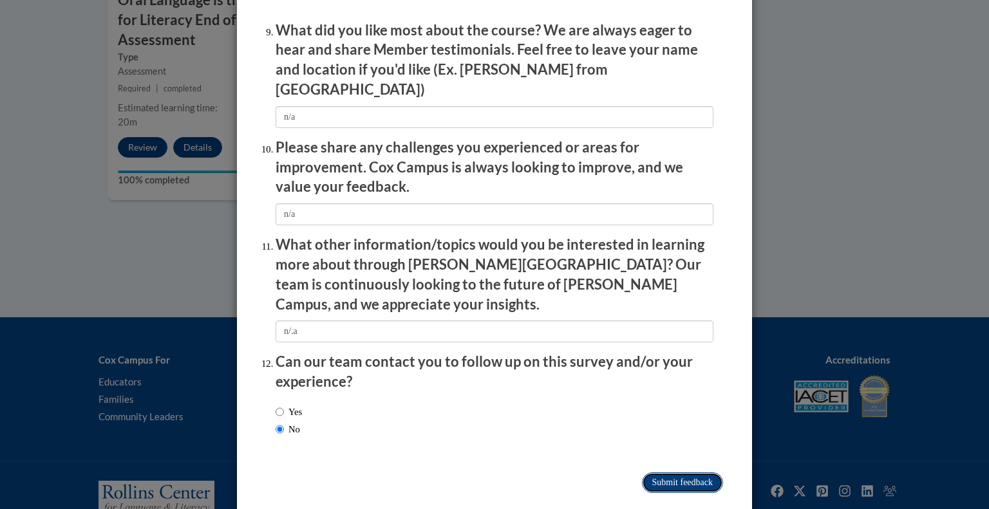
click at [708, 473] on input "Submit feedback" at bounding box center [682, 483] width 81 height 21
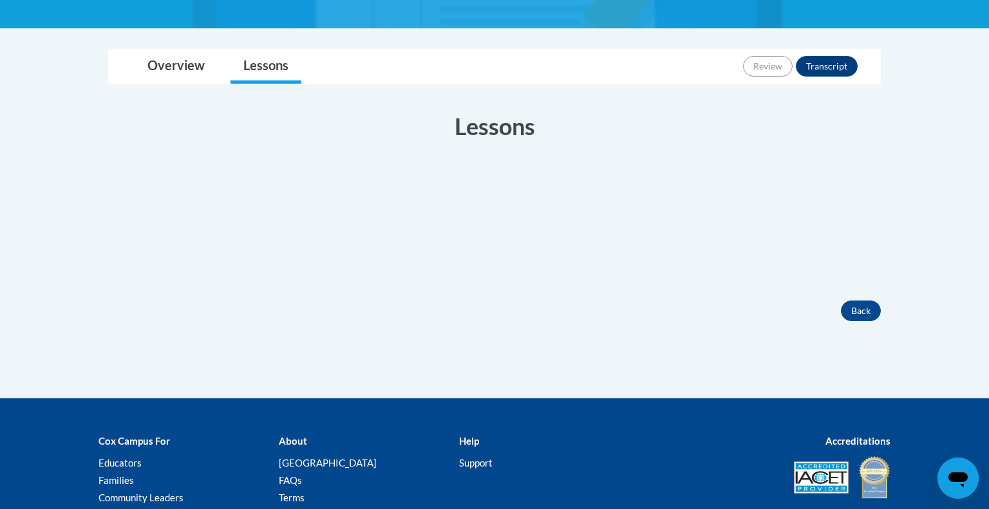
scroll to position [306, 0]
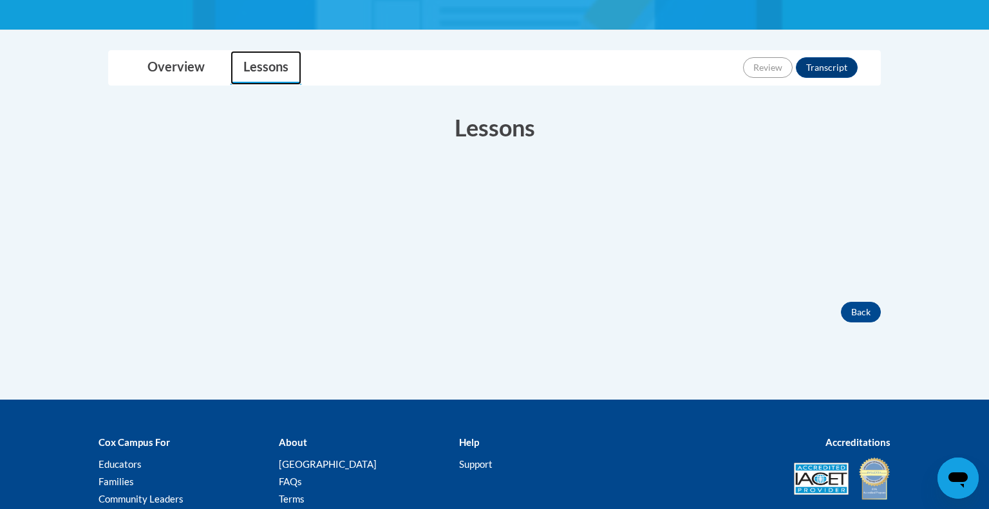
click at [234, 72] on link "Lessons" at bounding box center [266, 68] width 71 height 34
click at [207, 71] on link "Overview" at bounding box center [176, 68] width 83 height 34
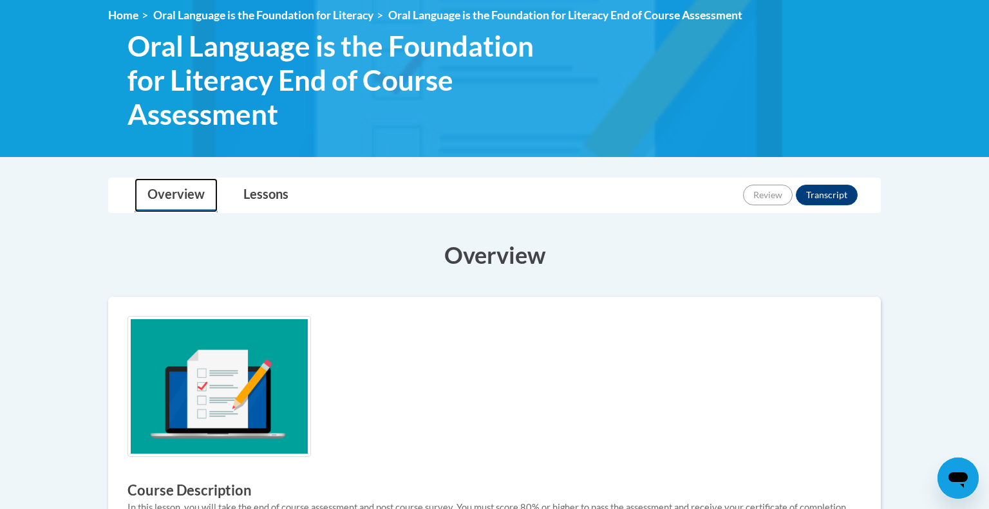
scroll to position [165, 0]
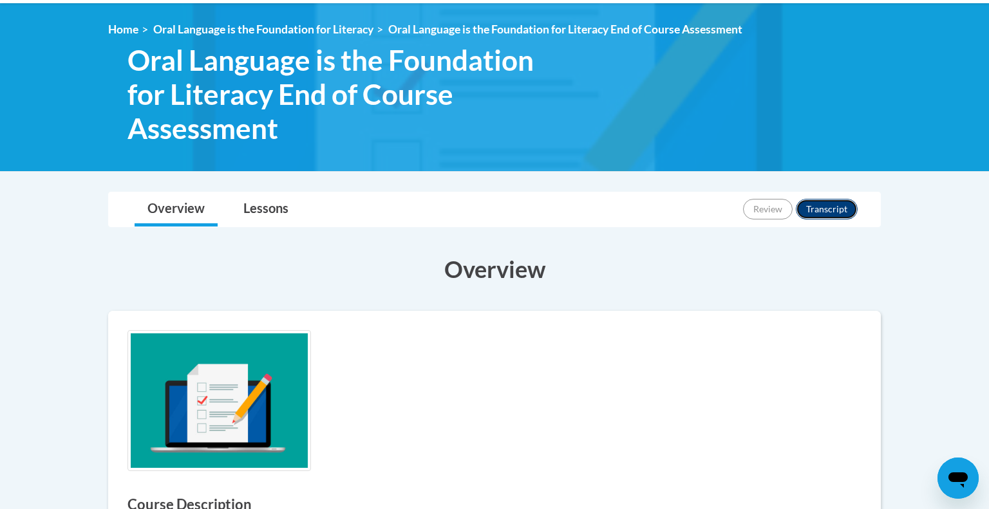
click at [820, 209] on button "Transcript" at bounding box center [827, 209] width 62 height 21
